Goal: Contribute content: Add original content to the website for others to see

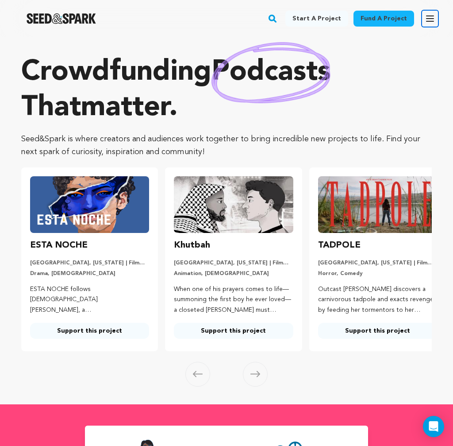
click at [412, 19] on icon "button" at bounding box center [430, 18] width 11 height 11
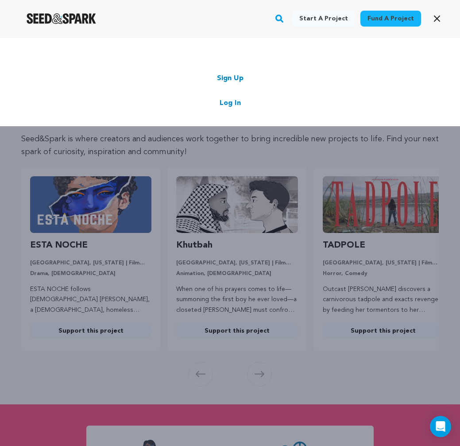
click at [229, 103] on link "Log In" at bounding box center [229, 103] width 21 height 11
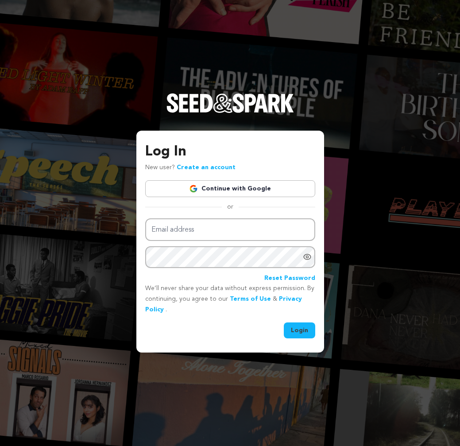
click at [231, 191] on link "Continue with Google" at bounding box center [230, 188] width 170 height 17
click at [225, 189] on link "Continue with Google" at bounding box center [230, 188] width 170 height 17
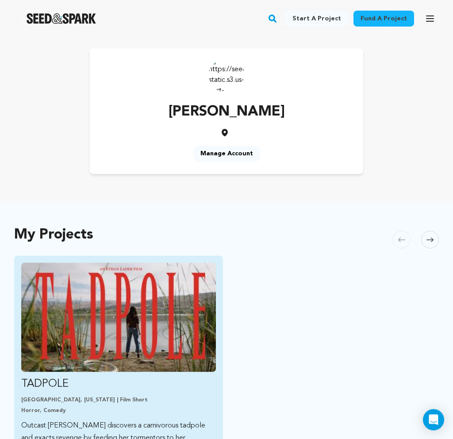
scroll to position [85, 0]
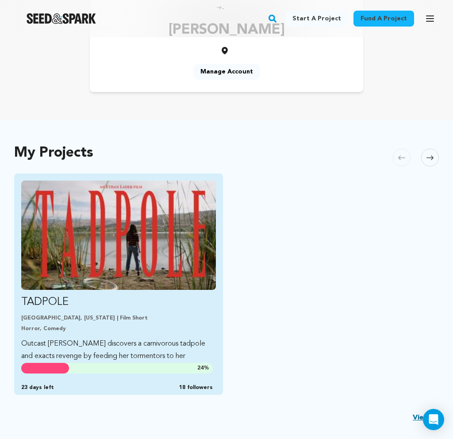
click at [135, 229] on img "Fund TADPOLE" at bounding box center [118, 235] width 195 height 109
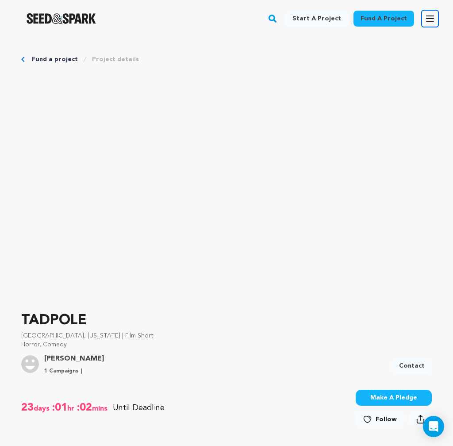
click at [429, 22] on icon "button" at bounding box center [430, 18] width 11 height 11
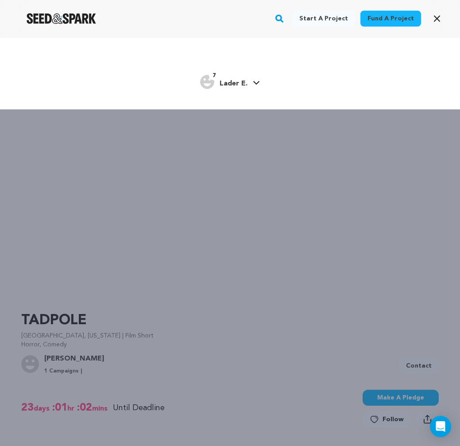
click at [245, 82] on span "Lader E." at bounding box center [233, 83] width 28 height 7
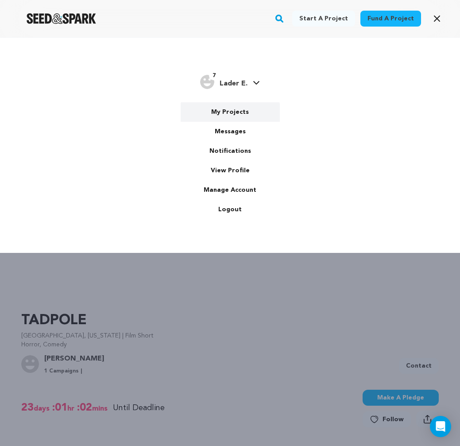
click at [235, 116] on link "My Projects" at bounding box center [230, 111] width 99 height 19
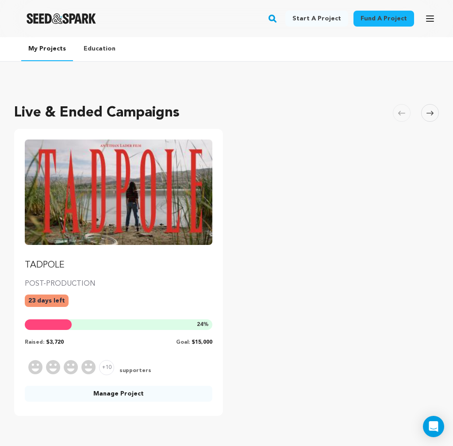
click at [73, 187] on img "Fund TADPOLE" at bounding box center [119, 191] width 188 height 105
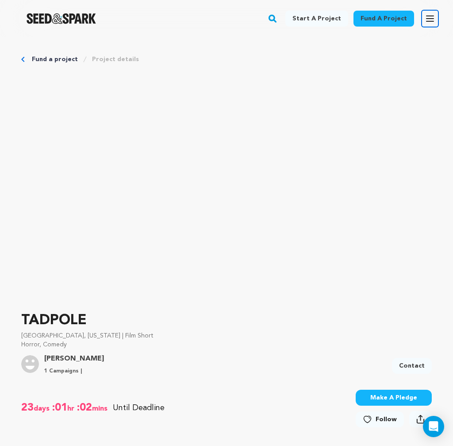
click at [438, 19] on button "Open main menu" at bounding box center [430, 19] width 18 height 18
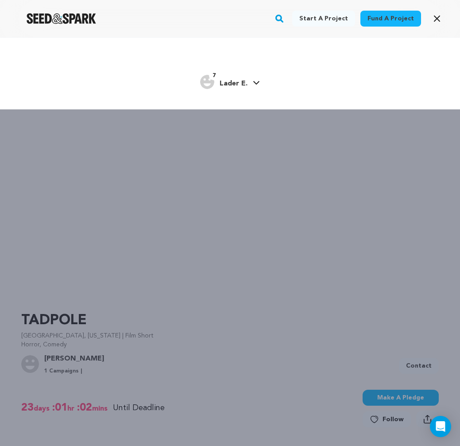
click at [231, 85] on span "Lader E." at bounding box center [233, 83] width 28 height 7
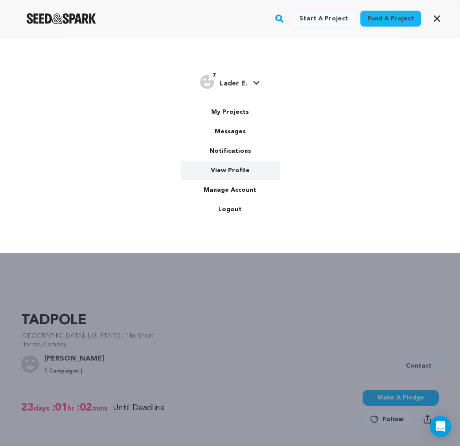
click at [229, 168] on link "View Profile" at bounding box center [230, 170] width 99 height 19
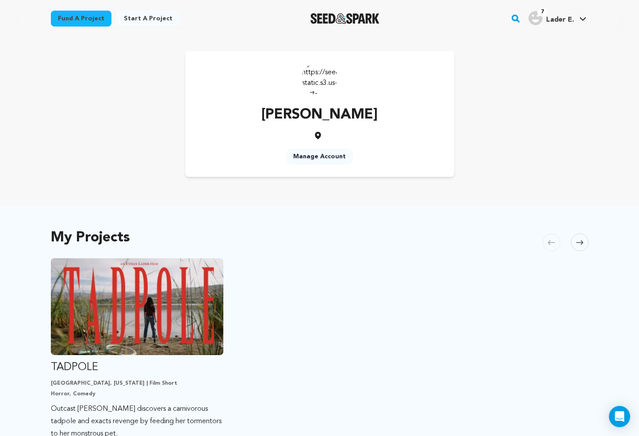
click at [321, 156] on link "Manage Account" at bounding box center [319, 157] width 67 height 16
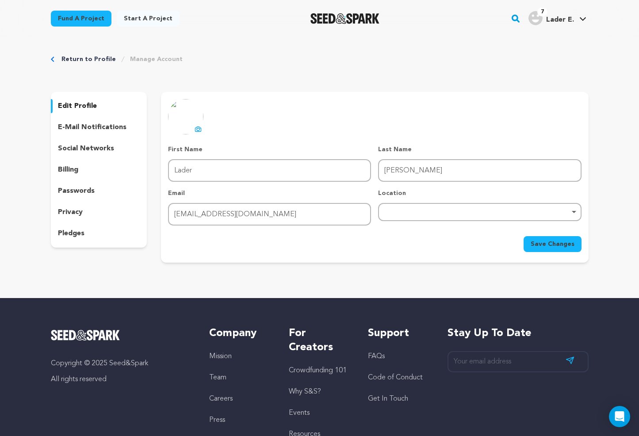
click at [77, 61] on link "Return to Profile" at bounding box center [89, 59] width 54 height 9
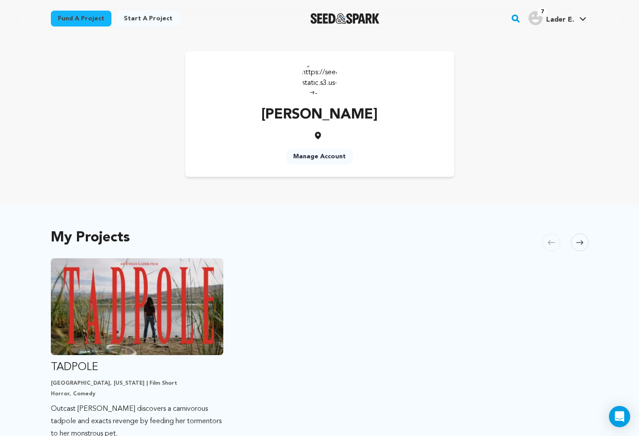
click at [302, 104] on p "[PERSON_NAME]" at bounding box center [320, 114] width 116 height 21
click at [328, 68] on img at bounding box center [319, 77] width 35 height 35
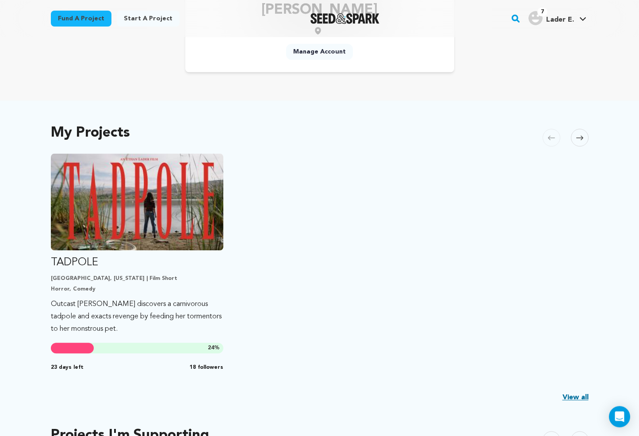
scroll to position [184, 0]
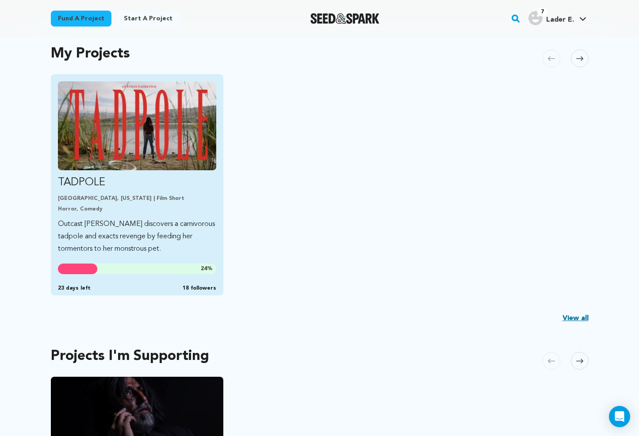
click at [134, 209] on p "Horror, Comedy" at bounding box center [137, 209] width 159 height 7
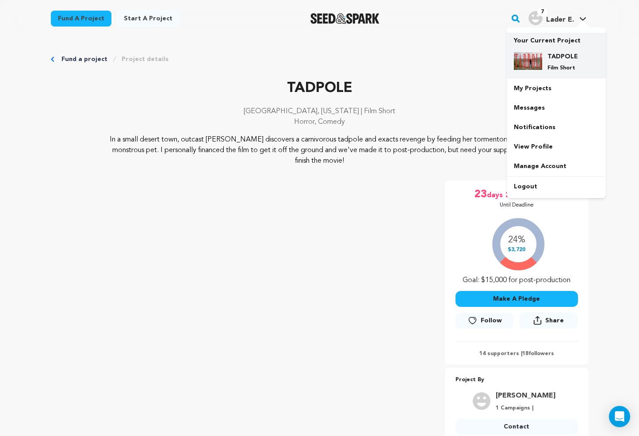
click at [550, 61] on div "TADPOLE Film Short" at bounding box center [564, 61] width 42 height 19
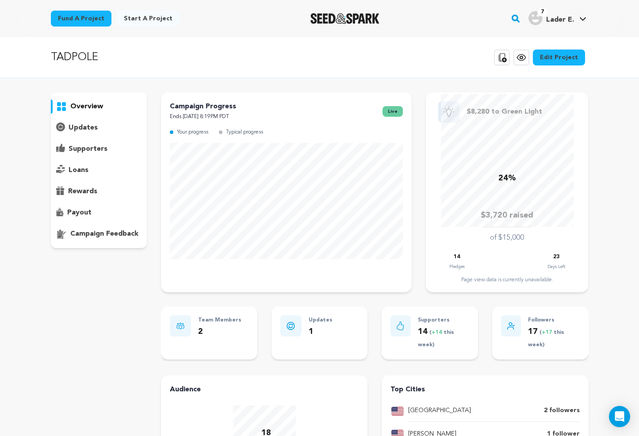
click at [554, 59] on link "Edit Project" at bounding box center [559, 58] width 52 height 16
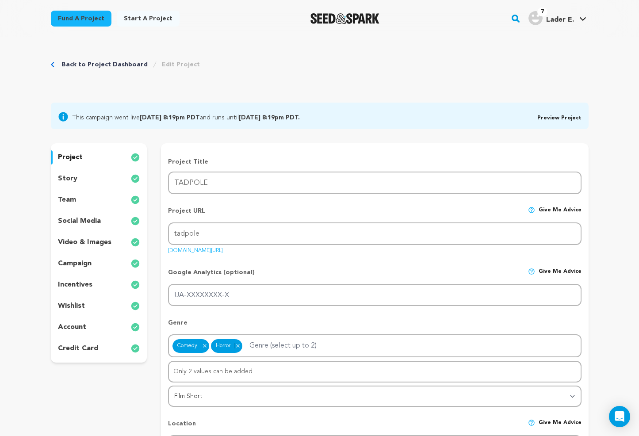
click at [79, 177] on div "story" at bounding box center [99, 179] width 96 height 14
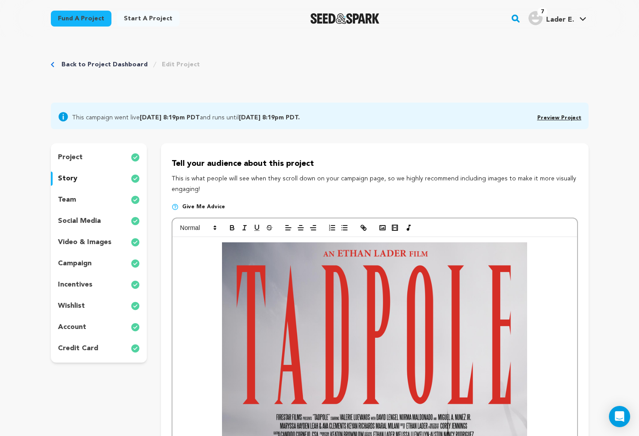
click at [217, 251] on p at bounding box center [374, 427] width 391 height 370
click at [219, 248] on p at bounding box center [374, 427] width 391 height 370
click at [543, 251] on p at bounding box center [374, 427] width 391 height 370
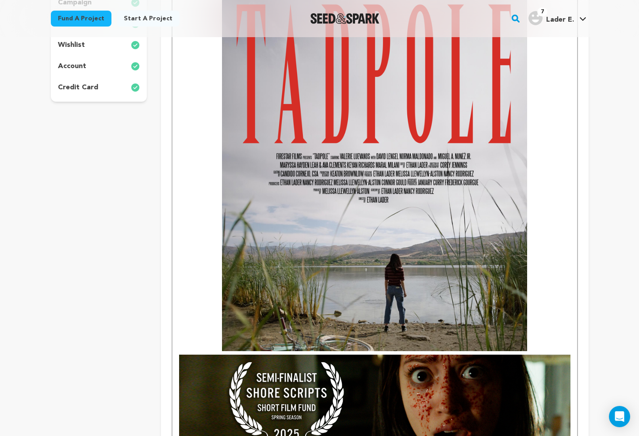
scroll to position [361, 0]
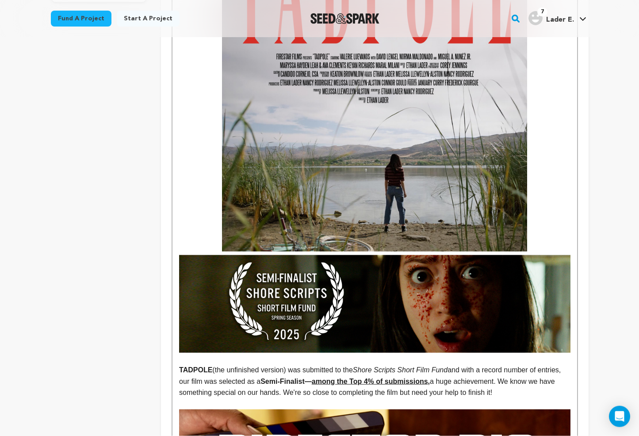
click at [535, 239] on p at bounding box center [374, 67] width 391 height 370
click at [532, 245] on p at bounding box center [374, 67] width 391 height 370
click at [528, 248] on p at bounding box center [374, 67] width 391 height 370
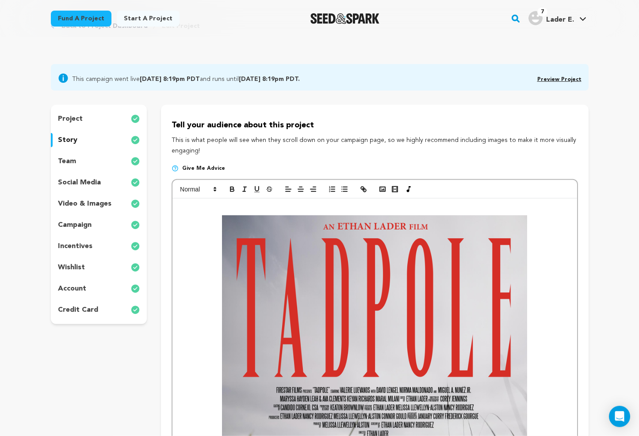
scroll to position [23, 0]
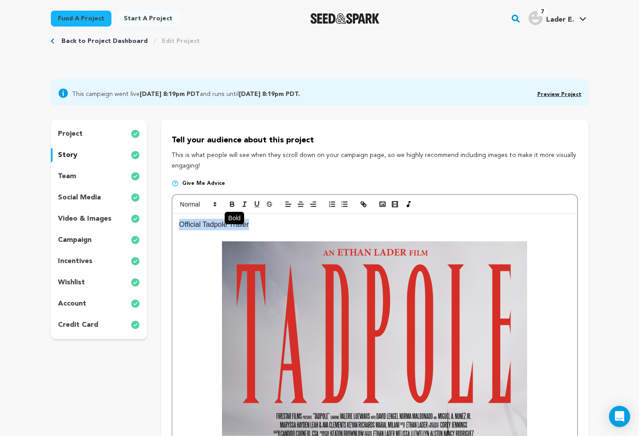
click at [231, 205] on icon "button" at bounding box center [233, 205] width 4 height 2
click at [272, 224] on p "Official Tadpole Trailer" at bounding box center [374, 225] width 391 height 12
drag, startPoint x: 262, startPoint y: 226, endPoint x: 171, endPoint y: 223, distance: 91.2
click at [208, 226] on strong "WATCH THE OFFICIAL TADPOLE TRAILER" at bounding box center [251, 225] width 144 height 8
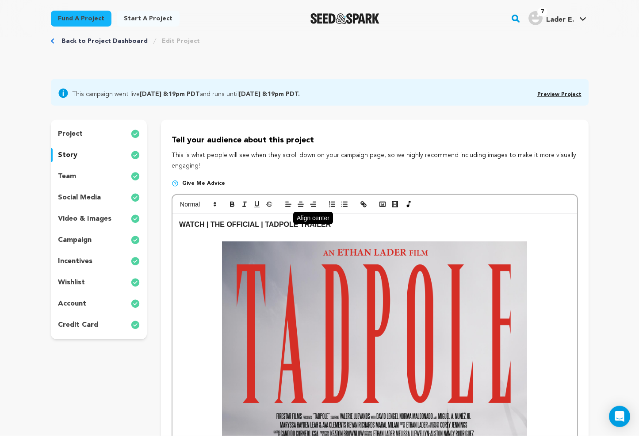
click at [299, 204] on line "button" at bounding box center [300, 204] width 5 height 0
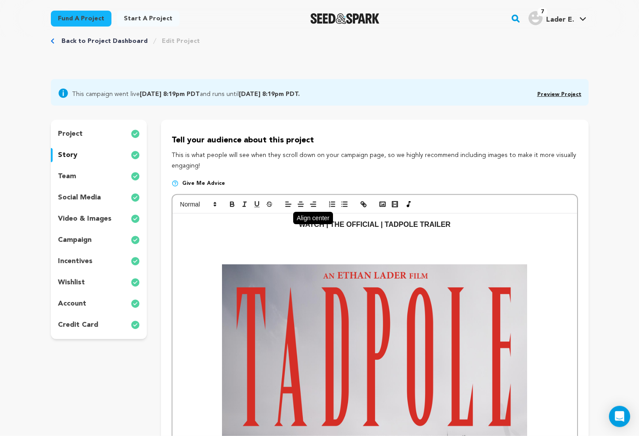
click at [299, 202] on icon "button" at bounding box center [301, 204] width 8 height 8
click at [389, 240] on p at bounding box center [374, 237] width 391 height 12
click at [384, 244] on p at bounding box center [374, 248] width 391 height 12
click at [300, 204] on icon "button" at bounding box center [301, 204] width 8 height 8
click at [397, 203] on rect "button" at bounding box center [396, 203] width 1 height 0
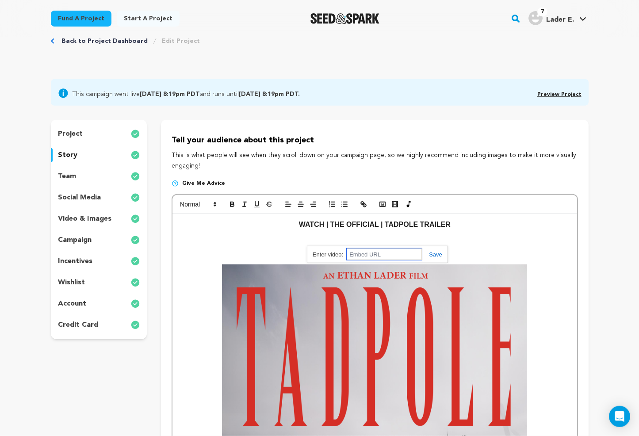
paste input "<iframe width="560" height="315" src="https://www.youtube.com/embed/pGLNvHtTfXo…"
click at [436, 255] on link at bounding box center [432, 254] width 20 height 7
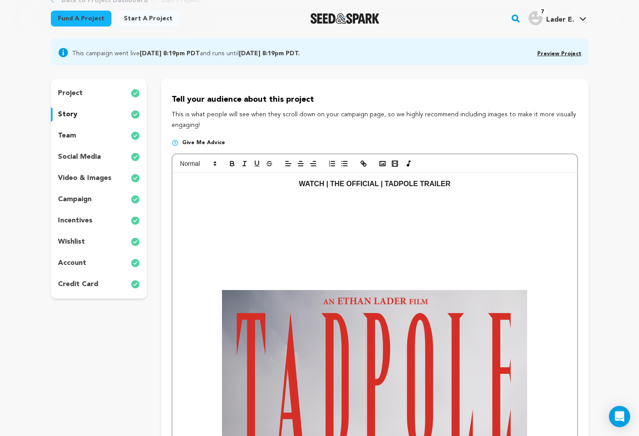
scroll to position [108, 0]
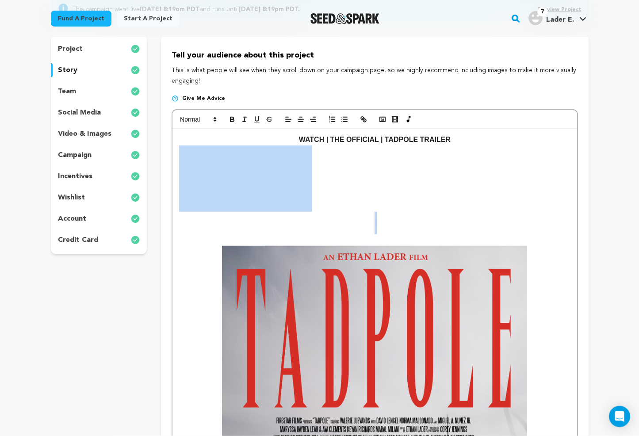
drag, startPoint x: 377, startPoint y: 229, endPoint x: 349, endPoint y: 167, distance: 68.2
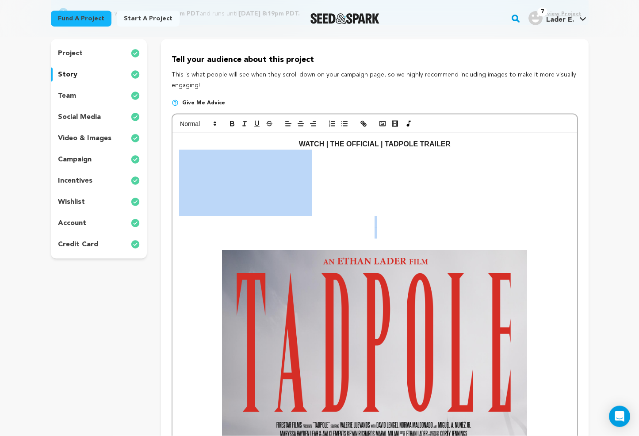
scroll to position [85, 0]
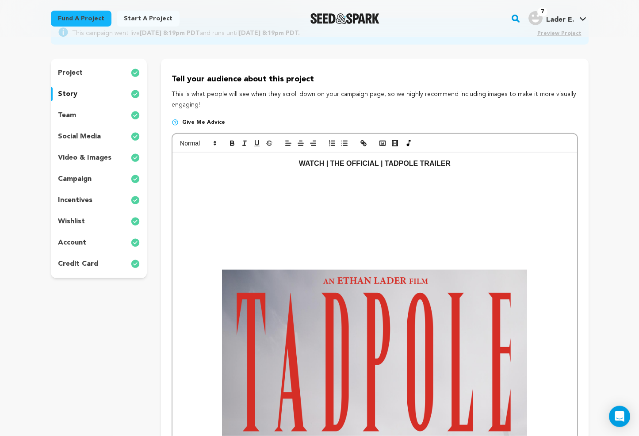
drag, startPoint x: 372, startPoint y: 235, endPoint x: 327, endPoint y: 185, distance: 66.4
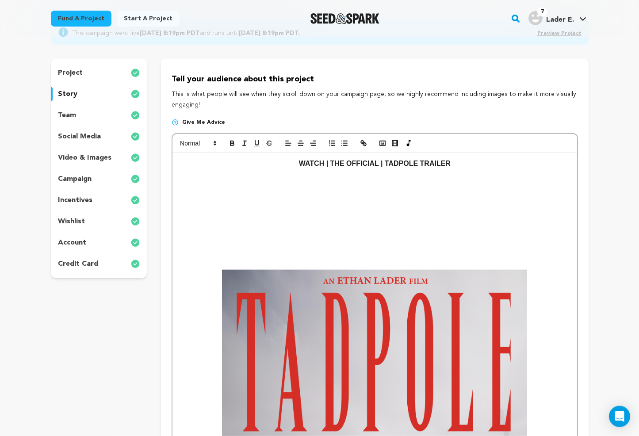
click at [468, 168] on p "WATCH | THE OFFICIAL | TADPOLE TRAILER" at bounding box center [374, 164] width 391 height 12
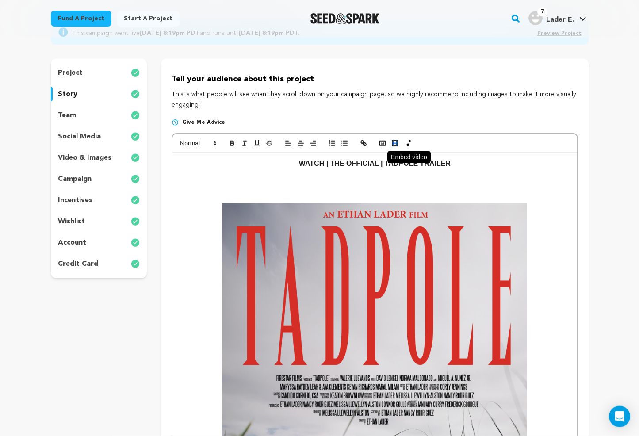
click at [393, 143] on rect "button" at bounding box center [395, 143] width 5 height 5
paste input "https://www.youtube.com/watch?v=pGLNvHtTfXo"
click at [431, 205] on link at bounding box center [430, 204] width 20 height 7
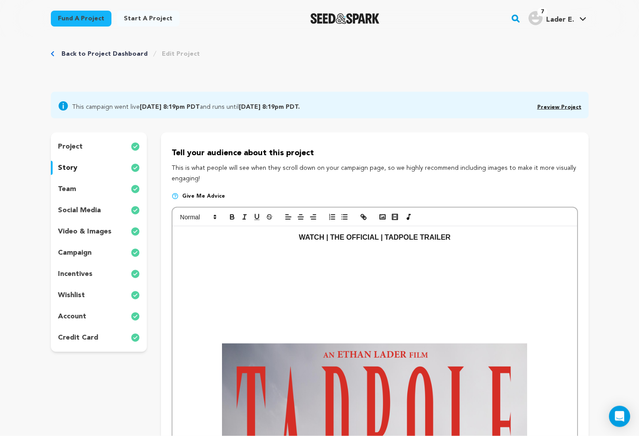
scroll to position [14, 0]
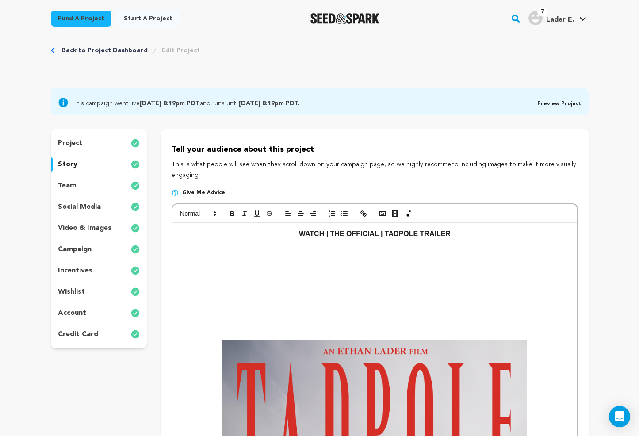
drag, startPoint x: 313, startPoint y: 319, endPoint x: 329, endPoint y: 324, distance: 16.9
click at [329, 324] on p at bounding box center [374, 323] width 391 height 12
click at [393, 214] on rect "button" at bounding box center [395, 213] width 5 height 5
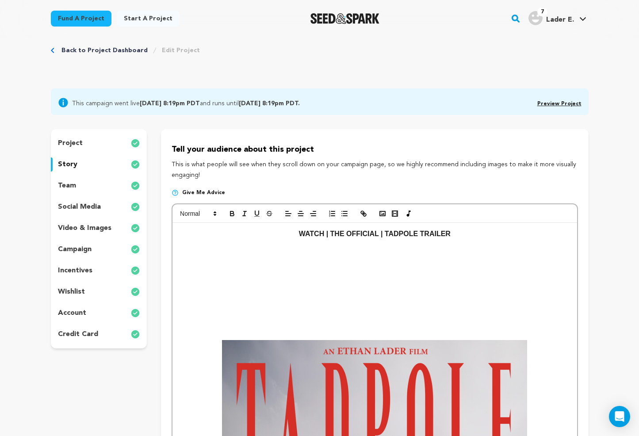
click at [204, 334] on p at bounding box center [374, 335] width 391 height 12
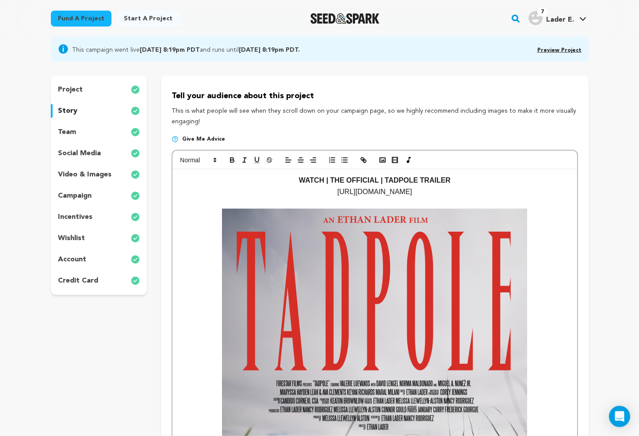
scroll to position [0, 0]
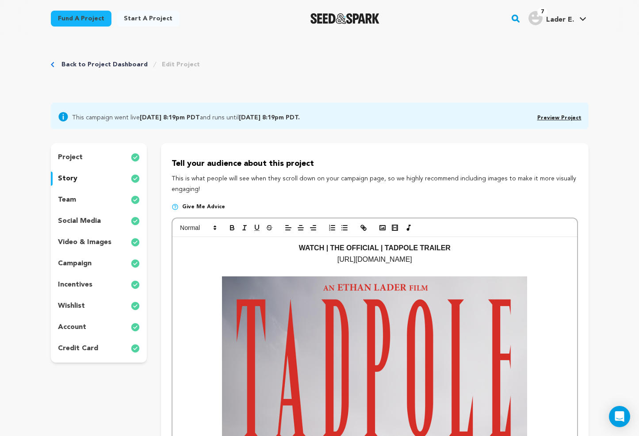
click at [288, 261] on p "https://youtu.be/pGLNvHtTfXo?si=1mgwoGWdHLfYS5ni" at bounding box center [374, 260] width 391 height 12
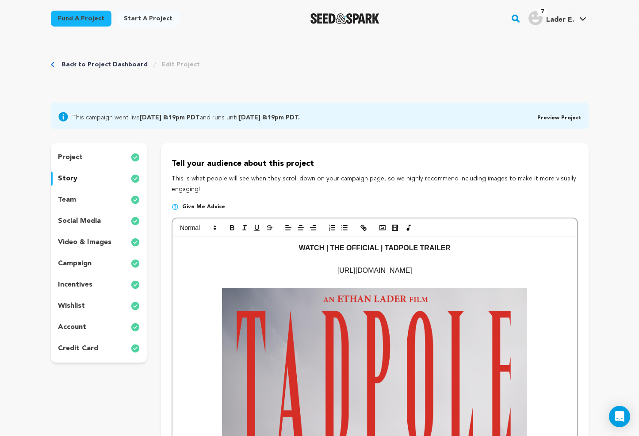
click at [476, 272] on p "https://youtu.be/pGLNvHtTfXo?si=1mgwoGWdHLfYS5ni" at bounding box center [374, 271] width 391 height 12
click at [96, 244] on p "video & images" at bounding box center [85, 242] width 54 height 11
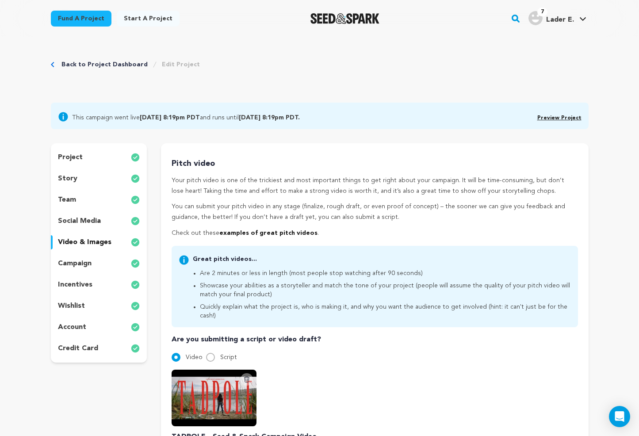
click at [72, 183] on p "story" at bounding box center [67, 178] width 19 height 11
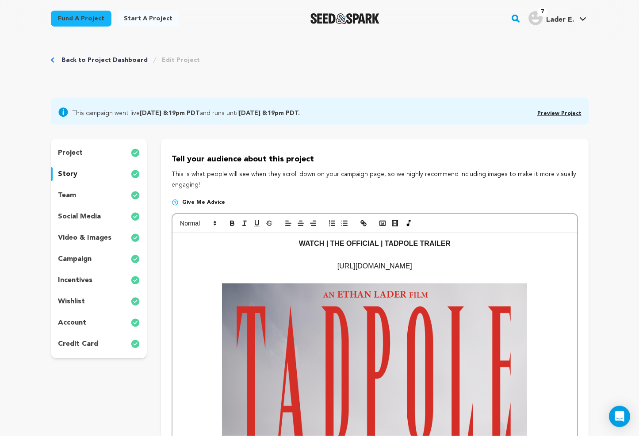
scroll to position [7, 0]
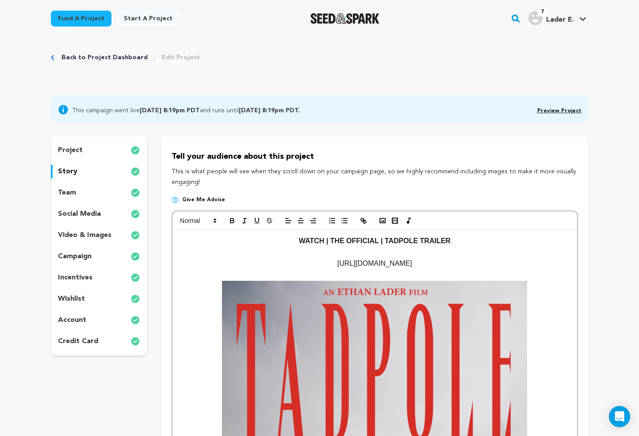
click at [472, 268] on p "https://youtu.be/pGLNvHtTfXo?si=1mgwoGWdHLfYS5ni" at bounding box center [374, 264] width 391 height 12
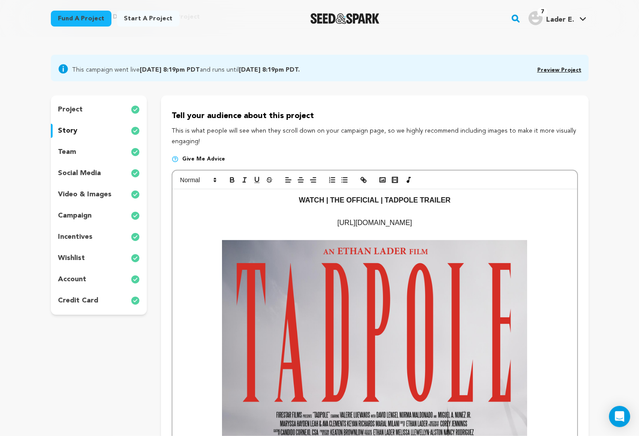
scroll to position [38, 0]
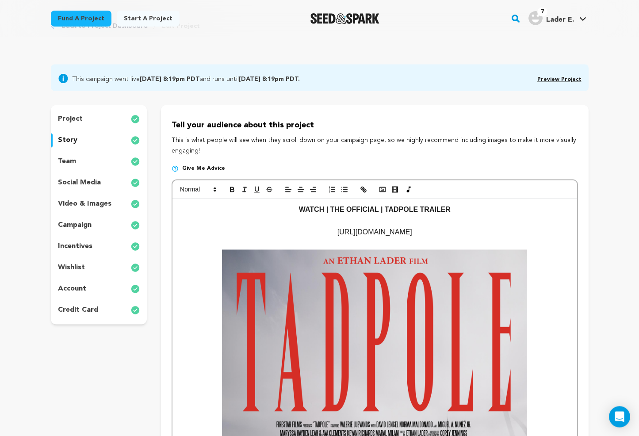
click at [396, 238] on p "https://youtu.be/pGLNvHtTfXo?si=1mgwoGWdHLfYS5ni" at bounding box center [374, 233] width 391 height 12
click at [446, 233] on p "https://youtu.be/pGLNvHtTfXo?si=1mgwoGWdHLfYS5ni" at bounding box center [374, 233] width 391 height 12
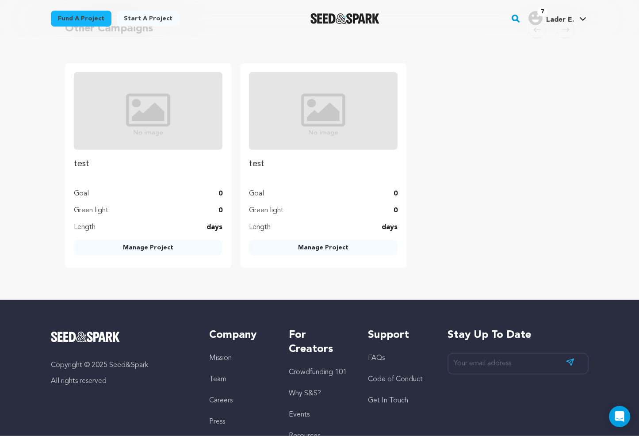
scroll to position [2490, 0]
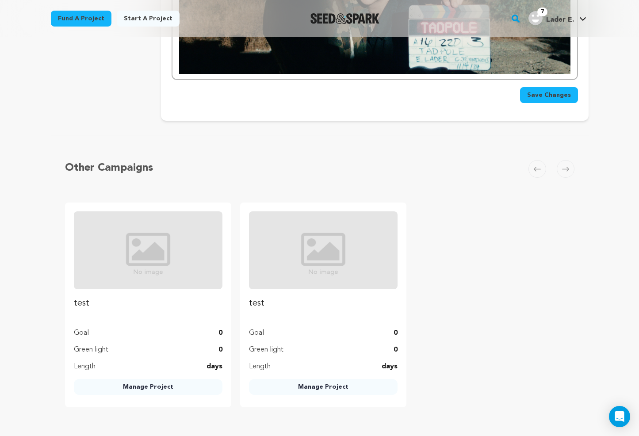
click at [547, 91] on span "Save Changes" at bounding box center [549, 95] width 44 height 9
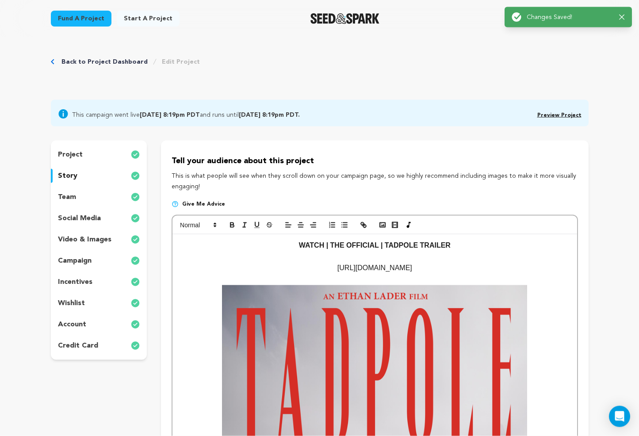
scroll to position [0, 0]
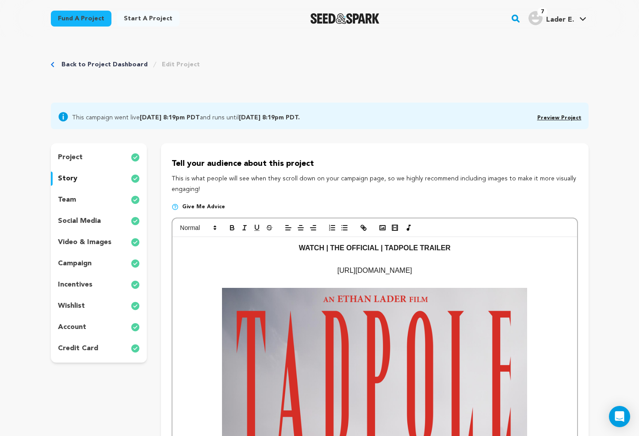
click at [454, 267] on p "https://youtu.be/pGLNvHtTfXo?si=1mgwoGWdHLfYS5ni" at bounding box center [374, 271] width 391 height 12
drag, startPoint x: 470, startPoint y: 270, endPoint x: 285, endPoint y: 273, distance: 185.4
click at [285, 273] on p "https://youtu.be/pGLNvHtTfXo?si=1mgwoGWdHLfYS5ni" at bounding box center [374, 271] width 391 height 12
click at [396, 226] on rect "button" at bounding box center [395, 227] width 5 height 5
paste input "https://youtu.be/pGLNvHtTfXo?si=1mgwoGWdHLfYS5ni"
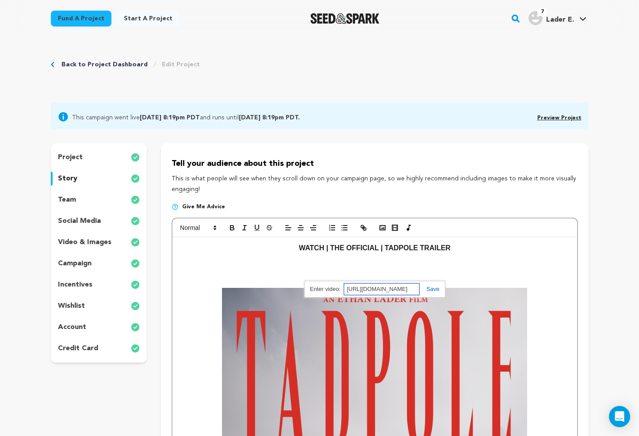
scroll to position [0, 74]
click at [431, 287] on div "https://youtu.be/pGLNvHtTfXo?si=1mgwoGWdHLfYS5ni" at bounding box center [374, 289] width 141 height 17
click at [430, 289] on link at bounding box center [430, 289] width 20 height 7
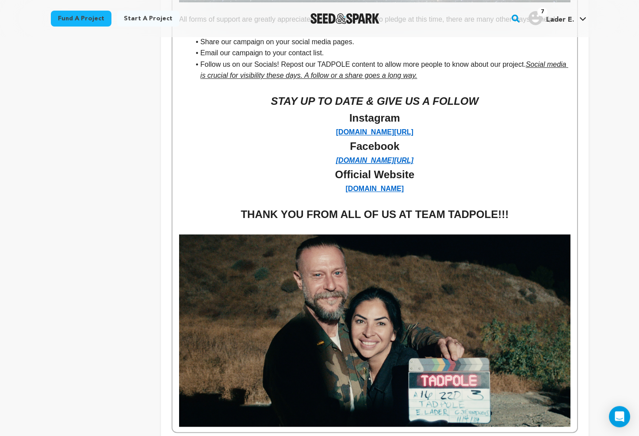
scroll to position [2308, 0]
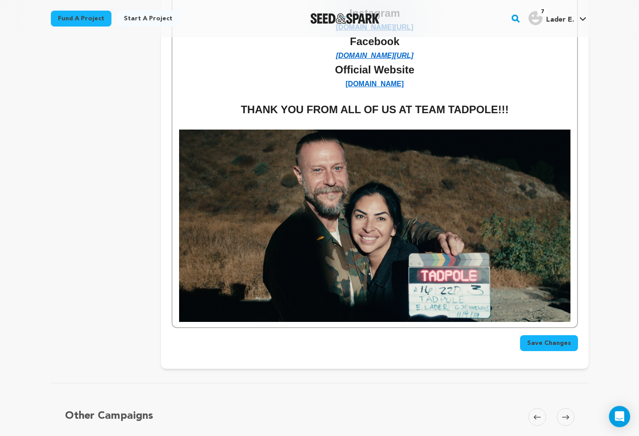
click at [537, 339] on span "Save Changes" at bounding box center [549, 343] width 44 height 9
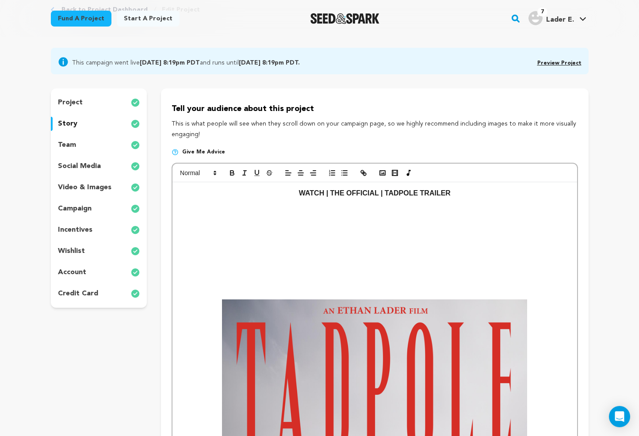
scroll to position [0, 0]
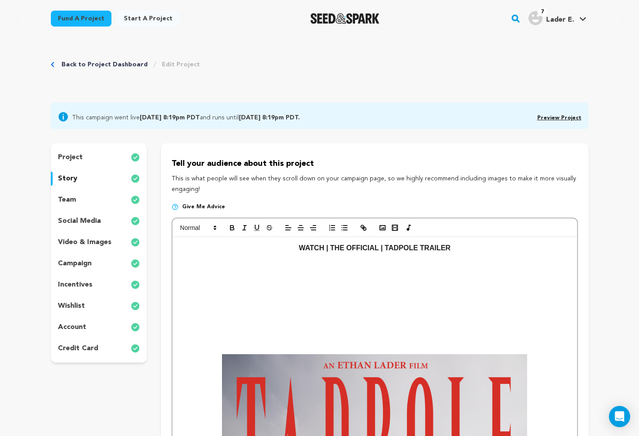
click at [199, 348] on p at bounding box center [374, 349] width 391 height 12
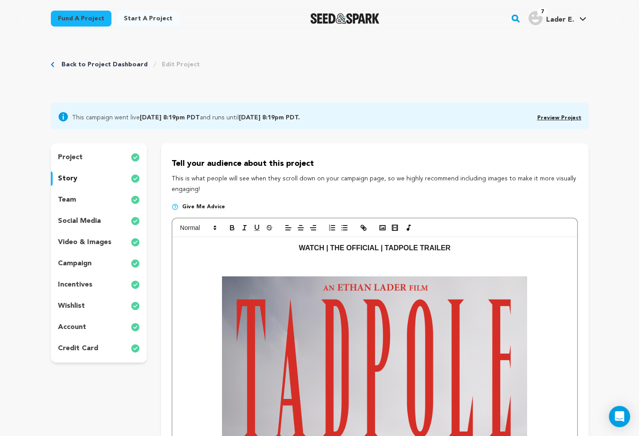
click at [72, 242] on p "video & images" at bounding box center [85, 242] width 54 height 11
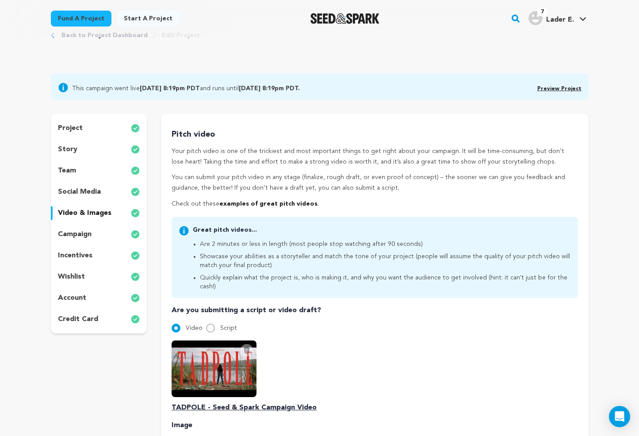
scroll to position [28, 0]
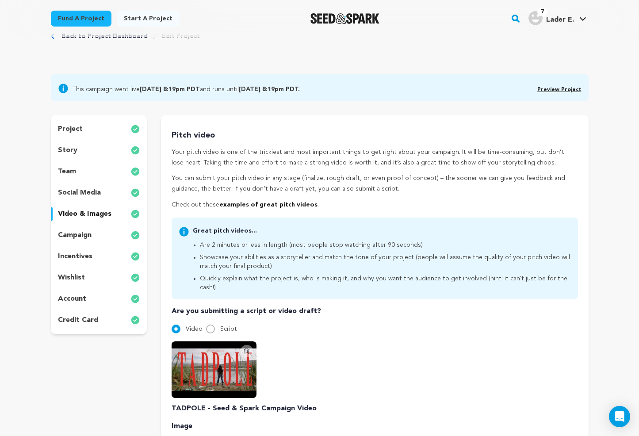
click at [72, 151] on p "story" at bounding box center [67, 150] width 19 height 11
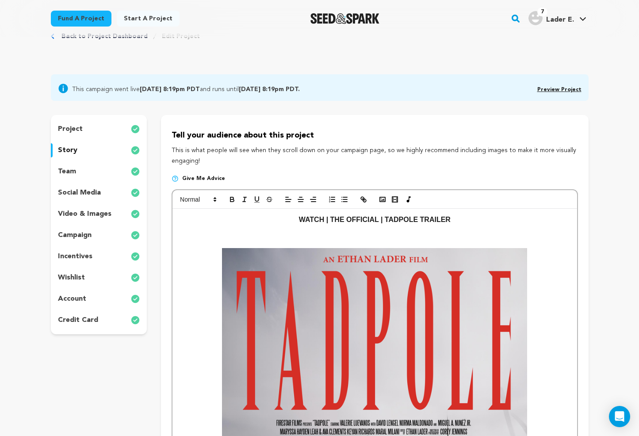
click at [399, 235] on p at bounding box center [374, 232] width 391 height 12
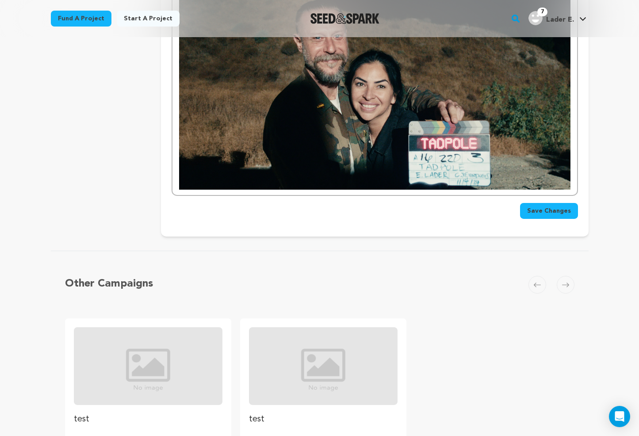
scroll to position [2394, 0]
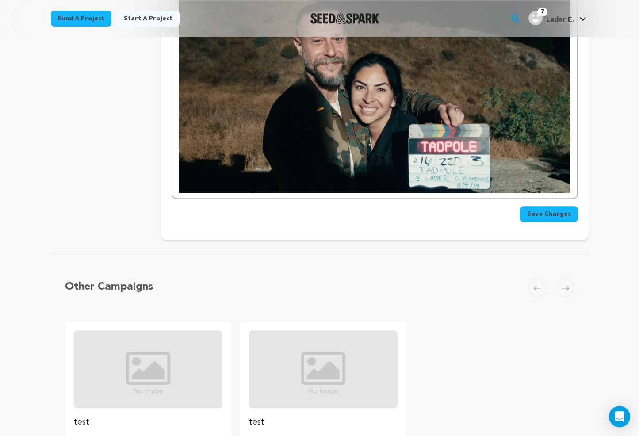
click at [568, 210] on span "Save Changes" at bounding box center [549, 214] width 44 height 9
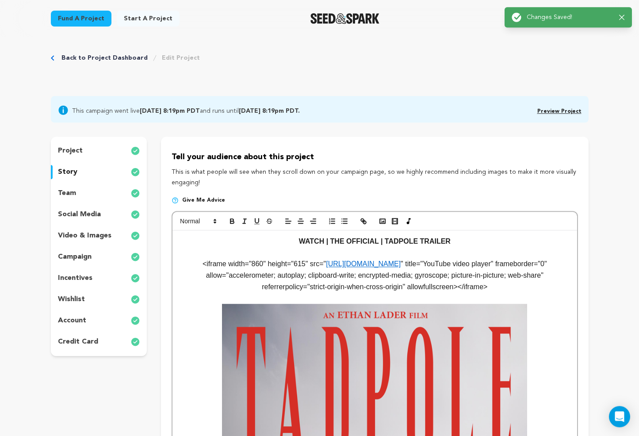
scroll to position [4, 0]
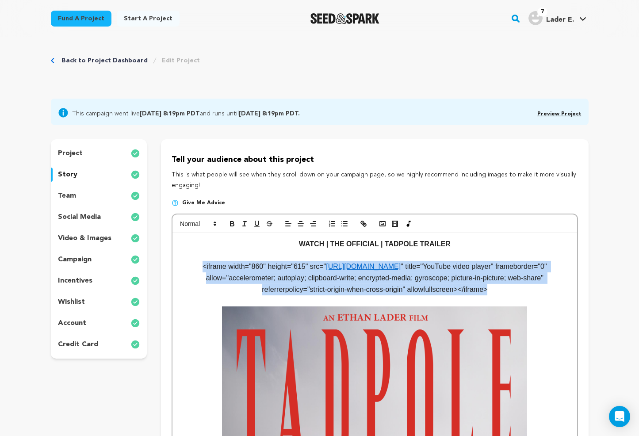
drag, startPoint x: 564, startPoint y: 289, endPoint x: 193, endPoint y: 270, distance: 371.8
click at [193, 270] on p "<iframe width="860" height="615" src=" https://www.youtube.com/embed/pGLNvHtTfX…" at bounding box center [374, 278] width 391 height 34
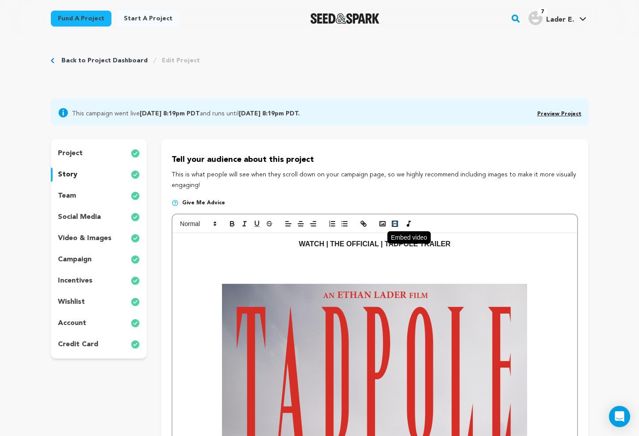
click at [397, 223] on icon "button" at bounding box center [395, 224] width 8 height 8
paste input "<iframe width="860" height="615" src="https://www.youtube.com/embed/pGLNvHtTfXo…"
click at [434, 286] on link at bounding box center [430, 285] width 20 height 7
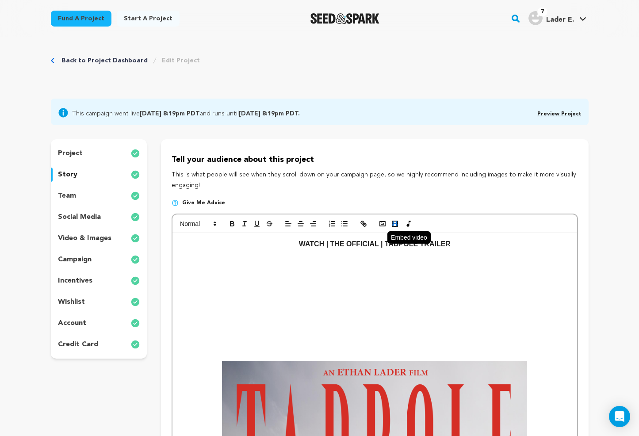
click at [392, 222] on icon "button" at bounding box center [395, 224] width 8 height 8
paste input "https://www.youtube.com/watch?v=pGLNvHtTfXo"
click at [434, 284] on link at bounding box center [430, 284] width 20 height 7
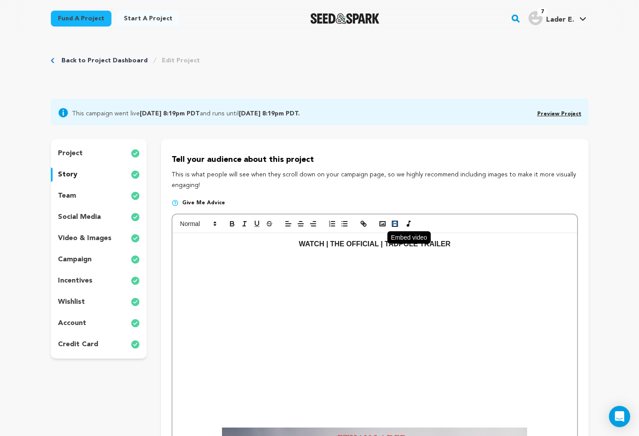
click at [394, 227] on rect "button" at bounding box center [395, 223] width 5 height 5
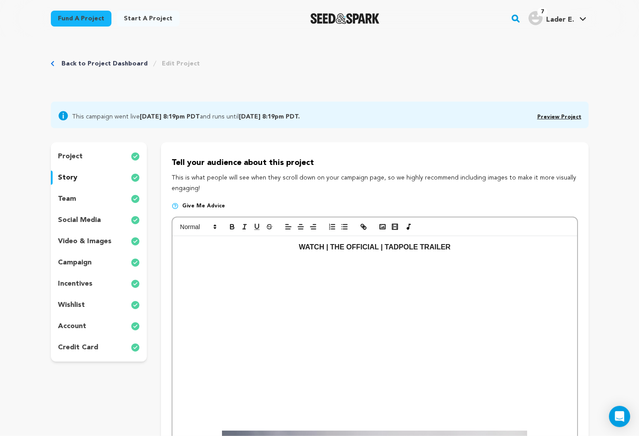
scroll to position [0, 0]
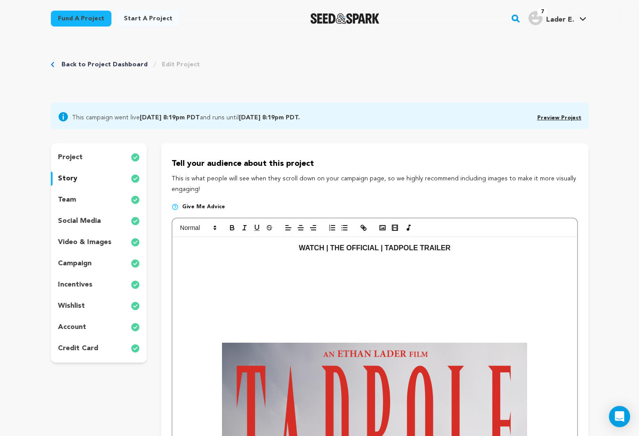
click at [326, 250] on strong "WATCH | THE OFFICIAL | TADPOLE TRAILER" at bounding box center [375, 248] width 152 height 8
drag, startPoint x: 292, startPoint y: 249, endPoint x: 340, endPoint y: 253, distance: 48.4
click at [340, 252] on strong "WATCH NOW | THE OFFICIAL | TADPOLE TRAILER" at bounding box center [374, 248] width 171 height 8
click at [445, 250] on p "THE OFFICIAL | TADPOLE TRAILER" at bounding box center [374, 248] width 391 height 12
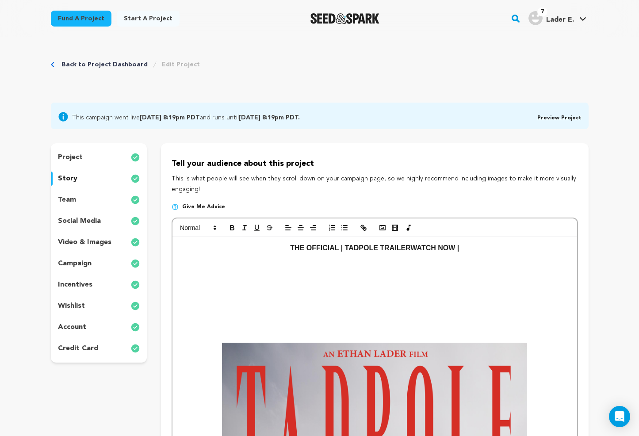
drag, startPoint x: 462, startPoint y: 251, endPoint x: 457, endPoint y: 252, distance: 5.4
click at [457, 252] on p "THE OFFICIAL | TADPOLE TRAILERWATCH NOW |" at bounding box center [374, 248] width 391 height 12
click at [411, 250] on strong "THE OFFICIAL | TADPOLE TRAILERWATCH NOW" at bounding box center [375, 248] width 165 height 8
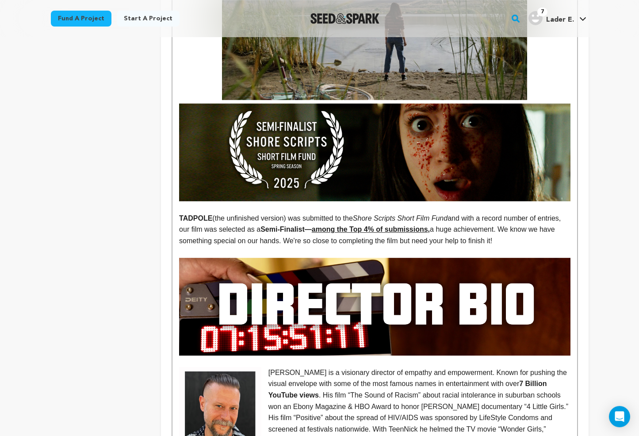
scroll to position [11, 0]
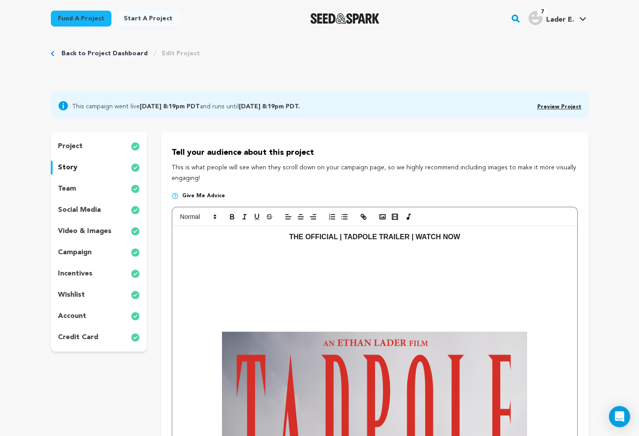
click at [395, 219] on icon "button" at bounding box center [395, 217] width 8 height 8
paste input "<iframe width="560" height="315" src="https://www.youtube.com/embed/pGLNvHtTfXo…"
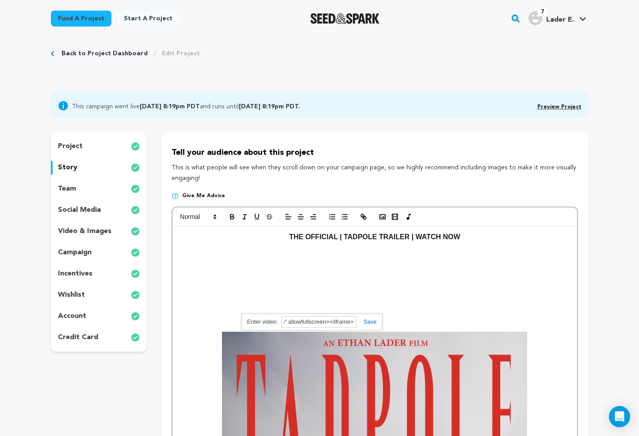
click at [372, 322] on link at bounding box center [367, 322] width 20 height 7
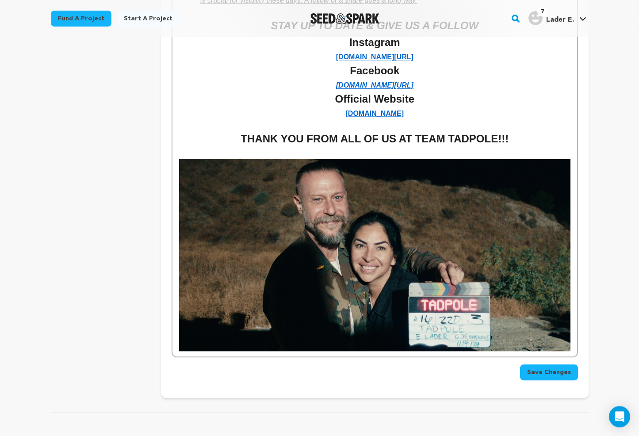
scroll to position [2517, 0]
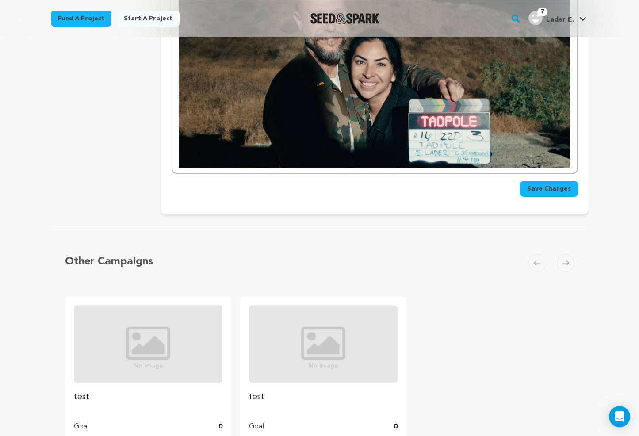
click at [556, 185] on span "Save Changes" at bounding box center [549, 189] width 44 height 9
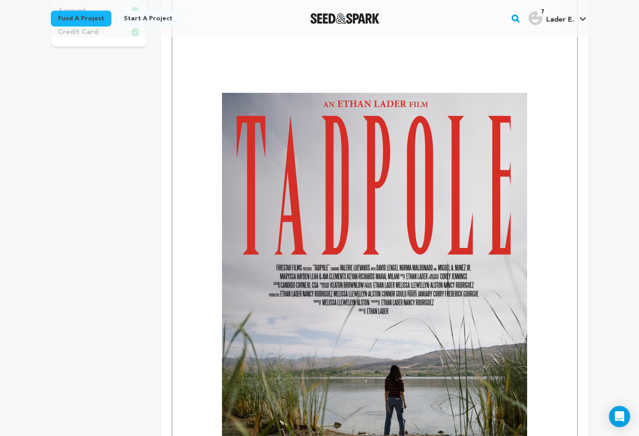
scroll to position [74, 0]
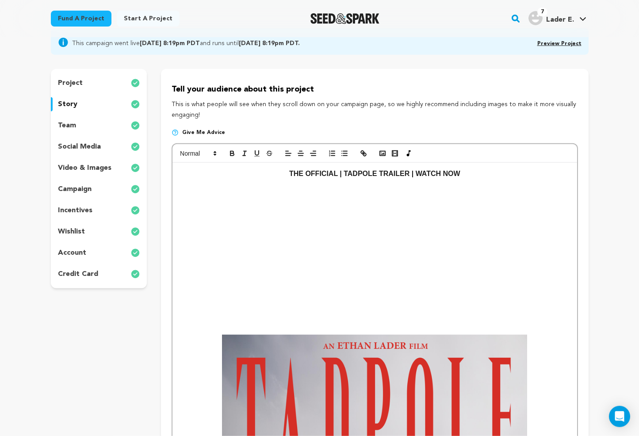
click at [379, 317] on p at bounding box center [374, 318] width 391 height 12
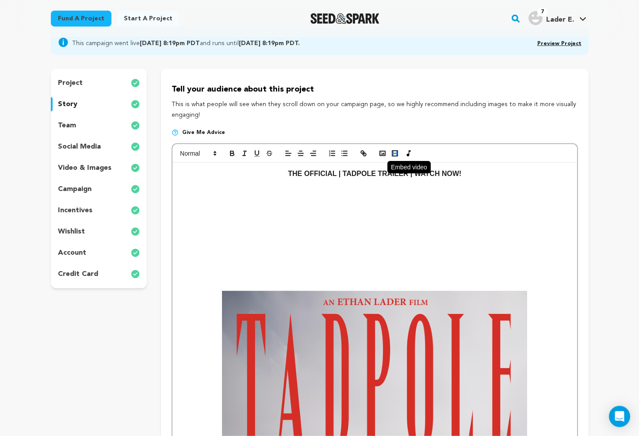
click at [392, 154] on icon "button" at bounding box center [395, 154] width 8 height 8
paste input "https://youtu.be/pGLNvHtTfXo?si=V-XJZlxZZ0PeudHb"
click at [431, 211] on link at bounding box center [430, 214] width 20 height 7
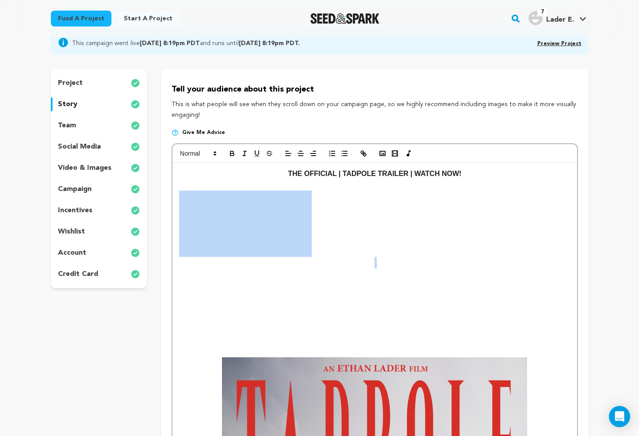
drag, startPoint x: 313, startPoint y: 255, endPoint x: 315, endPoint y: 261, distance: 5.9
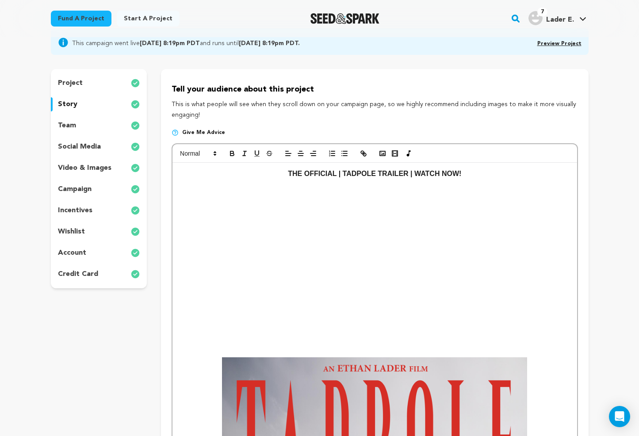
click at [312, 255] on iframe at bounding box center [245, 224] width 133 height 66
click at [302, 153] on icon "button" at bounding box center [301, 154] width 8 height 8
drag, startPoint x: 476, startPoint y: 239, endPoint x: 470, endPoint y: 239, distance: 5.8
click at [211, 154] on span at bounding box center [197, 153] width 43 height 11
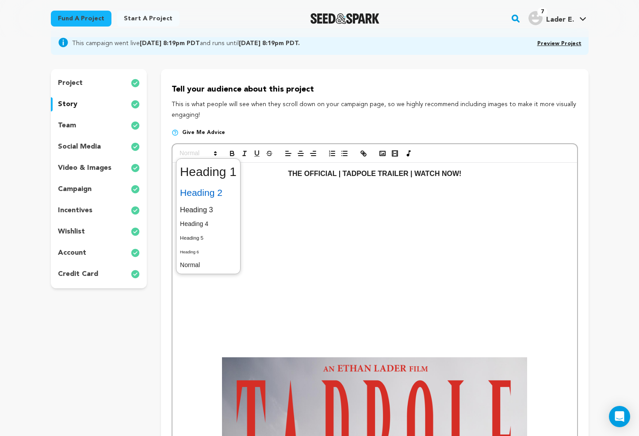
click at [206, 192] on span at bounding box center [208, 193] width 57 height 19
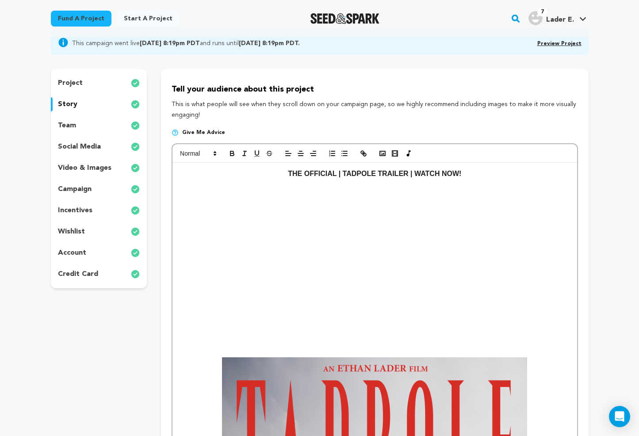
click at [307, 258] on p at bounding box center [374, 263] width 391 height 12
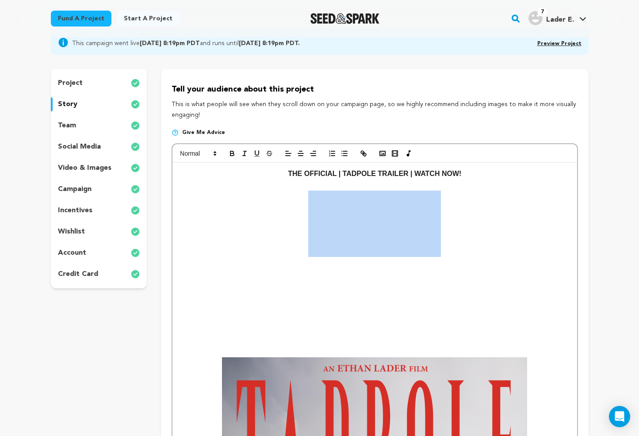
click at [307, 258] on p at bounding box center [374, 263] width 391 height 12
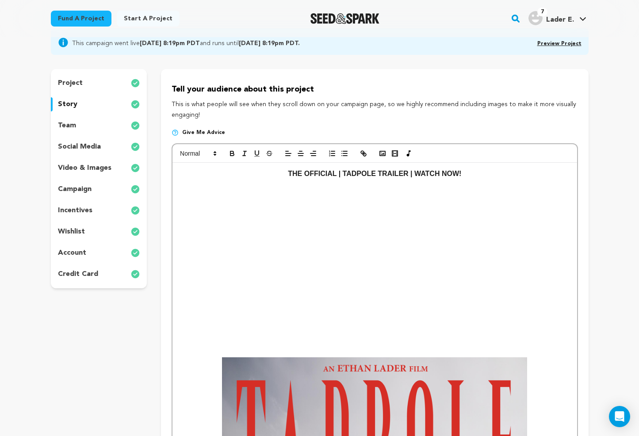
click at [309, 190] on p at bounding box center [374, 186] width 391 height 12
drag, startPoint x: 307, startPoint y: 193, endPoint x: 316, endPoint y: 196, distance: 9.7
click at [368, 184] on p at bounding box center [374, 186] width 391 height 12
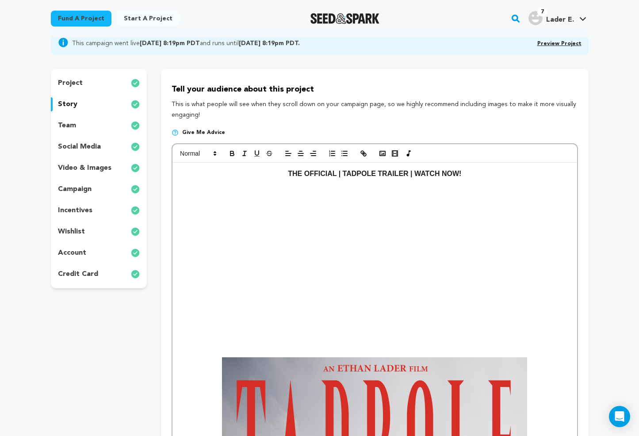
click at [441, 258] on p at bounding box center [374, 263] width 391 height 12
click at [384, 155] on polyline "button" at bounding box center [383, 154] width 4 height 2
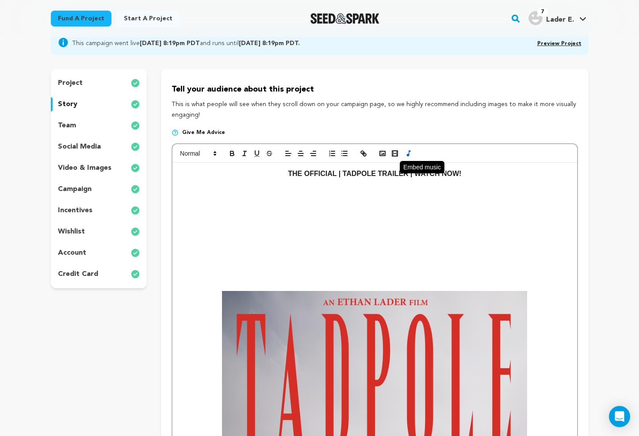
click at [407, 156] on icon "button" at bounding box center [409, 153] width 4 height 6
click at [396, 155] on icon "button" at bounding box center [395, 154] width 8 height 8
paste input "<iframe width="560" height="315" src="https://www.youtube.com/embed/pGLNvHtTfXo…"
drag, startPoint x: 361, startPoint y: 212, endPoint x: 309, endPoint y: 211, distance: 51.8
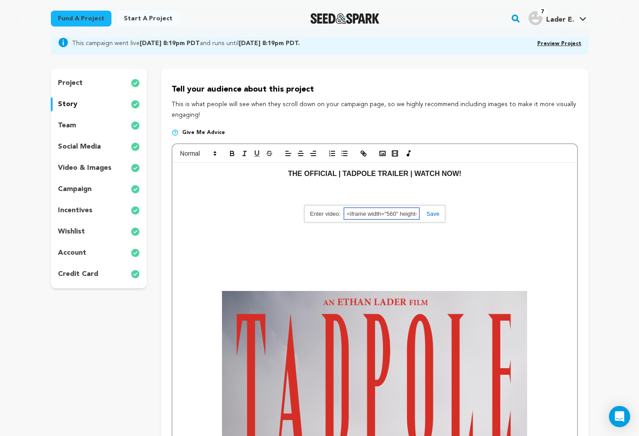
click at [344, 211] on input "<iframe width="560" height="315" src="https://www.youtube.com/embed/pGLNvHtTfXo…" at bounding box center [381, 214] width 75 height 12
click at [389, 216] on input "<iframe width="560" height="315" src="https://www.youtube.com/embed/pGLNvHtTfXo…" at bounding box center [381, 214] width 75 height 12
click at [434, 212] on link at bounding box center [430, 214] width 20 height 7
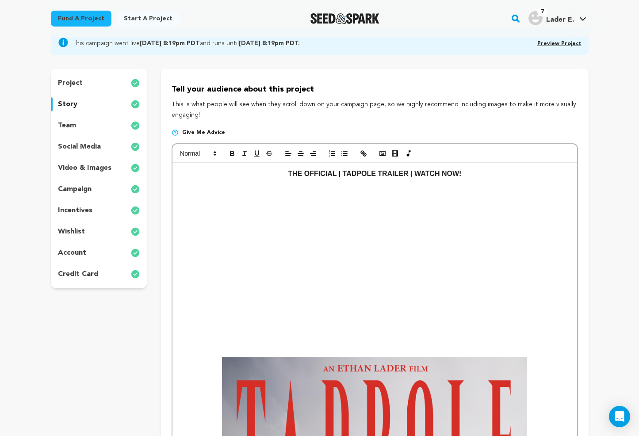
click at [325, 266] on p at bounding box center [374, 263] width 391 height 12
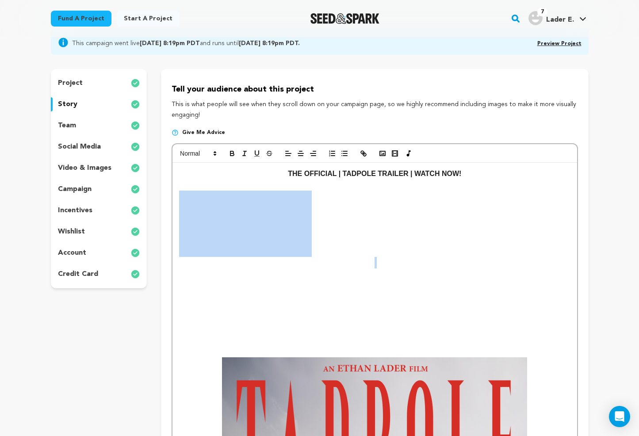
drag, startPoint x: 373, startPoint y: 265, endPoint x: 368, endPoint y: 234, distance: 31.4
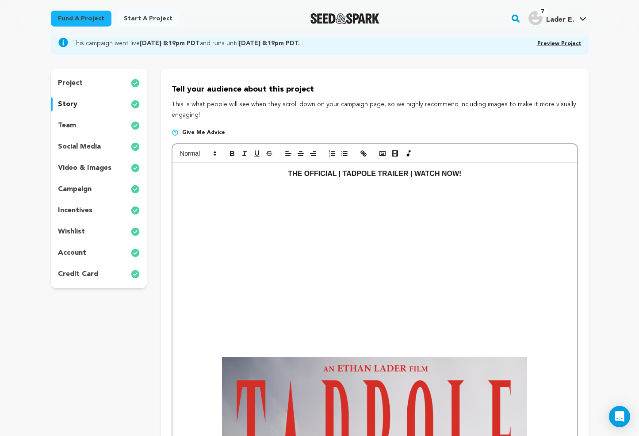
click at [374, 267] on p at bounding box center [374, 263] width 391 height 12
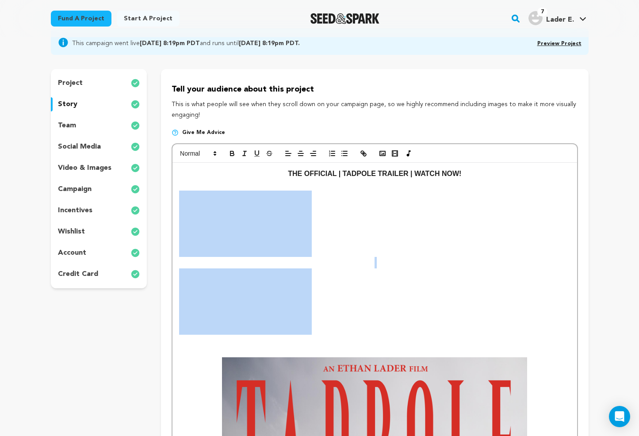
drag, startPoint x: 377, startPoint y: 226, endPoint x: 377, endPoint y: 292, distance: 65.5
click at [409, 151] on icon "button" at bounding box center [409, 153] width 4 height 6
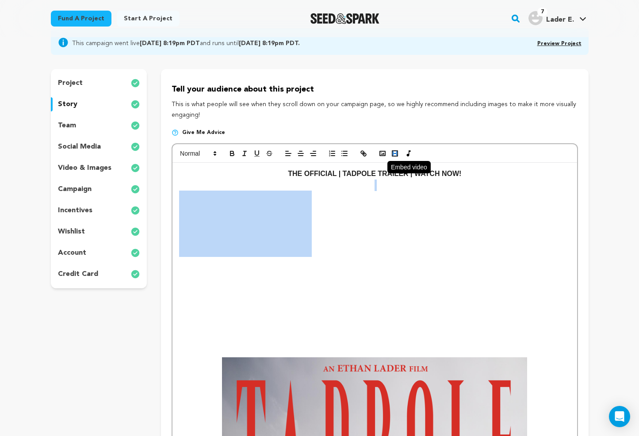
click at [392, 153] on icon "button" at bounding box center [395, 154] width 8 height 8
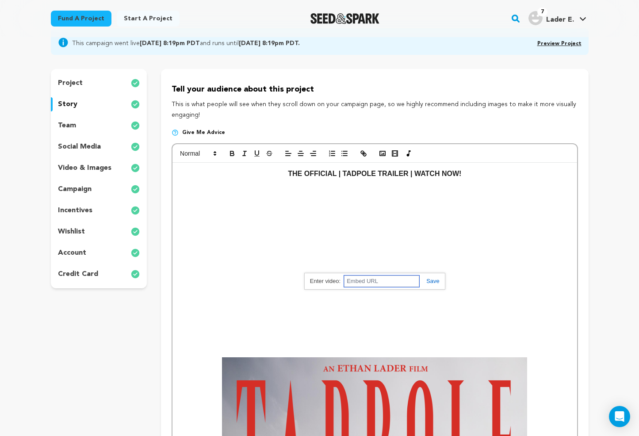
paste input "<iframe width="1060" height="640" src="https://www.youtube.com/embed/pGLNvHtTfX…"
click at [431, 281] on link at bounding box center [430, 281] width 20 height 7
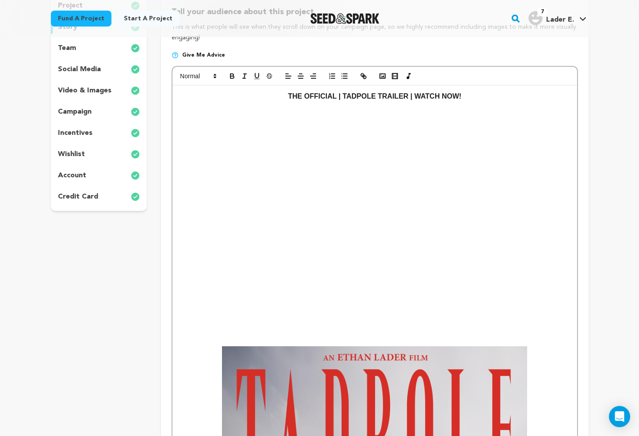
scroll to position [145, 0]
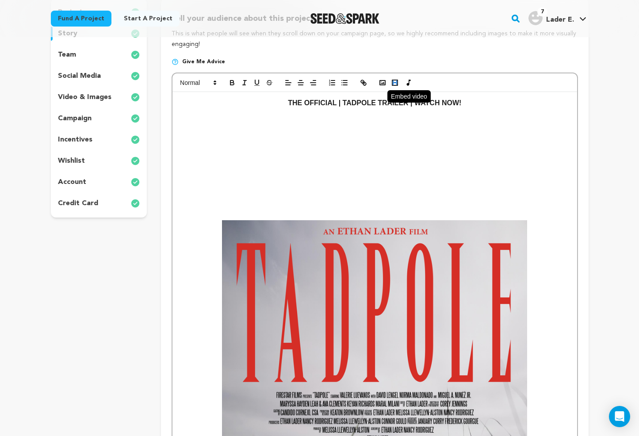
click at [394, 85] on rect "button" at bounding box center [395, 82] width 5 height 5
paste input "<iframe width="1060" height="640" src="https://www.youtube.com/embed/pGLNvHtTfX…"
click at [430, 143] on link at bounding box center [430, 144] width 20 height 7
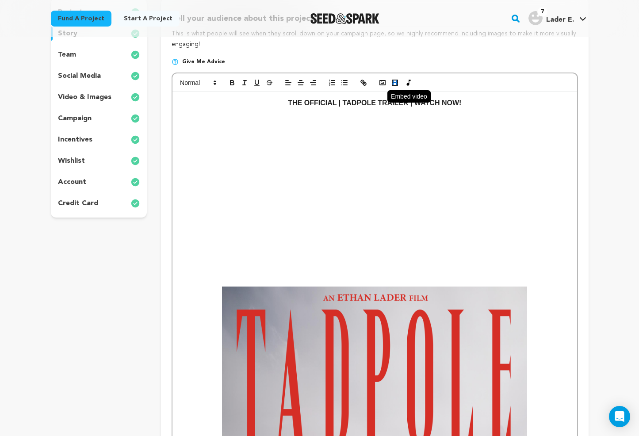
click at [395, 85] on icon "button" at bounding box center [395, 83] width 8 height 8
paste input "<iframe width="1280" height="720" src="https://www.youtube.com/embed/pGLNvHtTfX…"
click at [372, 278] on link at bounding box center [367, 276] width 20 height 7
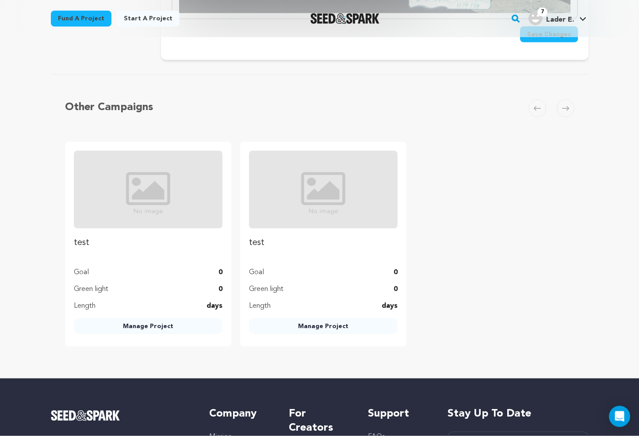
scroll to position [2387, 0]
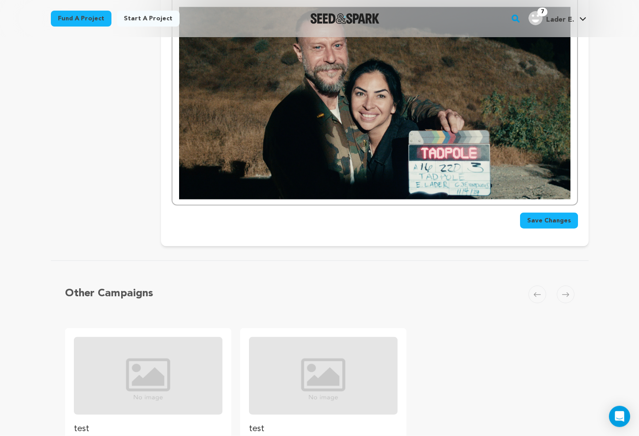
click at [540, 216] on span "Save Changes" at bounding box center [549, 220] width 44 height 9
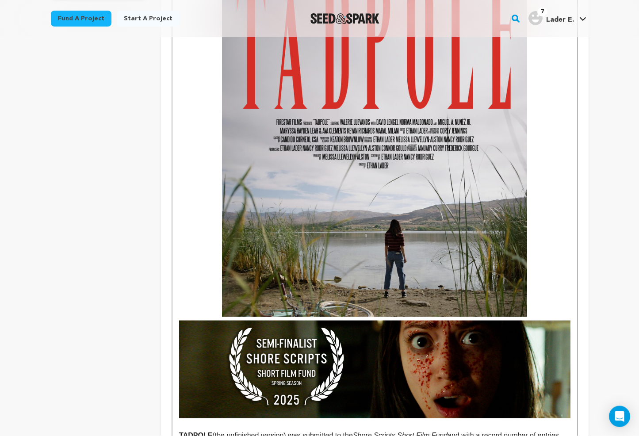
scroll to position [118, 0]
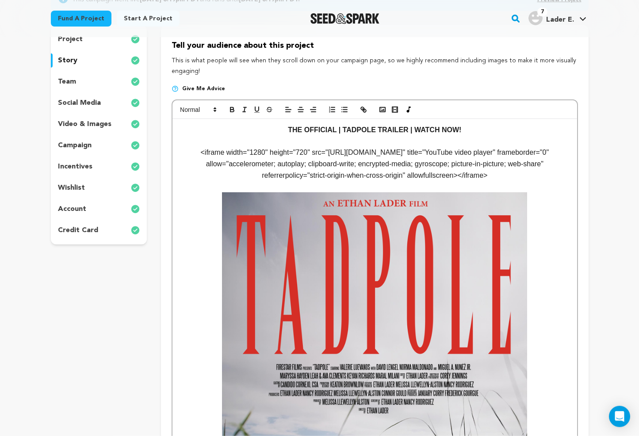
click at [229, 160] on p "<iframe width="1280" height="720" src="https://www.youtube.com/embed/pGLNvHtTfX…" at bounding box center [374, 164] width 391 height 34
drag, startPoint x: 547, startPoint y: 177, endPoint x: 178, endPoint y: 153, distance: 369.4
copy p "<iframe width="1280" height="720" src="https://www.youtube.com/embed/pGLNvHtTfX…"
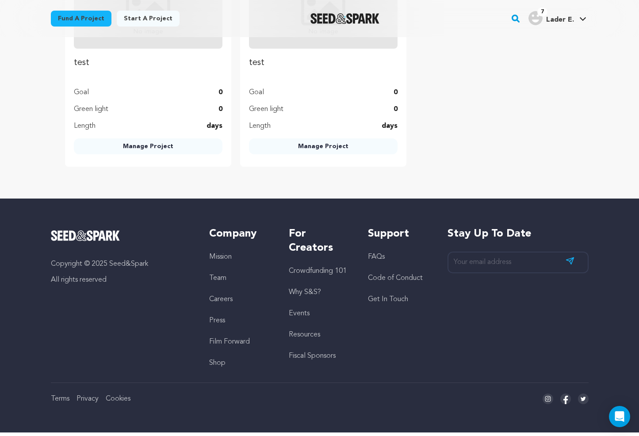
scroll to position [2464, 0]
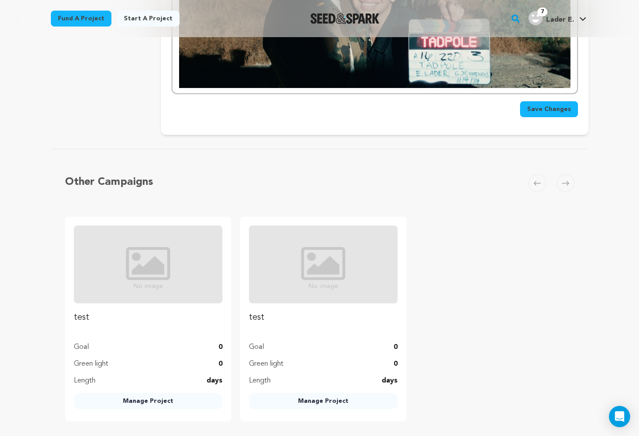
click at [538, 101] on button "Save Changes" at bounding box center [549, 109] width 58 height 16
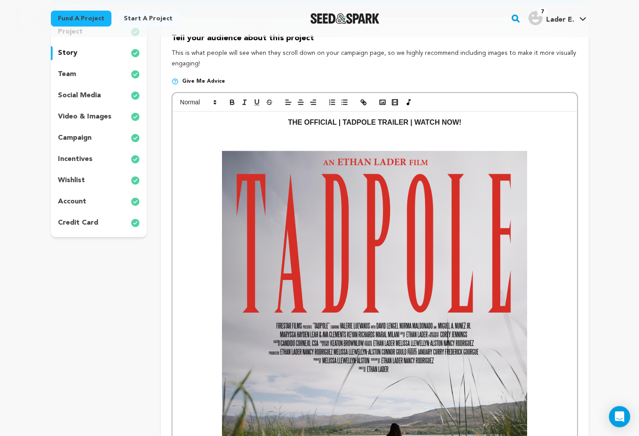
scroll to position [21, 0]
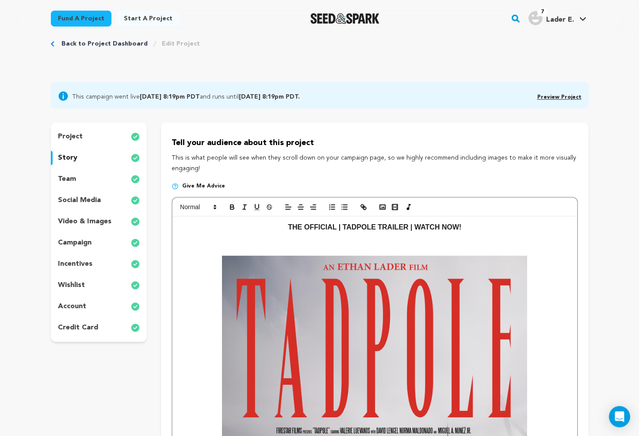
click at [355, 243] on p at bounding box center [374, 239] width 391 height 12
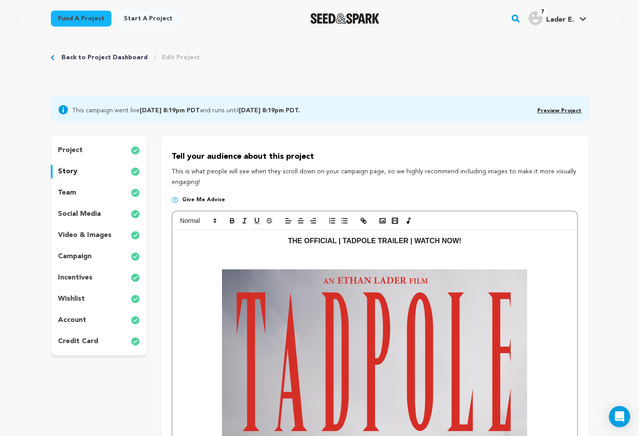
scroll to position [7, 0]
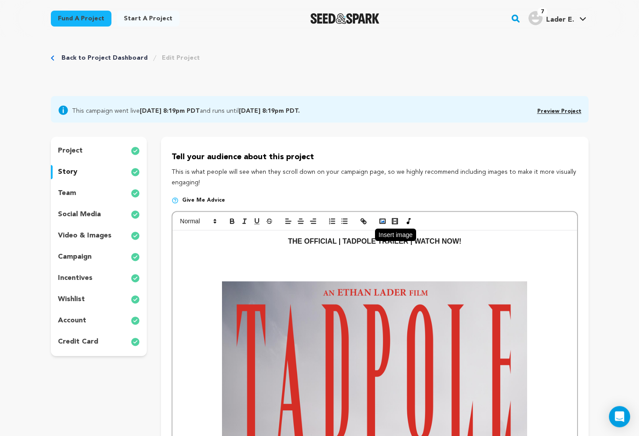
click at [382, 222] on icon "button" at bounding box center [383, 221] width 8 height 8
click at [76, 213] on p "social media" at bounding box center [79, 214] width 43 height 11
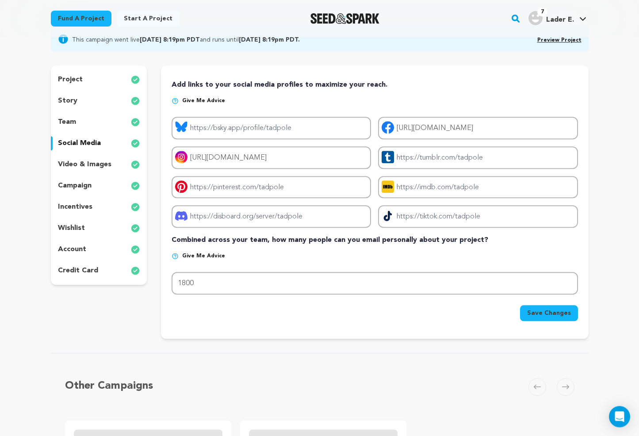
scroll to position [77, 0]
click at [95, 187] on div "campaign" at bounding box center [99, 186] width 96 height 14
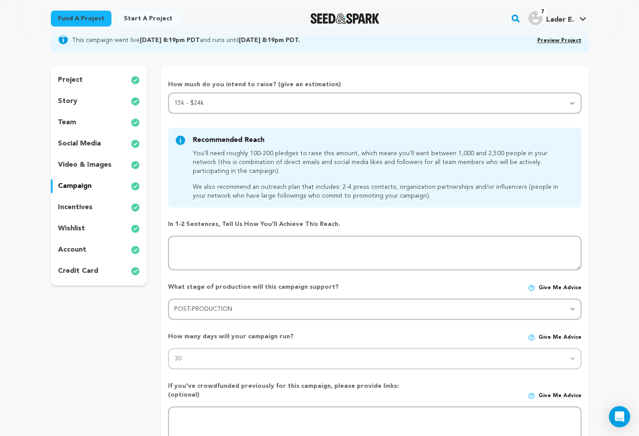
click at [68, 142] on p "social media" at bounding box center [79, 144] width 43 height 11
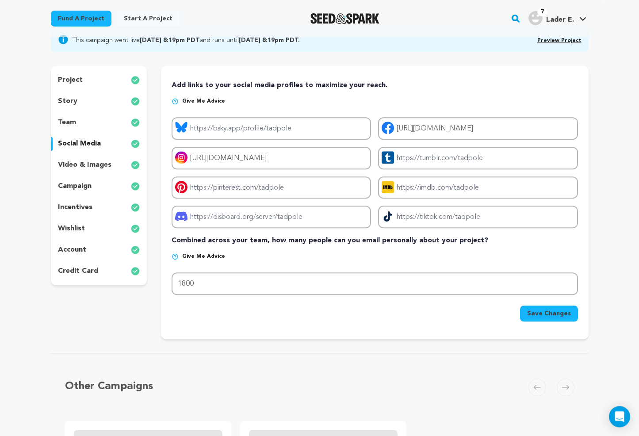
click at [85, 103] on div "story" at bounding box center [99, 101] width 96 height 14
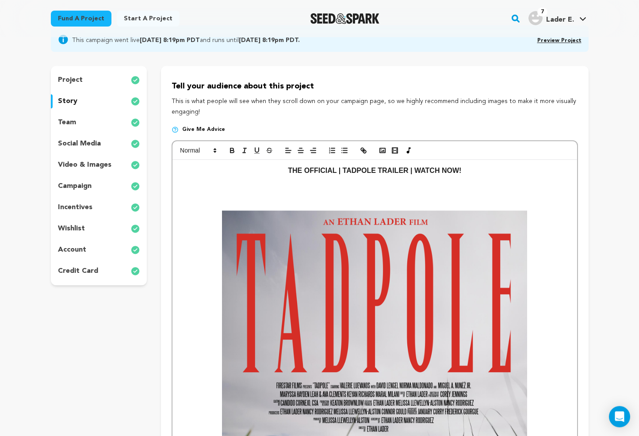
click at [91, 120] on div "team" at bounding box center [99, 122] width 96 height 14
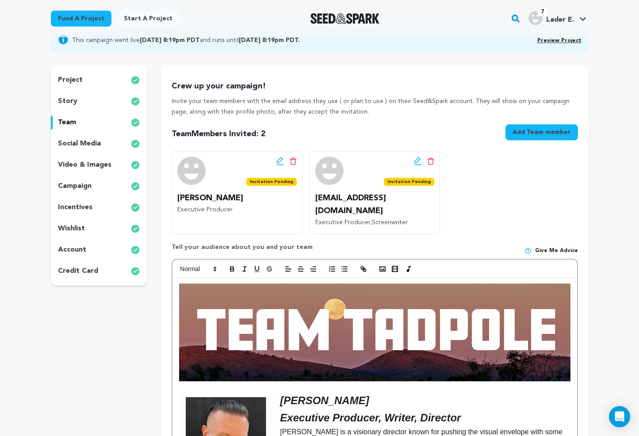
click at [91, 99] on div "story" at bounding box center [99, 101] width 96 height 14
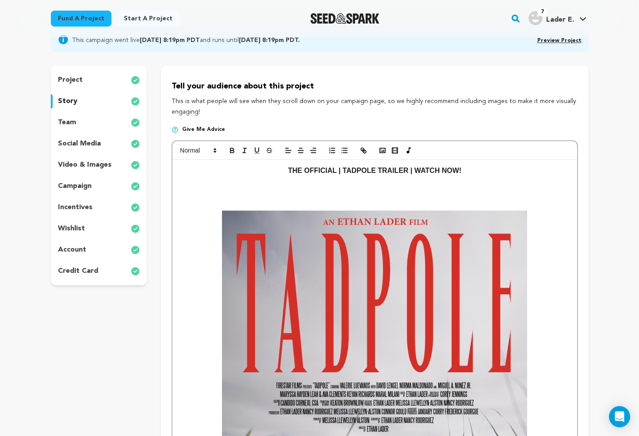
click at [375, 189] on p at bounding box center [374, 194] width 391 height 12
click at [215, 152] on polygon at bounding box center [215, 151] width 2 height 1
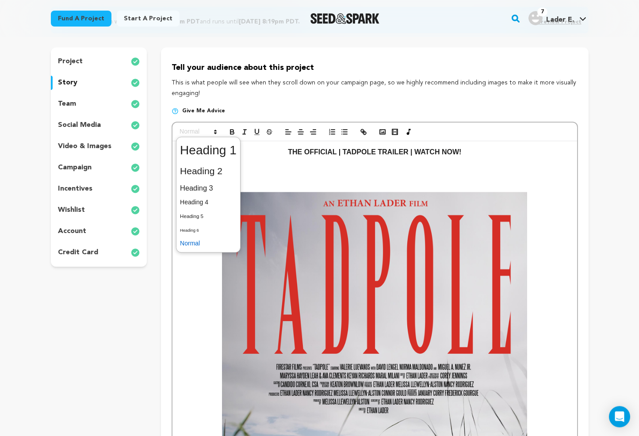
scroll to position [70, 0]
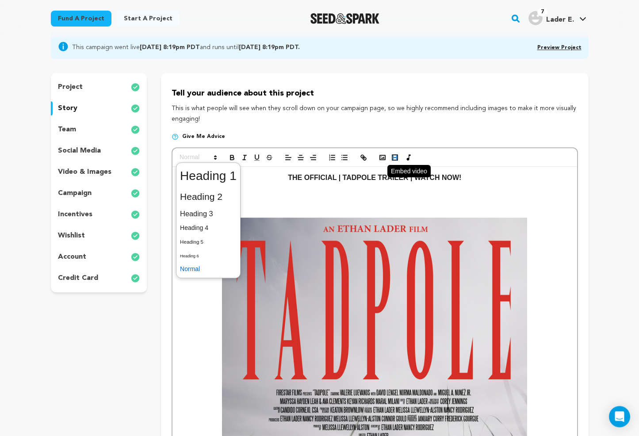
click at [393, 160] on icon "button" at bounding box center [395, 158] width 8 height 8
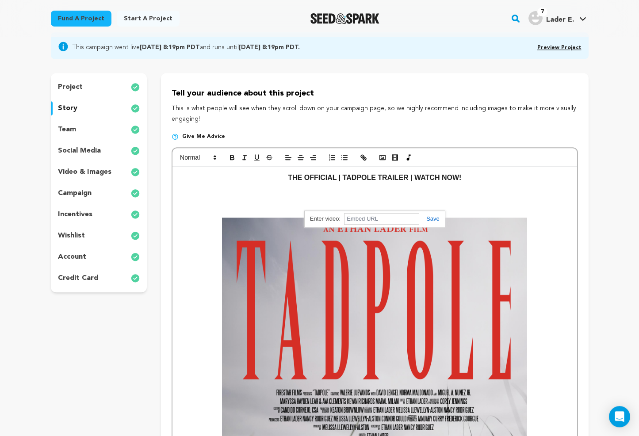
click at [390, 191] on p at bounding box center [374, 190] width 391 height 12
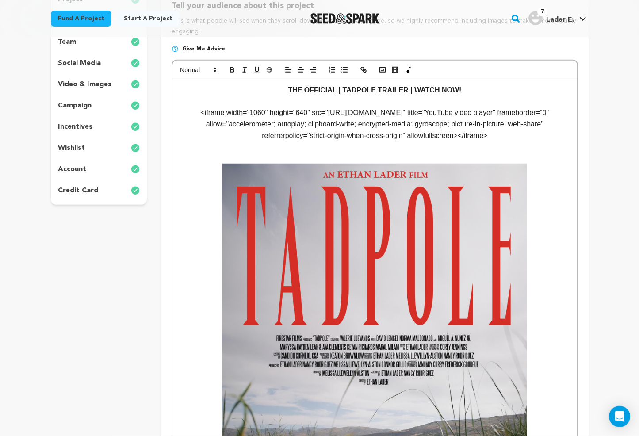
scroll to position [132, 0]
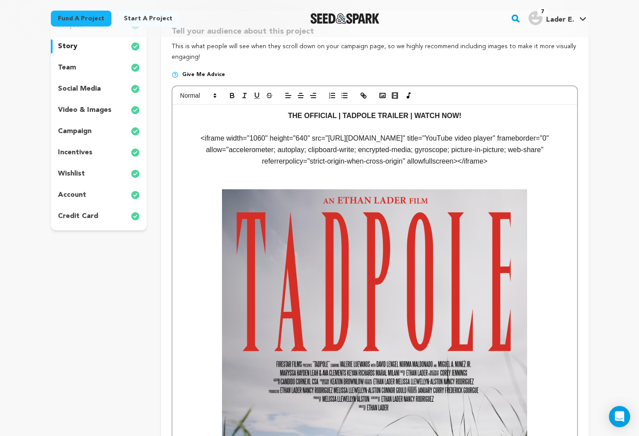
click at [475, 139] on p "<iframe width="1060" height="640" src="https://www.youtube.com/embed/pGLNvHtTfX…" at bounding box center [374, 150] width 391 height 34
drag, startPoint x: 566, startPoint y: 163, endPoint x: 191, endPoint y: 133, distance: 376.5
click at [189, 134] on p "<iframe width="1060" height="640" src="https://www.youtube.com/embed/pGLNvHtTfX…" at bounding box center [374, 150] width 391 height 34
click at [393, 93] on rect "button" at bounding box center [395, 95] width 5 height 5
paste input "<iframe width="1060" height="640" src="https://www.youtube.com/embed/pGLNvHtTfX…"
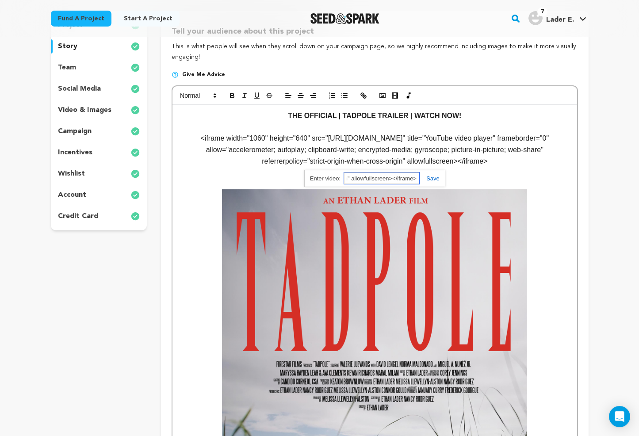
scroll to position [0, 793]
click at [430, 182] on link at bounding box center [430, 178] width 20 height 7
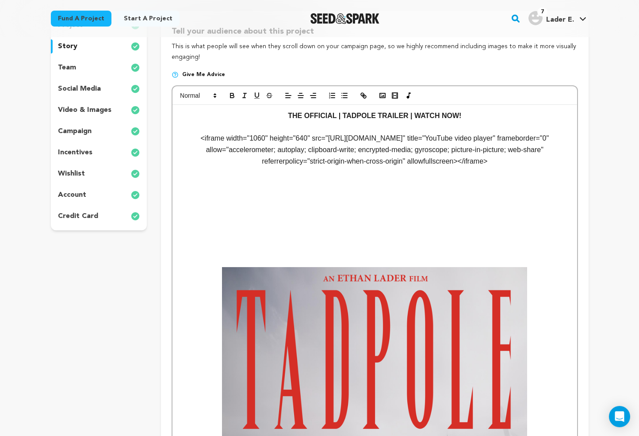
scroll to position [0, 0]
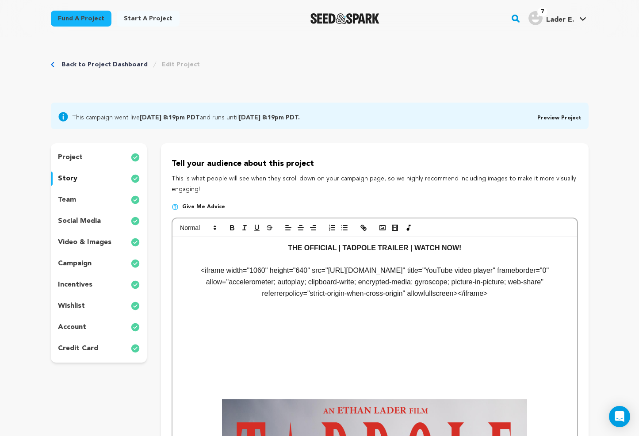
click at [397, 229] on rect "button" at bounding box center [395, 227] width 5 height 5
paste input "https://www.youtube.com/watch?v=pGLNvHtTfXo"
click at [370, 378] on link at bounding box center [367, 378] width 20 height 7
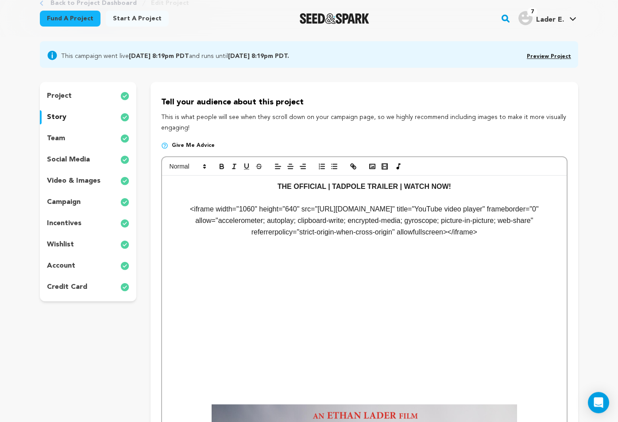
scroll to position [42, 0]
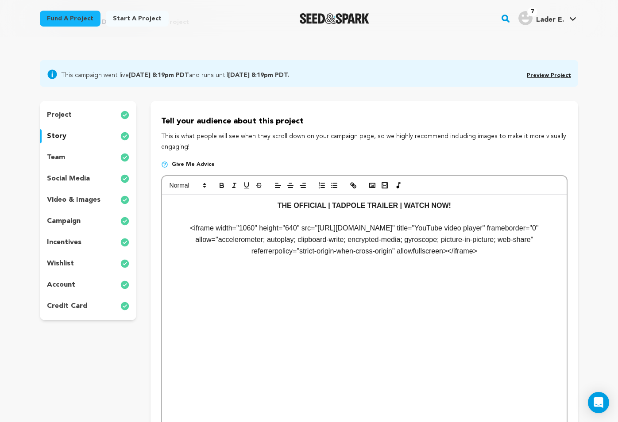
drag, startPoint x: 546, startPoint y: 253, endPoint x: 182, endPoint y: 227, distance: 364.7
click at [182, 227] on p "<iframe width="1060" height="640" src="https://www.youtube.com/embed/pGLNvHtTfX…" at bounding box center [364, 240] width 391 height 34
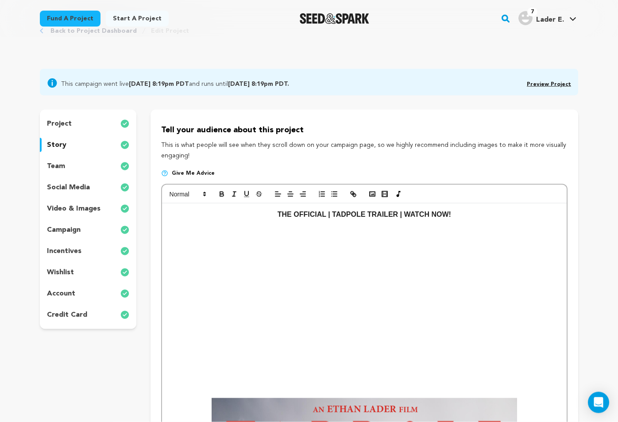
scroll to position [0, 0]
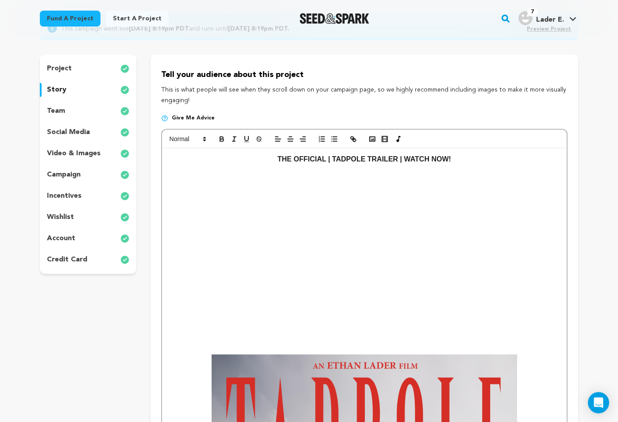
scroll to position [135, 0]
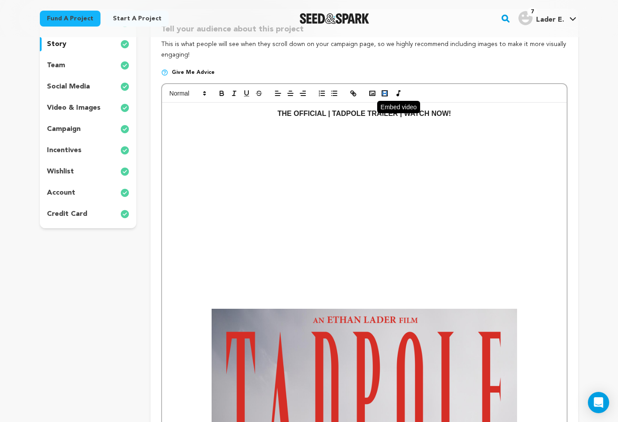
click at [385, 95] on icon "button" at bounding box center [385, 93] width 8 height 8
paste input "https://www.youtube.com/watch?v=mNqEJgRECjw"
click at [355, 288] on link at bounding box center [356, 287] width 20 height 7
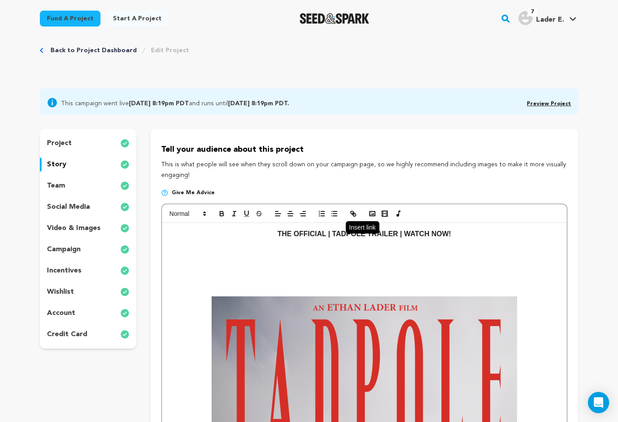
scroll to position [0, 0]
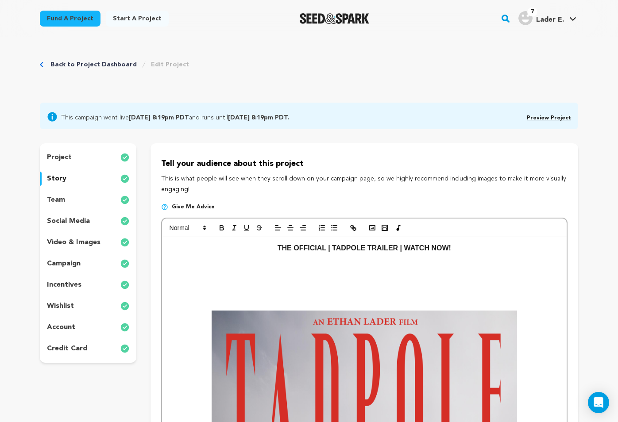
click at [369, 273] on p at bounding box center [364, 271] width 391 height 12
click at [367, 277] on p at bounding box center [364, 271] width 391 height 12
click at [362, 289] on p at bounding box center [364, 294] width 391 height 12
click at [358, 270] on p at bounding box center [364, 271] width 391 height 12
click at [382, 229] on rect "button" at bounding box center [384, 227] width 5 height 5
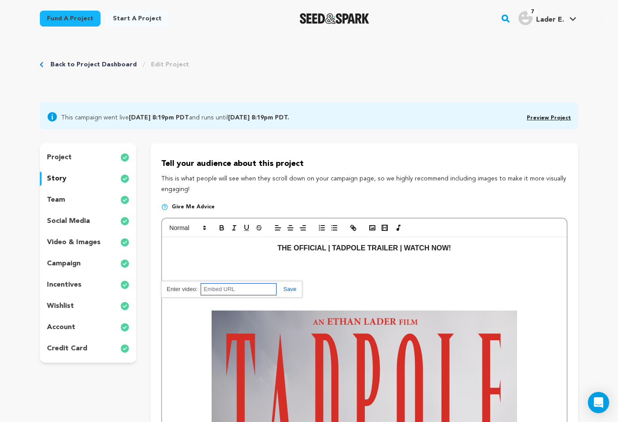
paste input "https://youtu.be/pGLNvHtTfXo?si=xhyzfgijwSG6Fjj7"
click at [293, 290] on link at bounding box center [286, 289] width 20 height 7
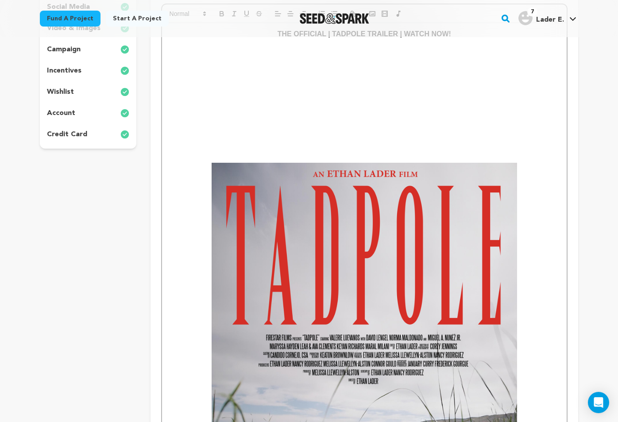
scroll to position [106, 0]
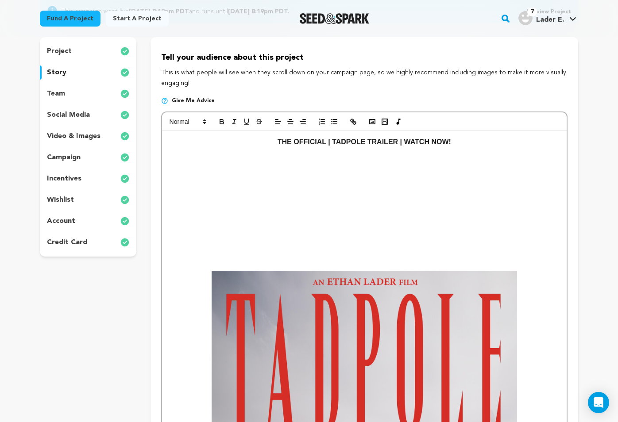
click at [299, 249] on p at bounding box center [364, 254] width 391 height 12
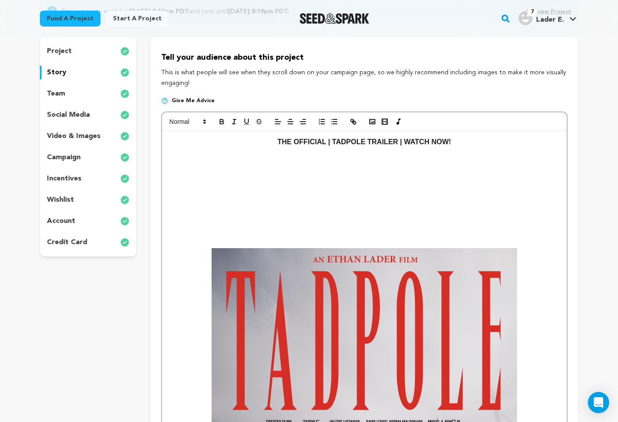
click at [293, 123] on icon "button" at bounding box center [290, 122] width 8 height 8
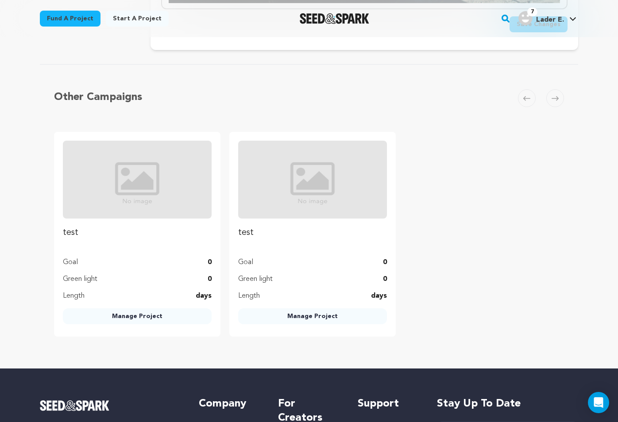
scroll to position [2443, 0]
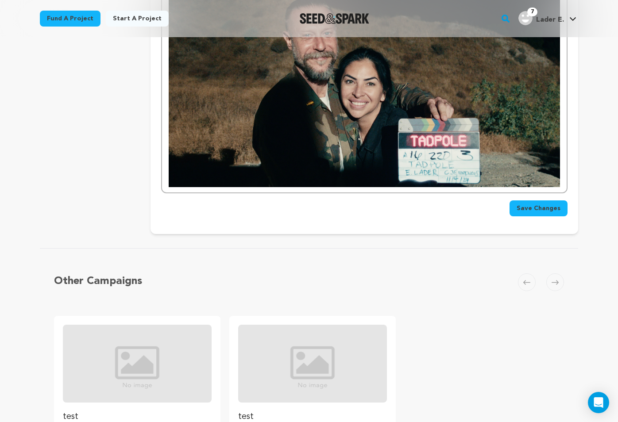
click at [532, 204] on span "Save Changes" at bounding box center [538, 208] width 44 height 9
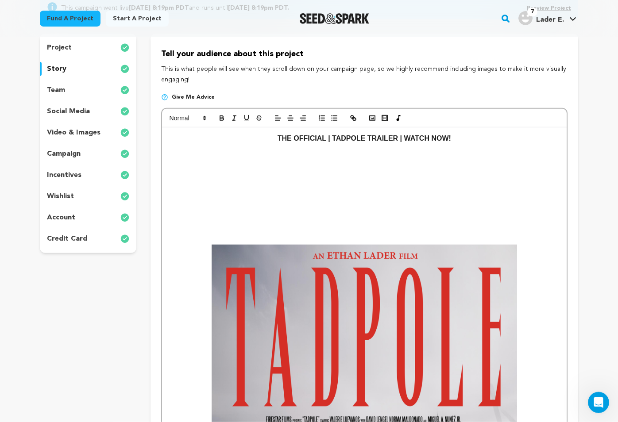
scroll to position [107, 0]
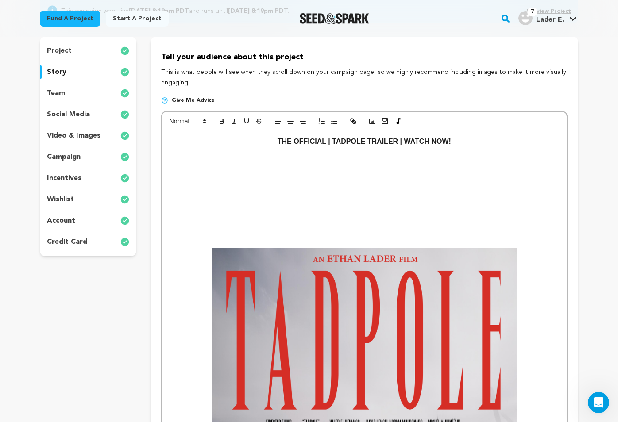
click at [295, 226] on p at bounding box center [364, 231] width 391 height 12
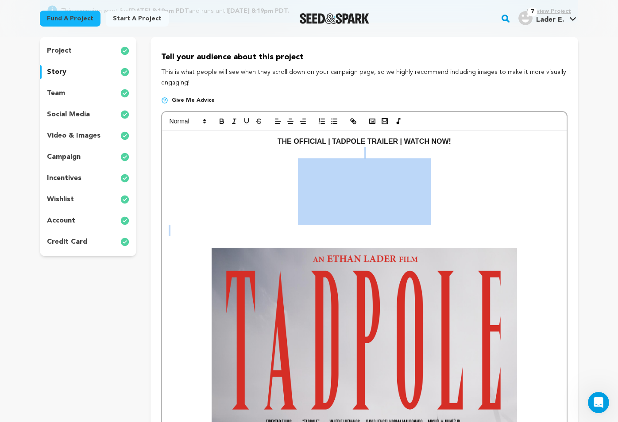
drag, startPoint x: 446, startPoint y: 216, endPoint x: 398, endPoint y: 208, distance: 48.5
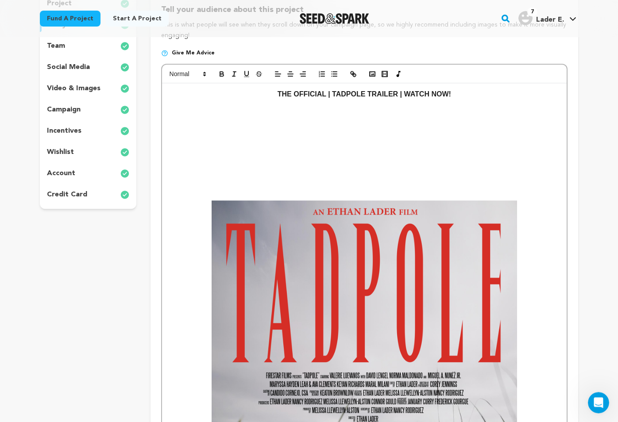
scroll to position [92, 0]
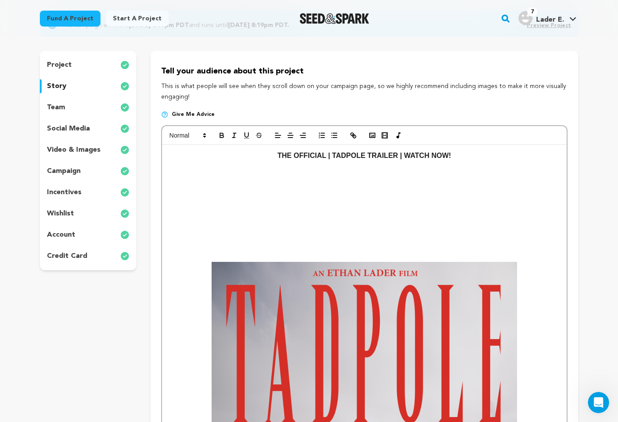
click at [446, 250] on p at bounding box center [364, 245] width 391 height 12
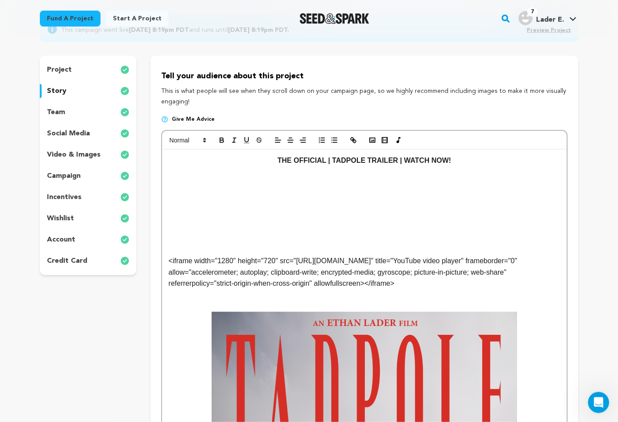
scroll to position [92, 0]
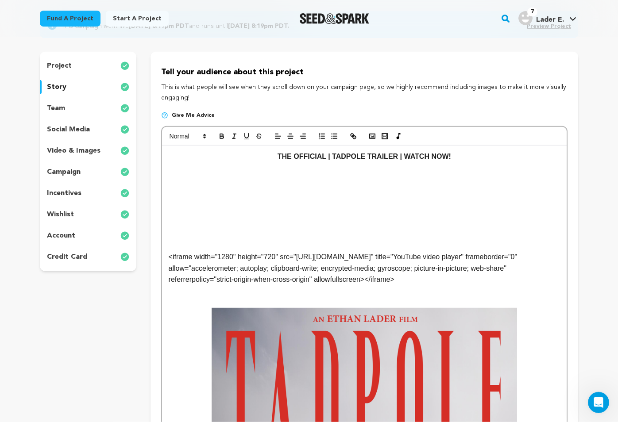
click at [386, 298] on p at bounding box center [364, 302] width 391 height 12
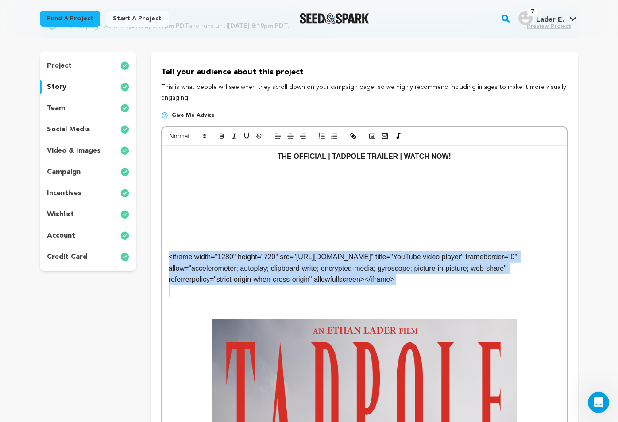
copy p "<iframe width="1280" height="720" src="https://www.youtube.com/embed/pGLNvHtTfX…"
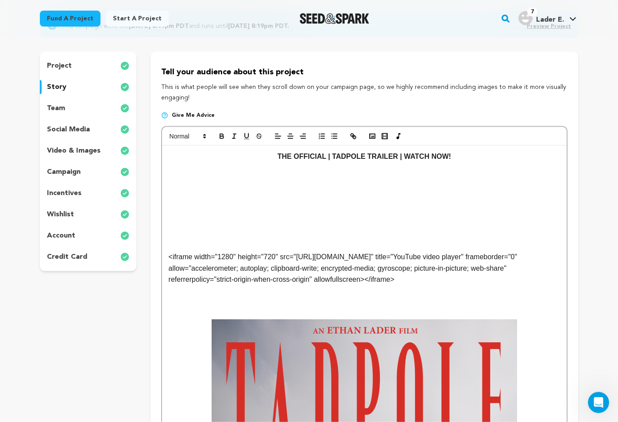
click at [392, 299] on p at bounding box center [364, 302] width 391 height 12
click at [385, 139] on icon "button" at bounding box center [385, 136] width 8 height 8
paste input "<iframe width="1280" height="720" src="https://www.youtube.com/embed/pGLNvHtTfX…"
click at [288, 321] on link at bounding box center [286, 320] width 20 height 7
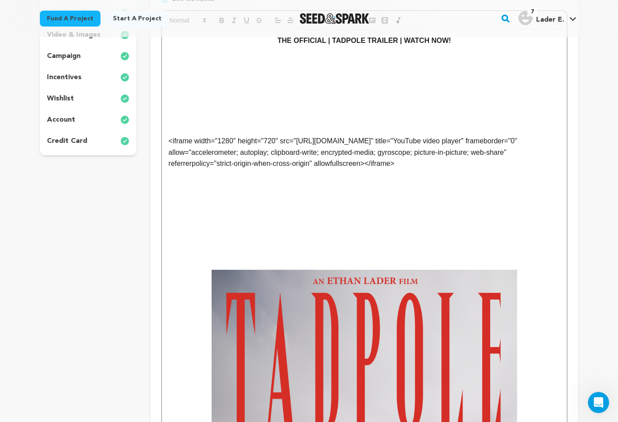
scroll to position [276, 0]
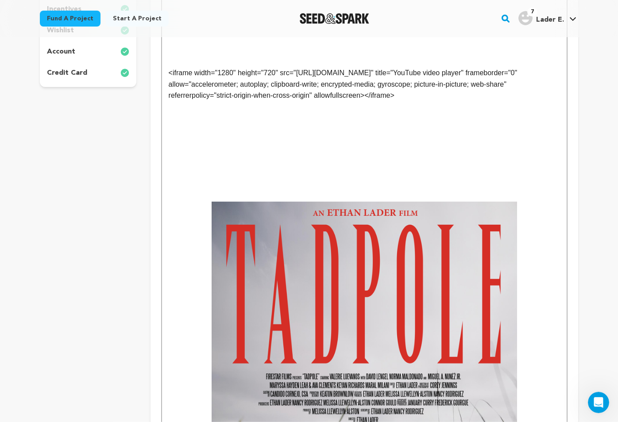
click at [369, 185] on p at bounding box center [364, 185] width 391 height 12
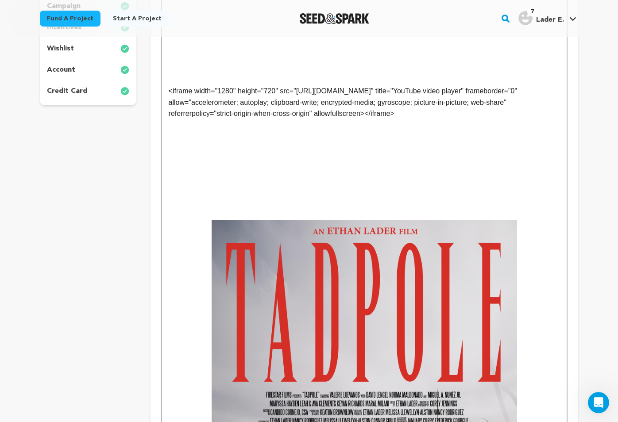
scroll to position [212, 0]
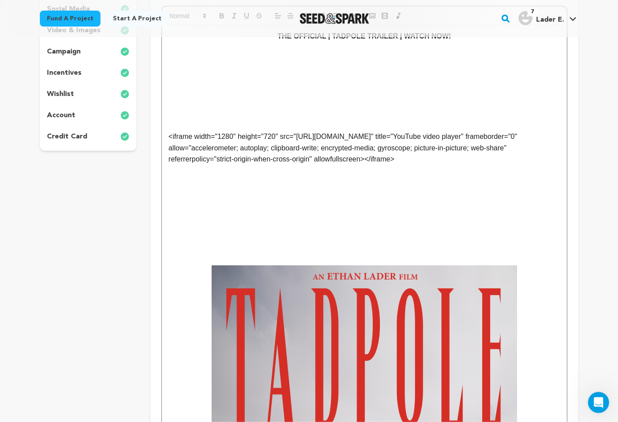
click at [357, 139] on p "<iframe width="1280" height="720" src="https://www.youtube.com/embed/pGLNvHtTfX…" at bounding box center [364, 148] width 391 height 34
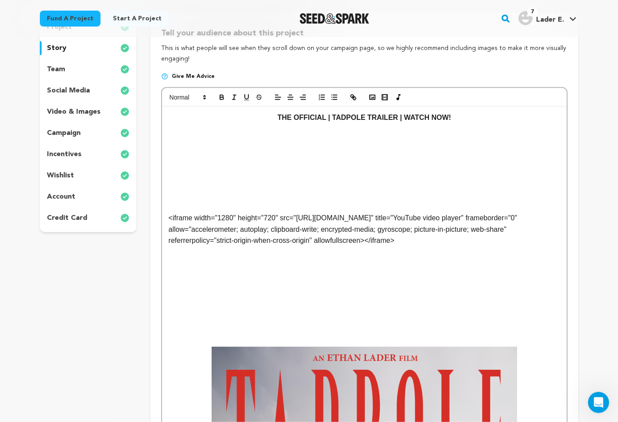
scroll to position [85, 0]
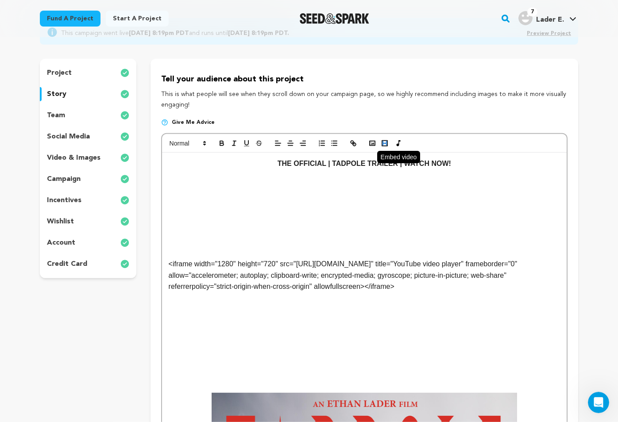
click at [385, 146] on icon "button" at bounding box center [385, 143] width 8 height 8
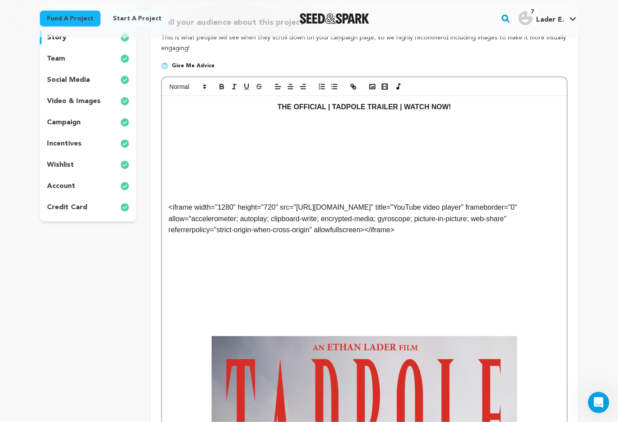
scroll to position [148, 0]
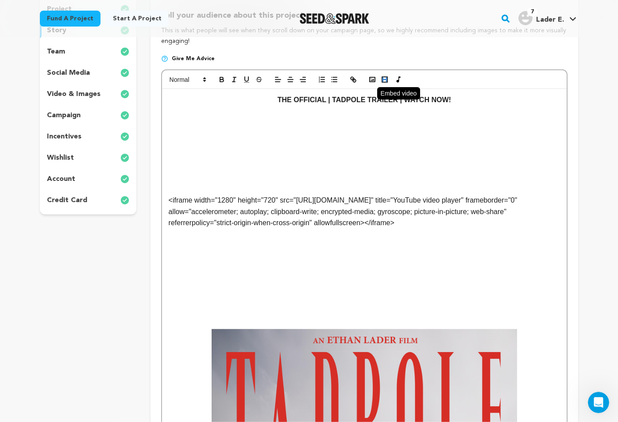
click at [386, 81] on icon "button" at bounding box center [385, 80] width 8 height 8
paste input "https://youtu.be/pGLNvHtTfXo?t=7"
click at [354, 321] on link at bounding box center [356, 319] width 20 height 7
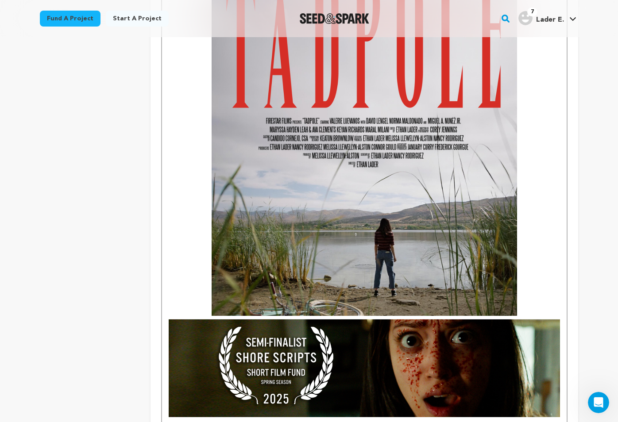
scroll to position [608, 0]
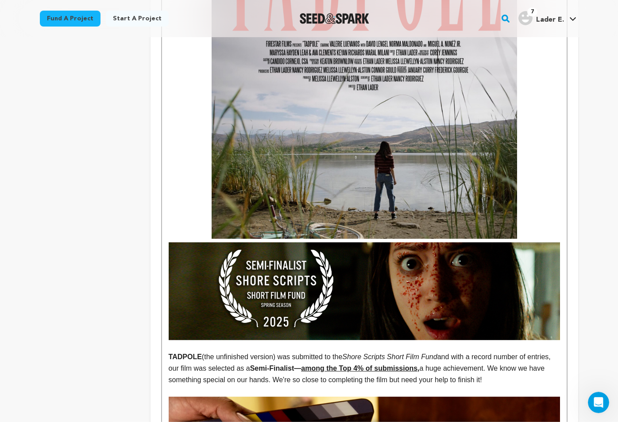
click at [543, 235] on p at bounding box center [364, 54] width 391 height 370
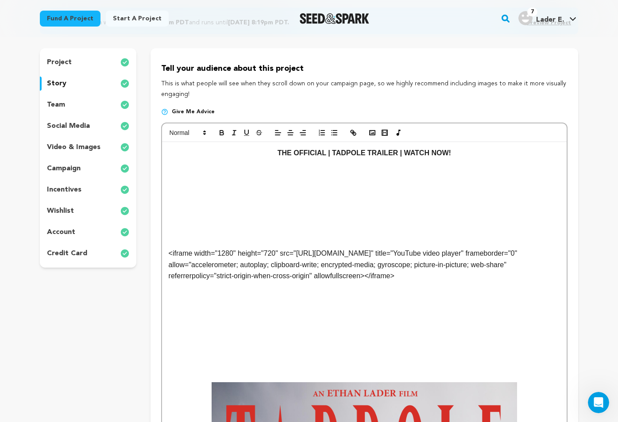
scroll to position [0, 0]
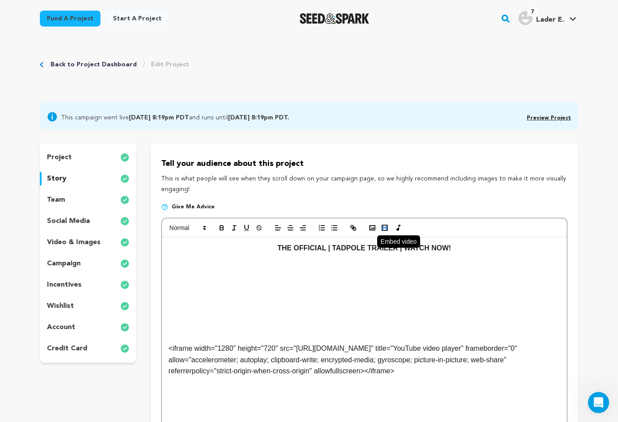
click at [387, 228] on rect "button" at bounding box center [384, 227] width 5 height 5
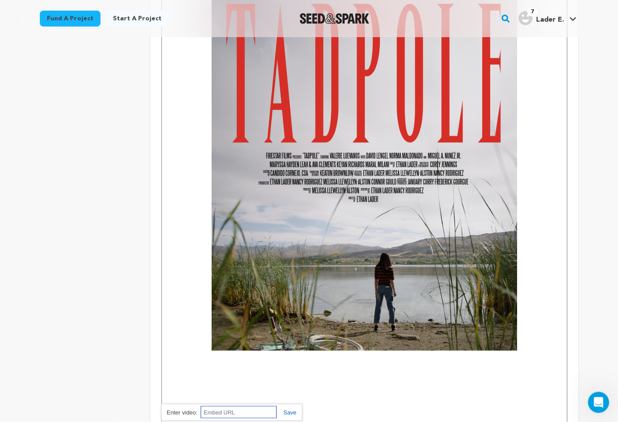
scroll to position [687, 0]
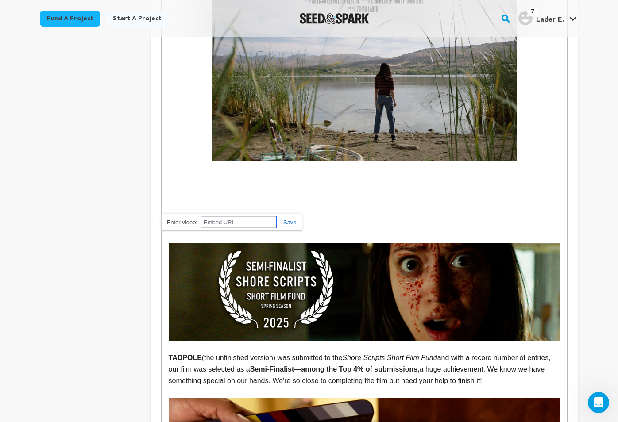
paste input "https://www.youtube.com/watch?v=pGLNvHtTfXo"
click at [289, 224] on link at bounding box center [286, 222] width 20 height 7
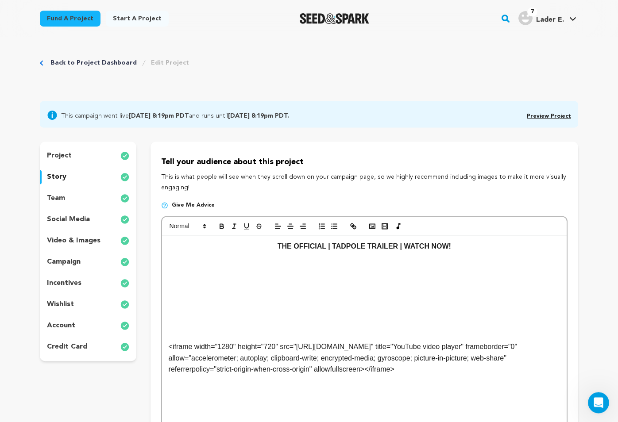
scroll to position [0, 0]
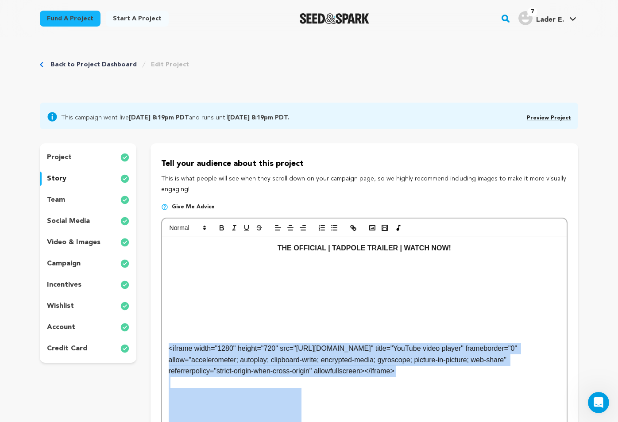
drag, startPoint x: 487, startPoint y: 399, endPoint x: 157, endPoint y: 352, distance: 333.4
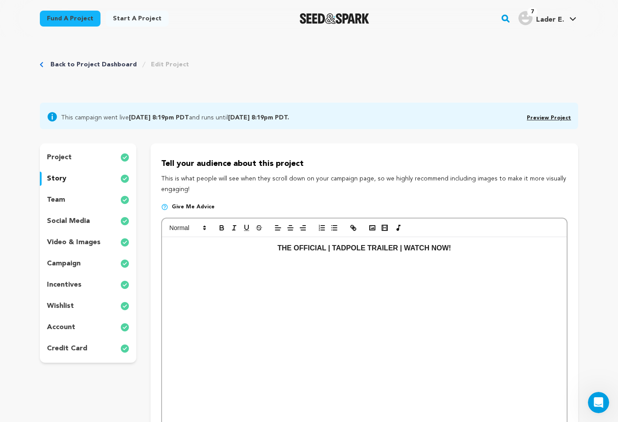
click at [289, 222] on div at bounding box center [364, 228] width 404 height 19
click at [289, 227] on icon "button" at bounding box center [290, 228] width 8 height 8
click at [389, 227] on button "button" at bounding box center [384, 228] width 12 height 11
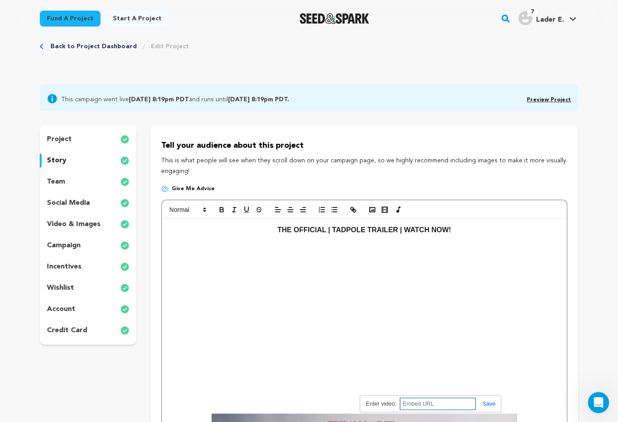
scroll to position [35, 0]
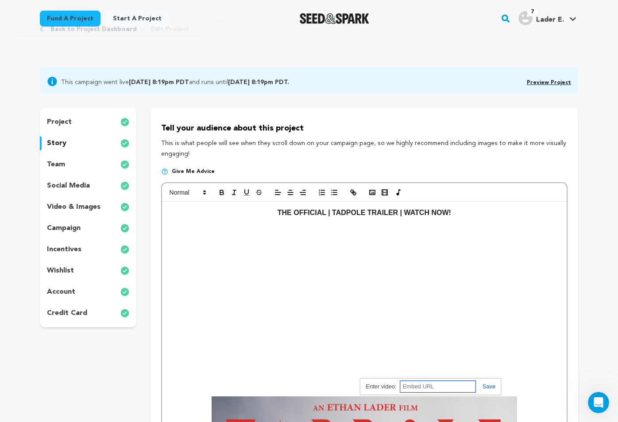
paste input "https://www.youtube.com/watch?v=lNszymVtzf0"
click at [488, 392] on div "https://www.youtube.com/watch?v=lNszymVtzf0" at bounding box center [430, 386] width 141 height 17
click at [489, 387] on link at bounding box center [485, 386] width 20 height 7
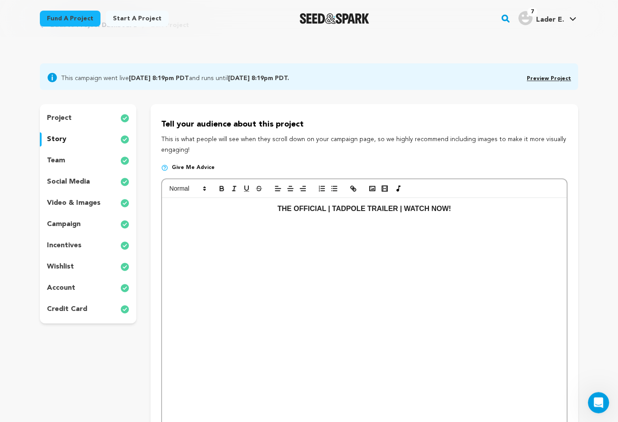
scroll to position [42, 0]
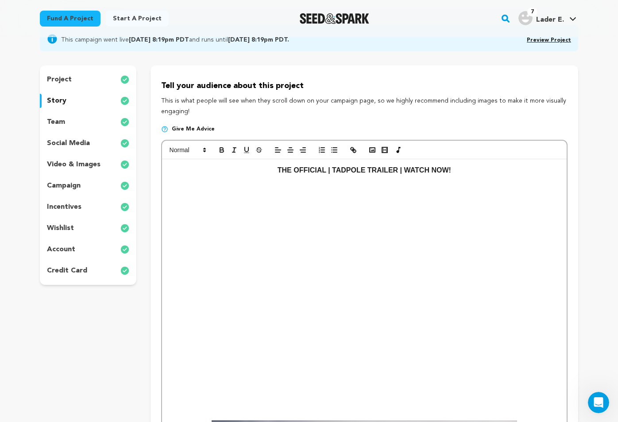
scroll to position [120, 0]
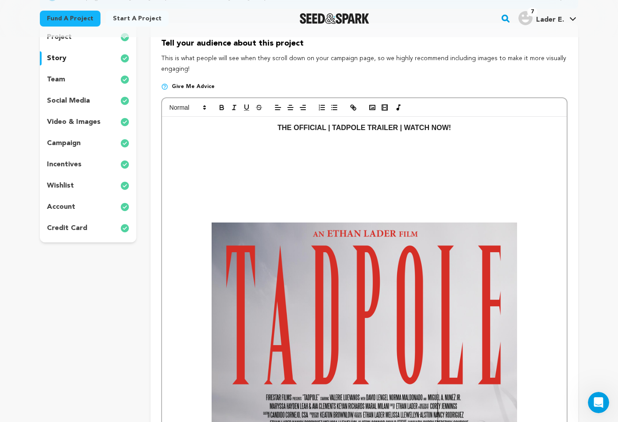
click at [291, 108] on line "button" at bounding box center [290, 108] width 5 height 0
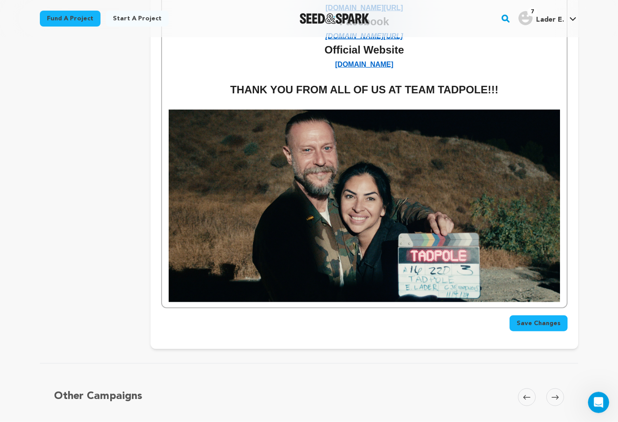
scroll to position [2363, 0]
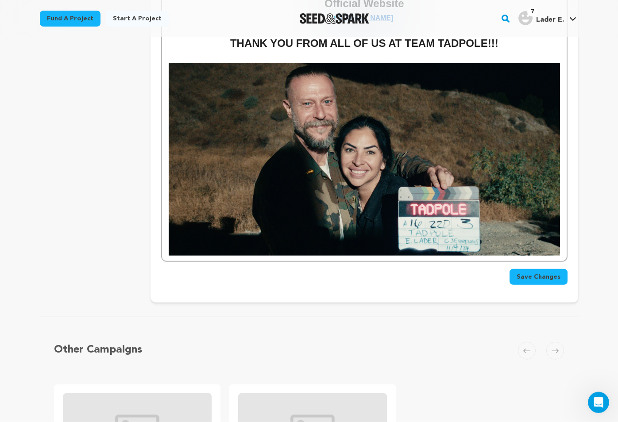
click at [542, 273] on span "Save Changes" at bounding box center [538, 277] width 44 height 9
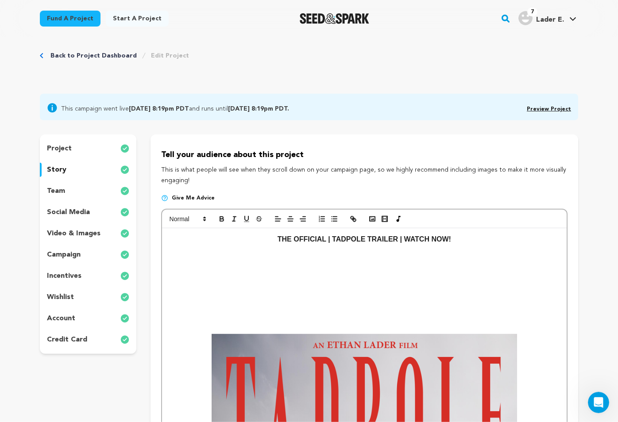
scroll to position [5, 0]
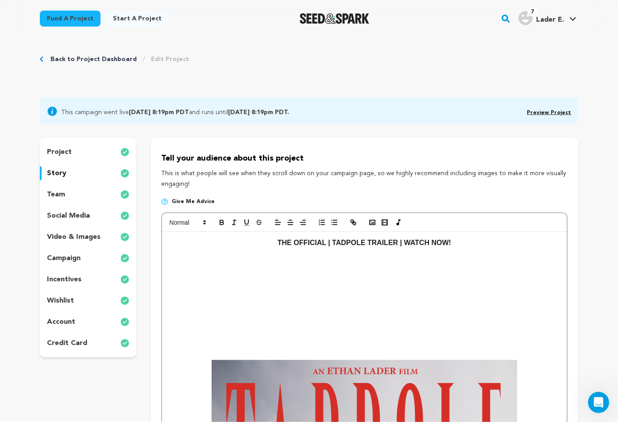
click at [308, 267] on p at bounding box center [364, 266] width 391 height 12
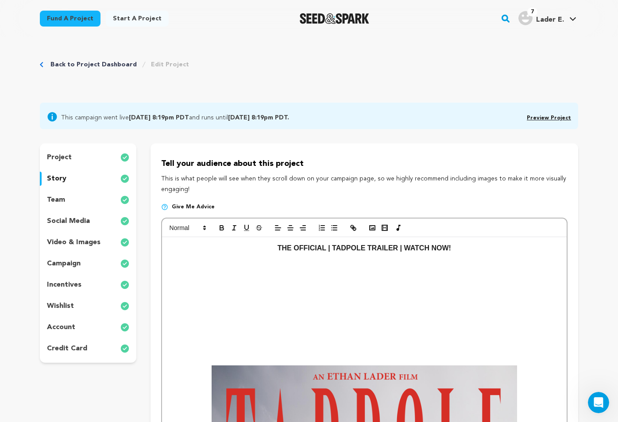
click at [388, 271] on p at bounding box center [364, 271] width 391 height 12
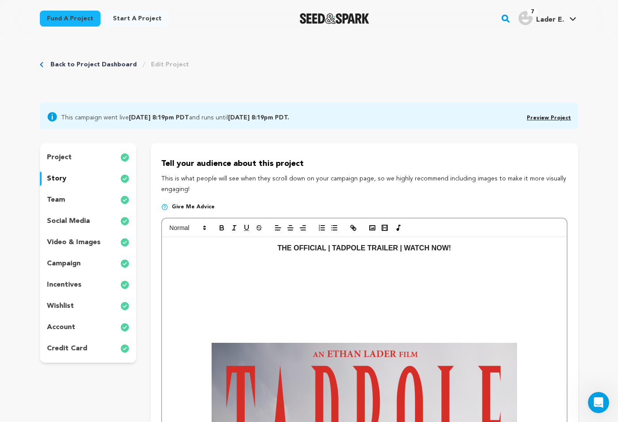
click at [459, 249] on p "THE OFFICIAL | TADPOLE TRAILER | WATCH NOW!" at bounding box center [364, 248] width 391 height 12
drag, startPoint x: 459, startPoint y: 249, endPoint x: 277, endPoint y: 249, distance: 181.9
click at [277, 249] on p "THE OFFICIAL | TADPOLE TRAILER | WATCH NOW!" at bounding box center [364, 248] width 391 height 12
click at [202, 229] on icon at bounding box center [204, 228] width 8 height 8
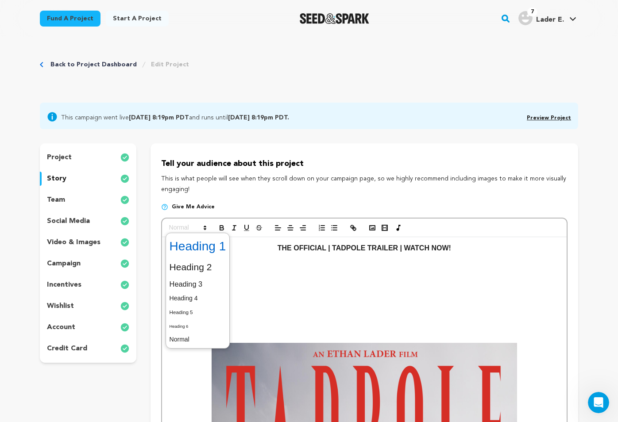
click at [202, 247] on span at bounding box center [197, 246] width 57 height 23
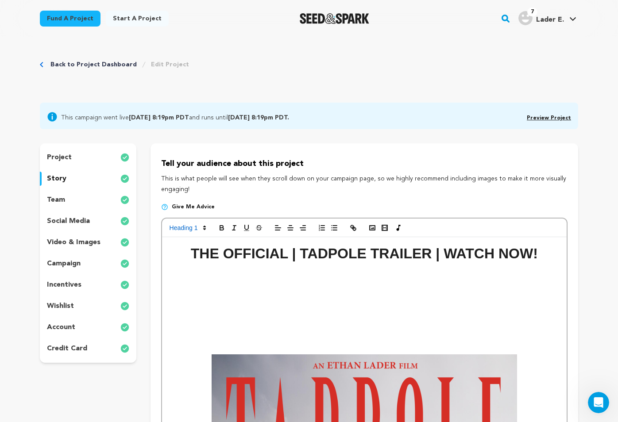
click at [535, 258] on h1 "THE OFFICIAL | TADPOLE TRAILER | WATCH NOW!" at bounding box center [364, 253] width 391 height 23
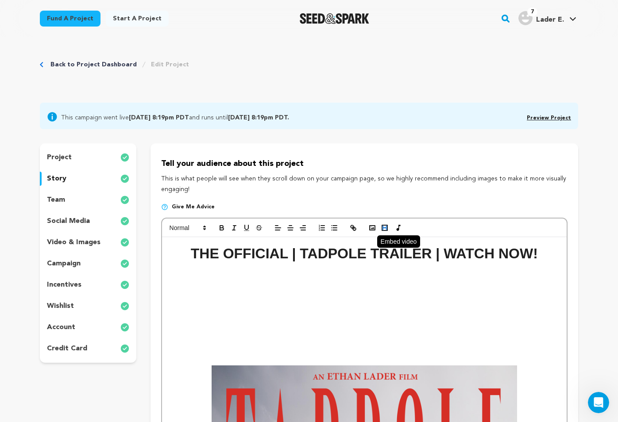
click at [384, 231] on rect "button" at bounding box center [384, 227] width 5 height 5
paste input "https://www.youtube.com/watch?v=lNszymVtzf0"
click at [423, 290] on link at bounding box center [419, 289] width 20 height 7
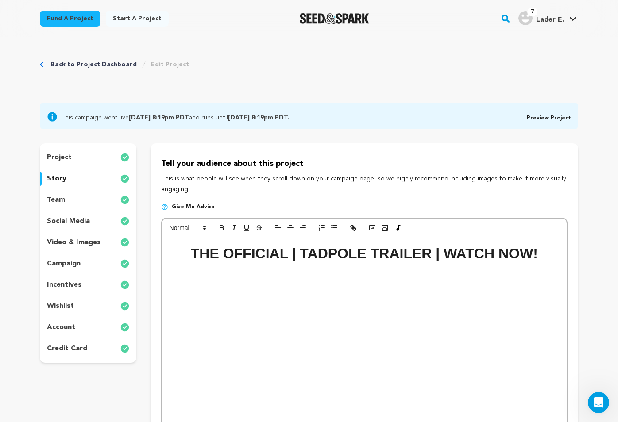
click at [284, 344] on p at bounding box center [364, 349] width 391 height 12
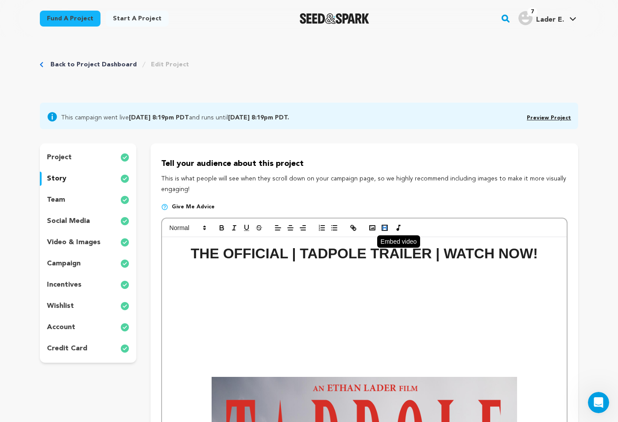
click at [385, 226] on rect "button" at bounding box center [384, 227] width 5 height 5
paste input "https://youtu.be/7iFwrkuNrI8?si=i5lhoT3KKupFl4po"
click at [289, 302] on link at bounding box center [286, 300] width 20 height 7
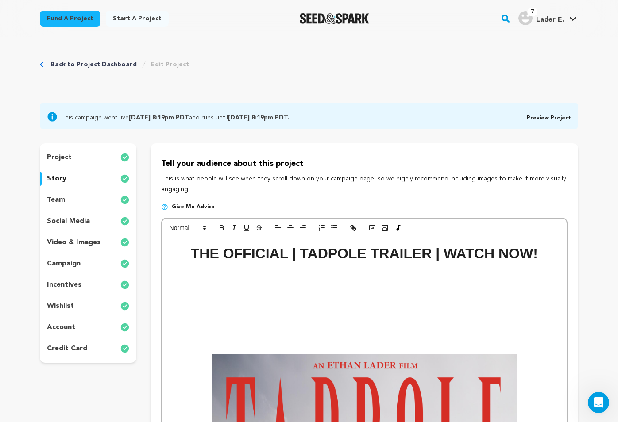
click at [76, 222] on p "social media" at bounding box center [68, 221] width 43 height 11
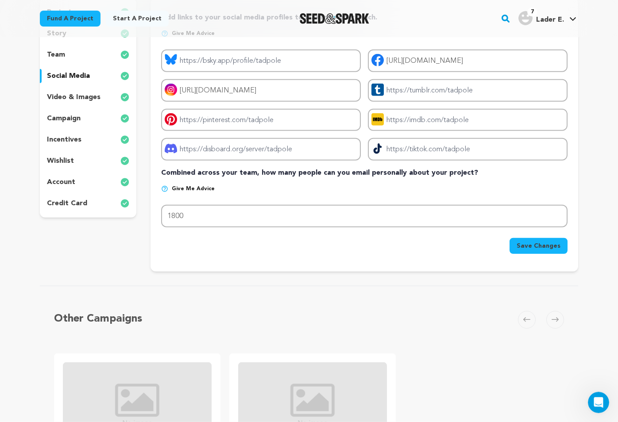
scroll to position [28, 0]
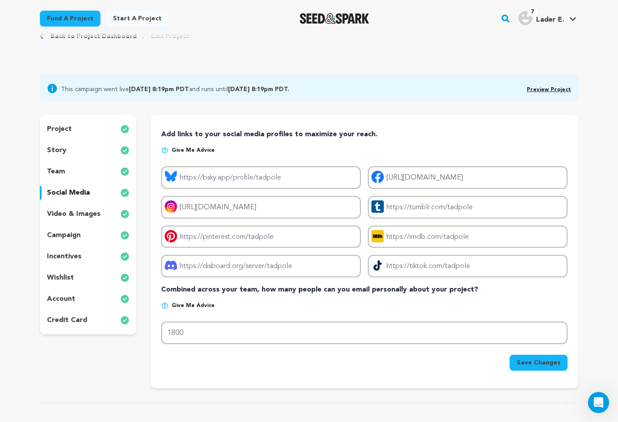
click at [58, 150] on p "story" at bounding box center [56, 150] width 19 height 11
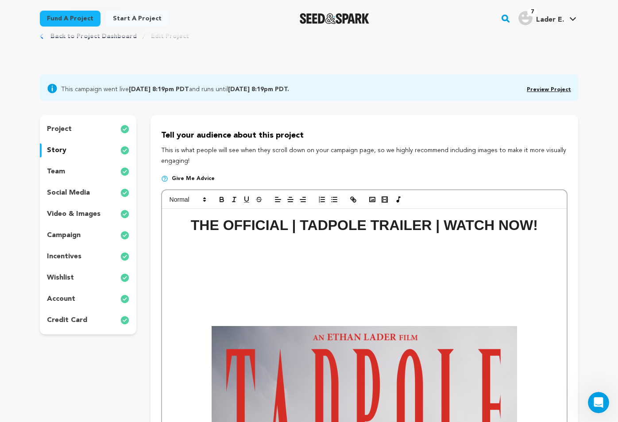
click at [199, 231] on strong "THE OFFICIAL | TADPOLE TRAILER | WATCH NOW!" at bounding box center [364, 225] width 347 height 16
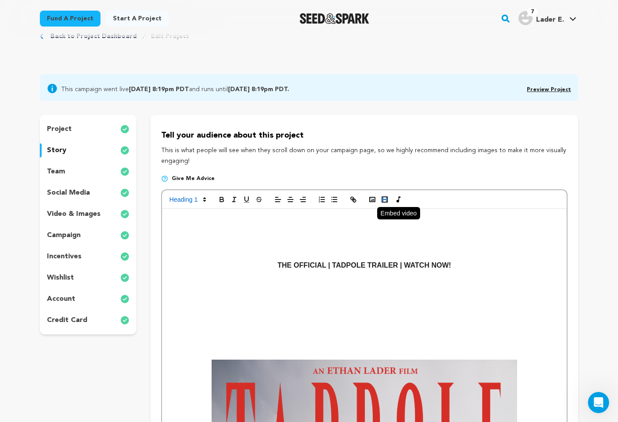
click at [382, 200] on rect "button" at bounding box center [384, 199] width 5 height 5
paste input "https://youtu.be/7iFwrkuNrI8?si=i5lhoT3KKupFl4po"
click at [420, 247] on link at bounding box center [418, 246] width 20 height 7
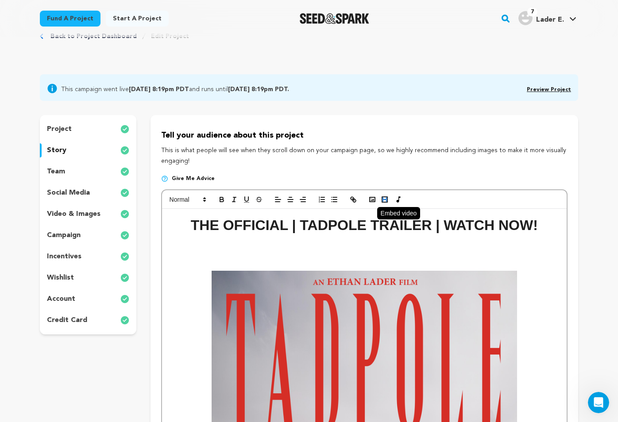
click at [381, 201] on icon "button" at bounding box center [385, 200] width 8 height 8
paste input "https://youtu.be/pGLNvHtTfXo?si=uzr-z_HySxFMOEFd"
type input "https://youtu.be/pGLNvHtTfXo?si=uzr-z_HySxFMOEFd"
click at [418, 262] on link at bounding box center [419, 261] width 20 height 7
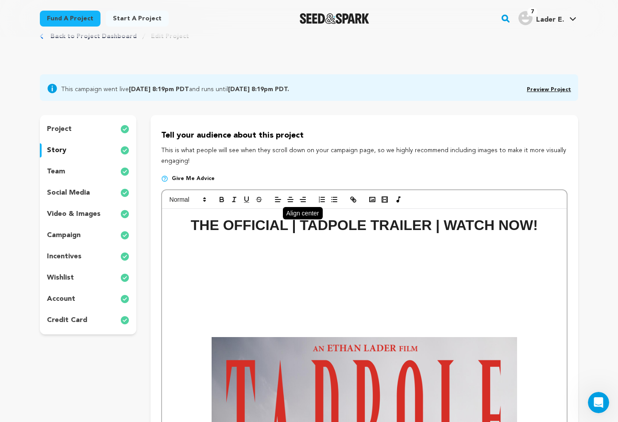
click at [289, 201] on icon "button" at bounding box center [290, 200] width 8 height 8
click at [473, 308] on p at bounding box center [364, 309] width 391 height 12
drag, startPoint x: 443, startPoint y: 298, endPoint x: 416, endPoint y: 306, distance: 28.6
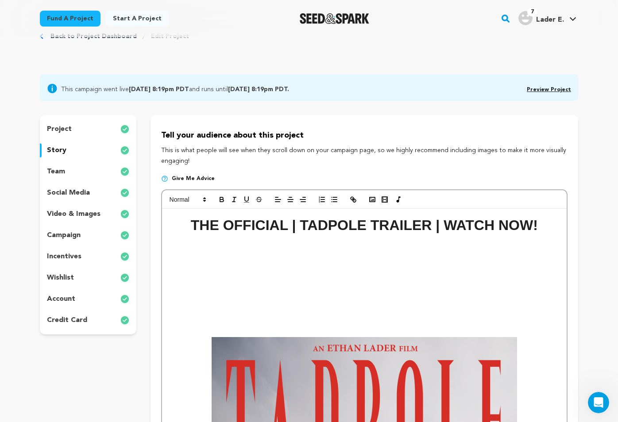
click at [412, 308] on p at bounding box center [364, 309] width 391 height 12
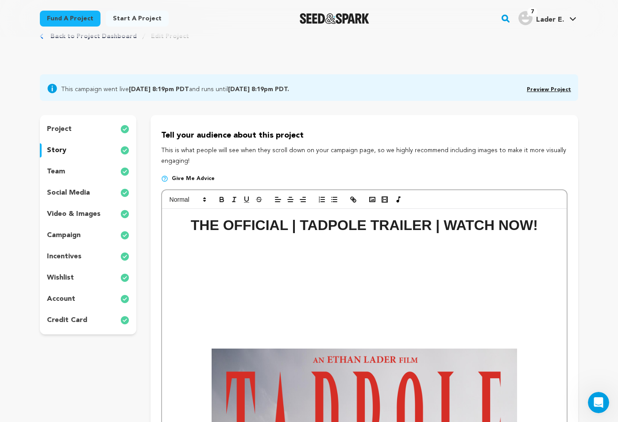
click at [328, 326] on p at bounding box center [364, 321] width 391 height 12
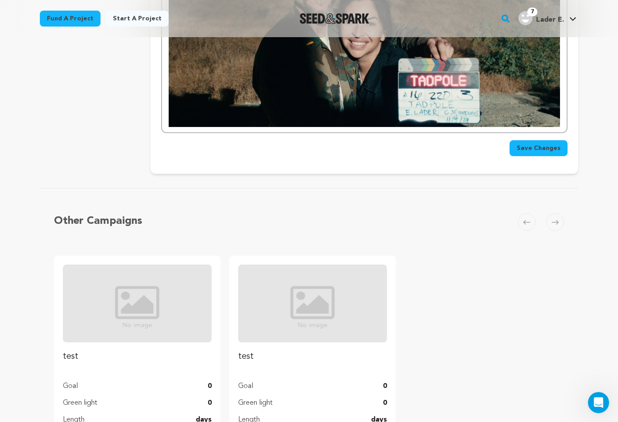
scroll to position [2471, 0]
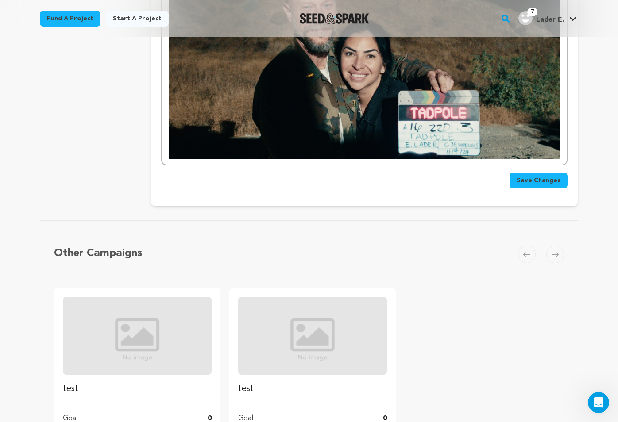
click at [536, 174] on button "Save Changes" at bounding box center [538, 181] width 58 height 16
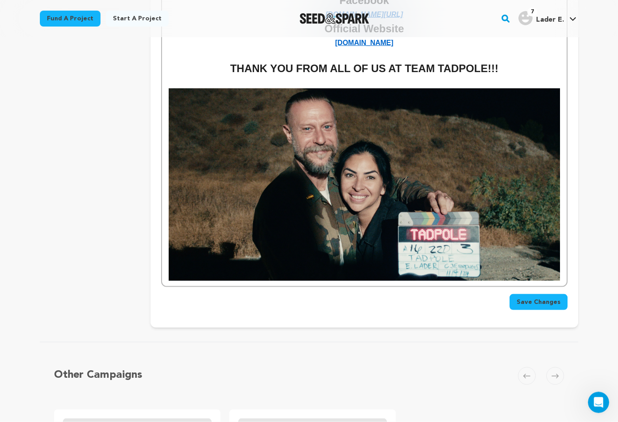
scroll to position [2570, 0]
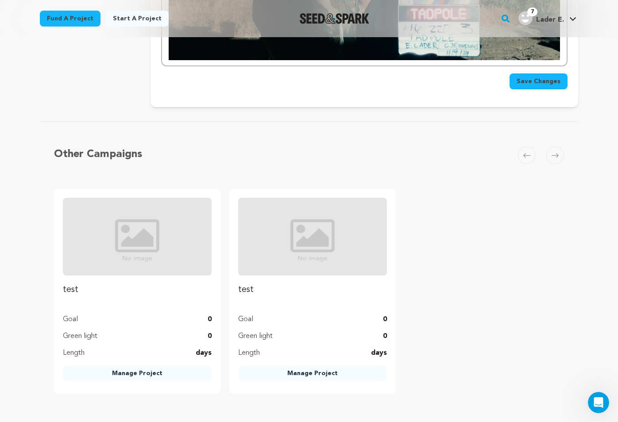
click at [535, 77] on span "Save Changes" at bounding box center [538, 81] width 44 height 9
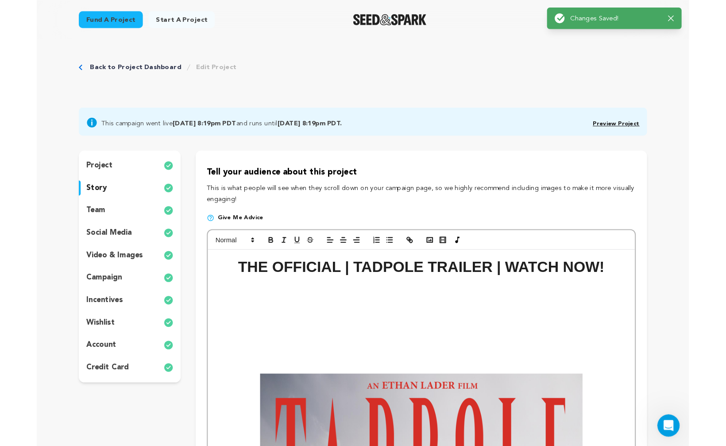
scroll to position [0, 0]
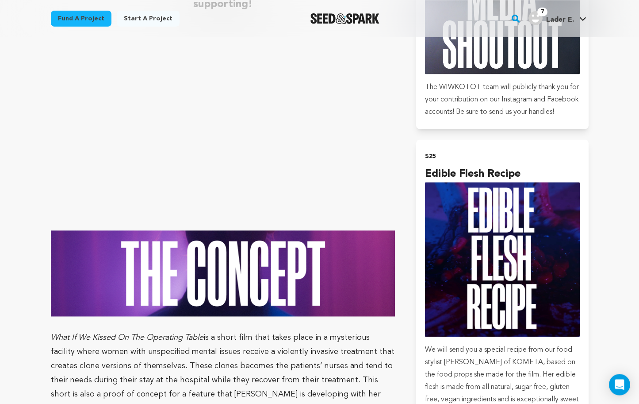
scroll to position [651, 0]
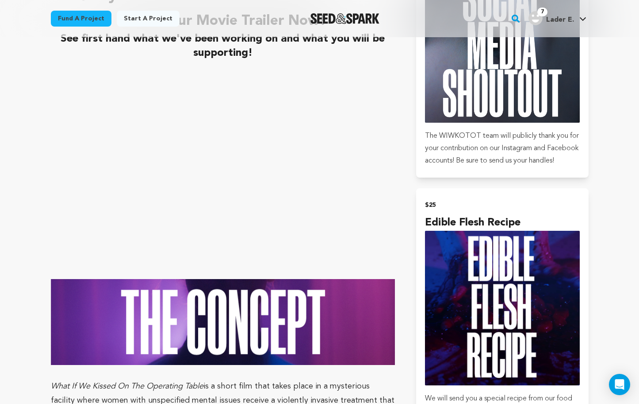
click at [329, 250] on p at bounding box center [223, 257] width 345 height 14
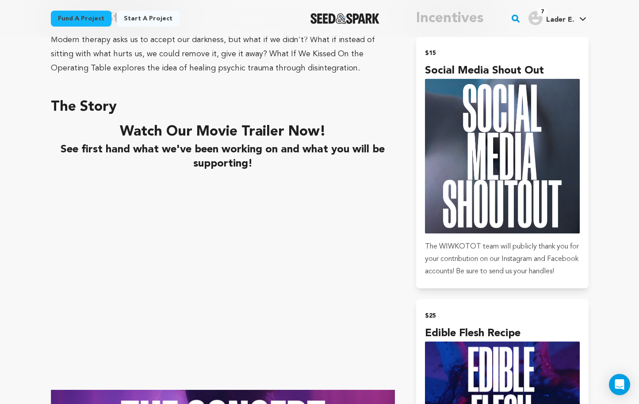
scroll to position [531, 0]
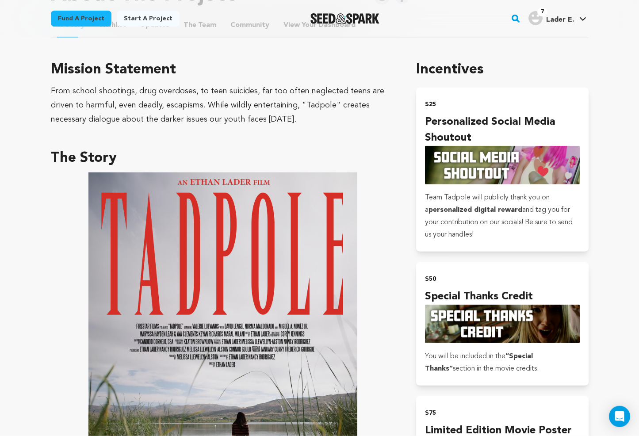
scroll to position [418, 0]
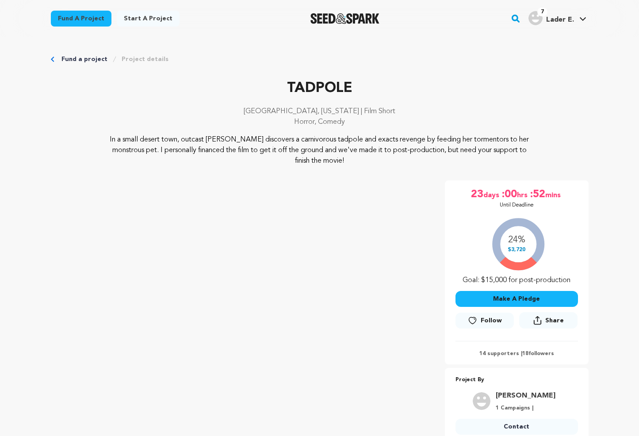
scroll to position [400, 0]
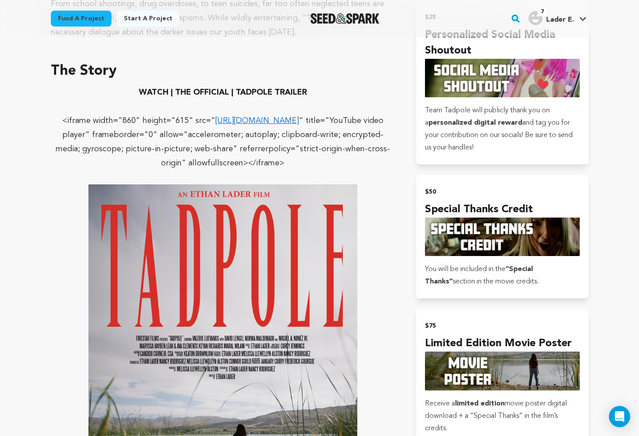
click at [232, 117] on link "https://www.youtube.com/embed/pGLNvHtTfXo?si=2148ibt9u5DnqUnt" at bounding box center [258, 121] width 84 height 8
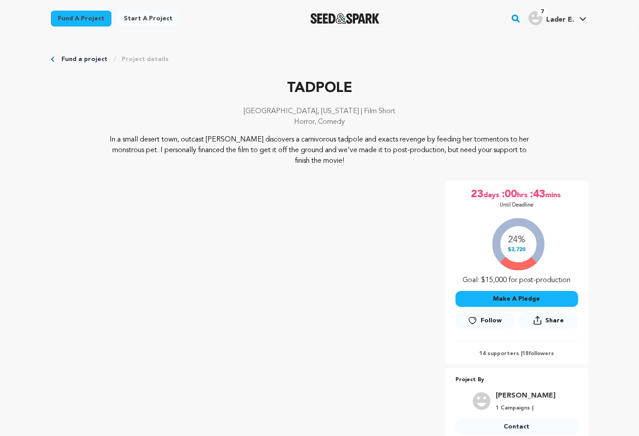
scroll to position [520, 0]
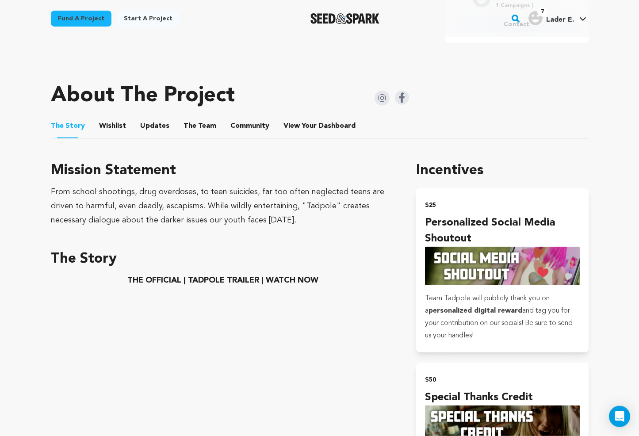
scroll to position [407, 0]
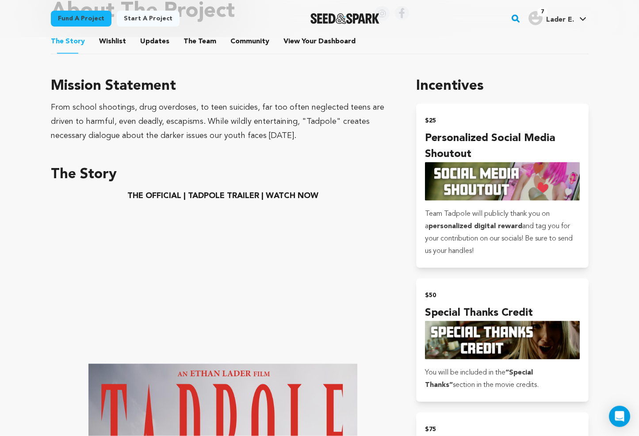
scroll to position [548, 0]
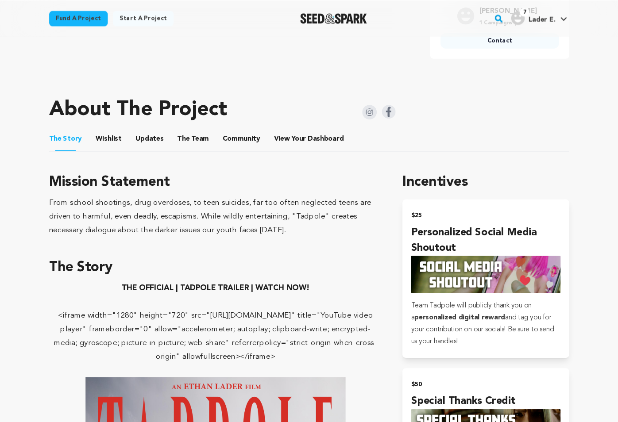
scroll to position [385, 0]
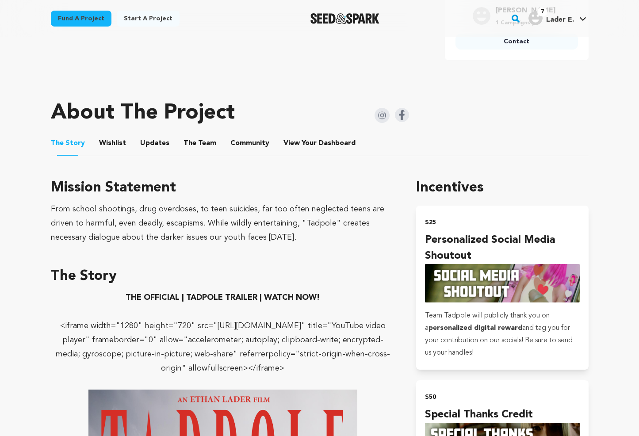
click at [244, 319] on p "<iframe width="1280" height="720" src="[URL][DOMAIN_NAME]" title="YouTube video…" at bounding box center [223, 347] width 345 height 57
click at [283, 346] on p "<iframe width="1280" height="720" src="https://www.youtube.com/embed/pGLNvHtTfX…" at bounding box center [223, 347] width 345 height 57
click at [333, 363] on p "<iframe width="1280" height="720" src="https://www.youtube.com/embed/pGLNvHtTfX…" at bounding box center [223, 347] width 345 height 57
click at [355, 356] on p "<iframe width="1280" height="720" src="https://www.youtube.com/embed/pGLNvHtTfX…" at bounding box center [223, 347] width 345 height 57
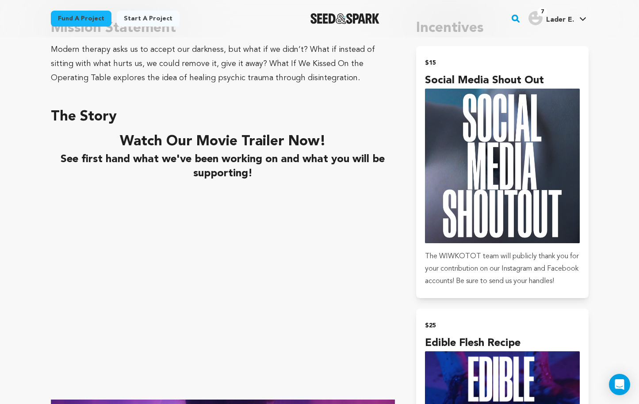
scroll to position [531, 0]
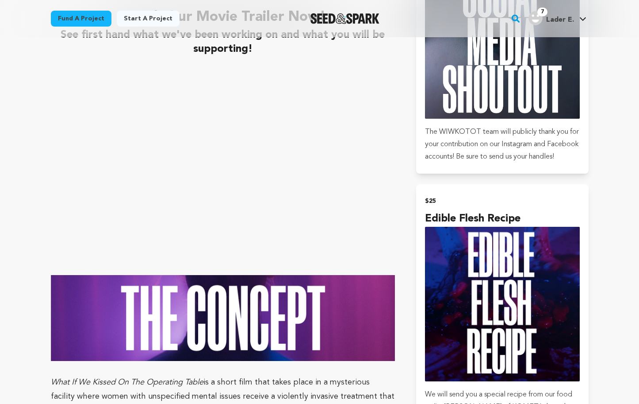
scroll to position [616, 0]
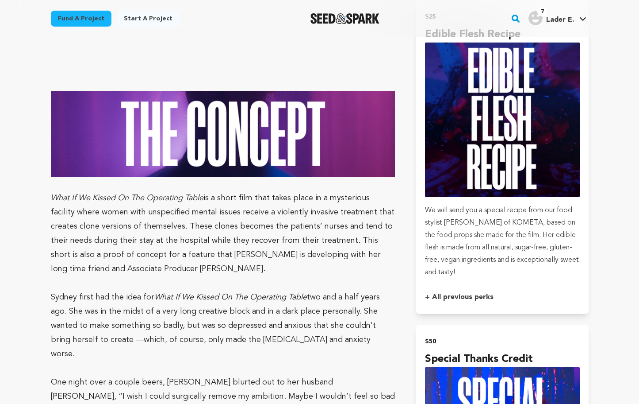
scroll to position [864, 0]
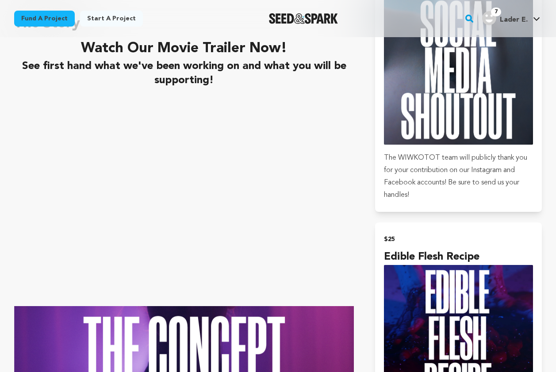
scroll to position [666, 0]
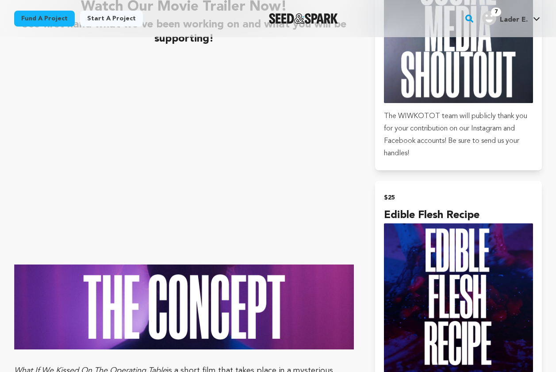
click at [270, 259] on p at bounding box center [184, 257] width 340 height 14
click at [265, 49] on p at bounding box center [184, 53] width 340 height 14
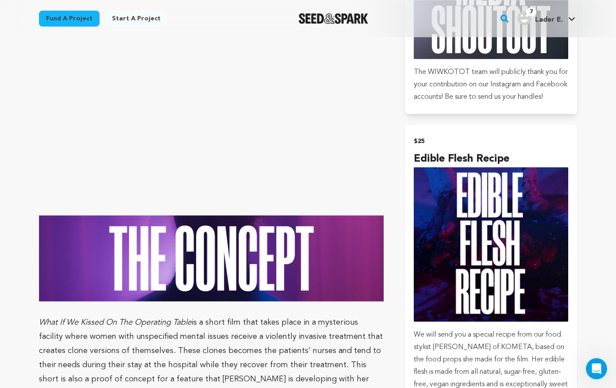
scroll to position [786, 0]
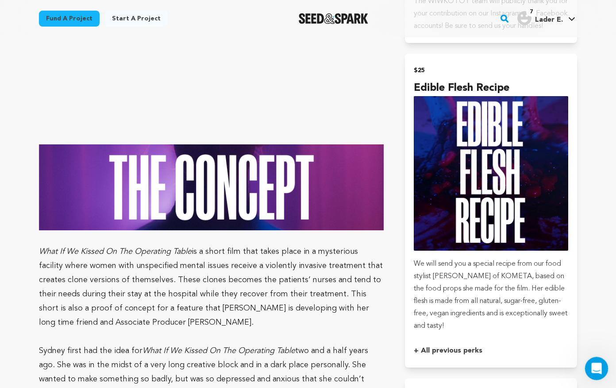
click at [599, 367] on icon "Open Intercom Messenger" at bounding box center [595, 367] width 15 height 15
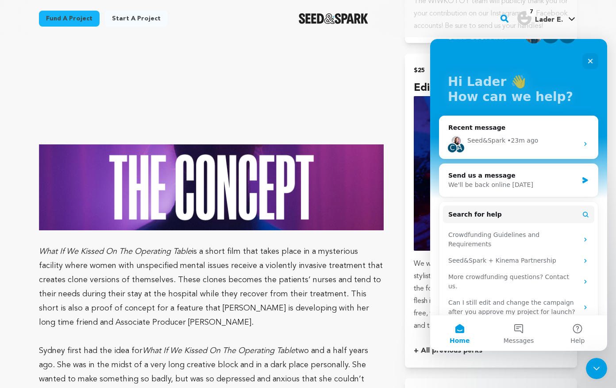
scroll to position [32, 0]
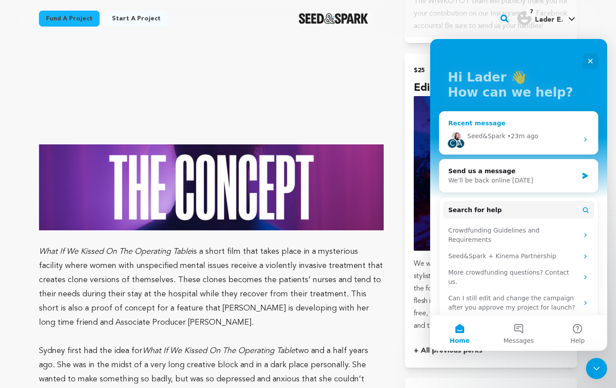
click at [494, 135] on div "Seed&Spark" at bounding box center [486, 135] width 38 height 9
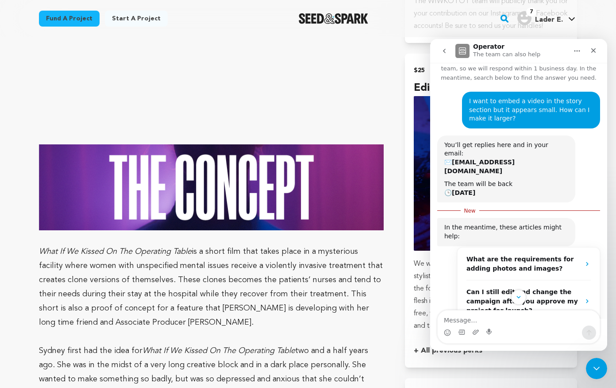
scroll to position [67, 0]
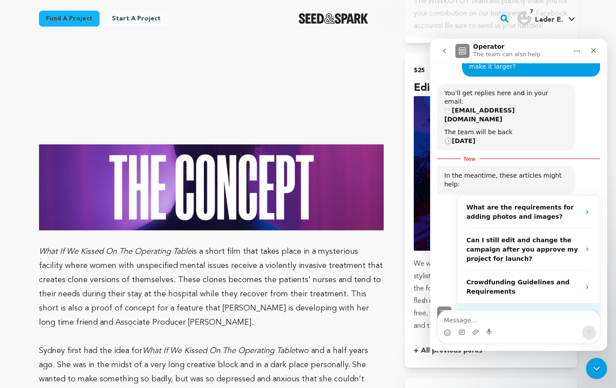
click at [532, 310] on span "More in the Help Center" at bounding box center [533, 314] width 84 height 8
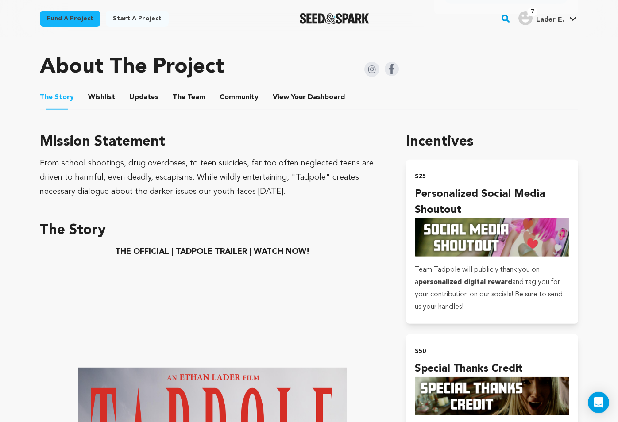
scroll to position [421, 0]
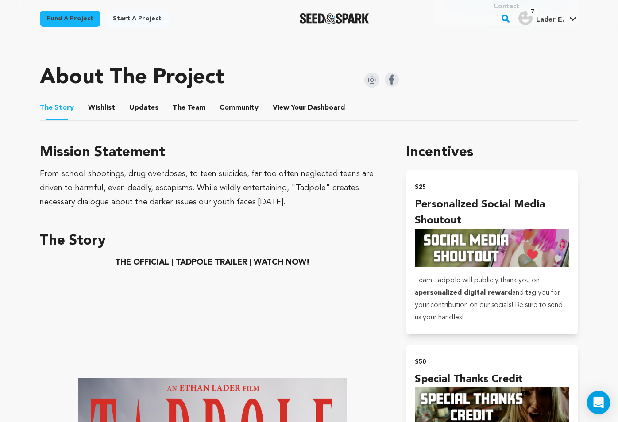
click at [598, 402] on icon "Open Intercom Messenger" at bounding box center [598, 403] width 10 height 12
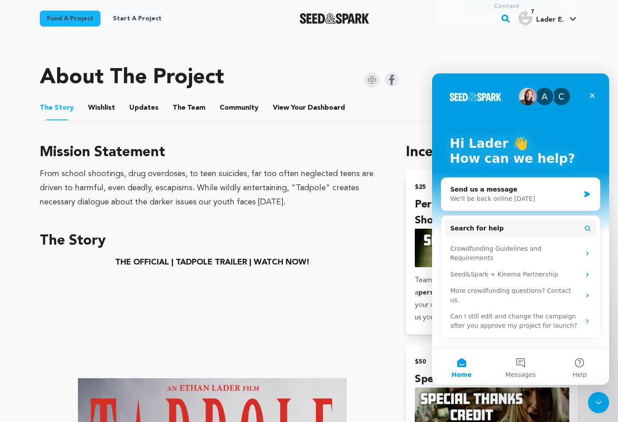
scroll to position [0, 0]
click at [524, 367] on button "Messages" at bounding box center [520, 367] width 59 height 35
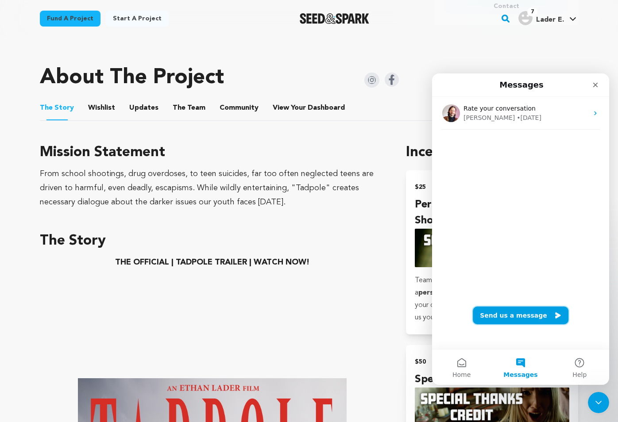
click at [520, 318] on button "Send us a message" at bounding box center [521, 316] width 96 height 18
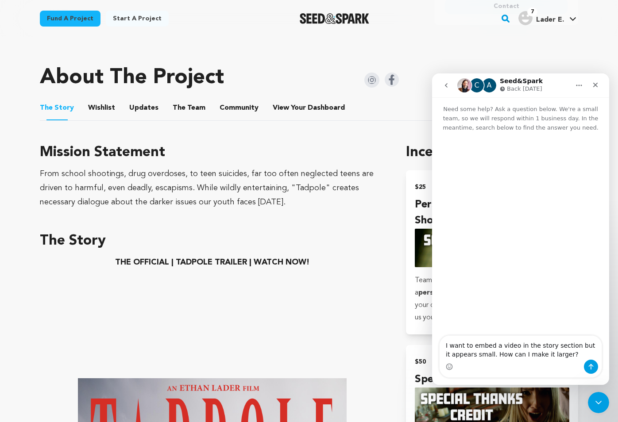
type textarea "I want to embed a video in the story section but it appears small. How can I ma…"
click at [585, 368] on button "Send a message…" at bounding box center [591, 367] width 14 height 14
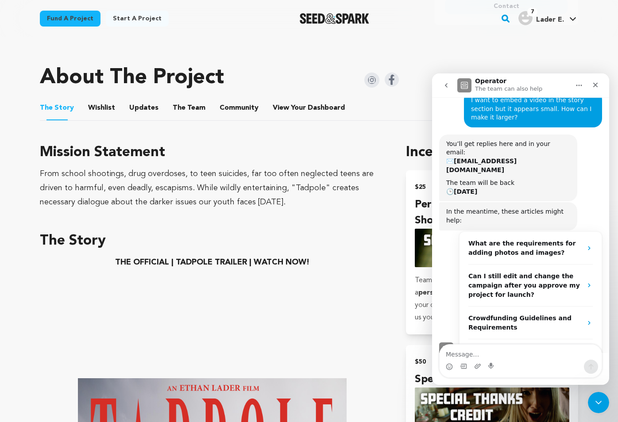
scroll to position [53, 0]
click at [278, 350] on p at bounding box center [212, 357] width 345 height 14
click at [215, 271] on p at bounding box center [212, 276] width 345 height 14
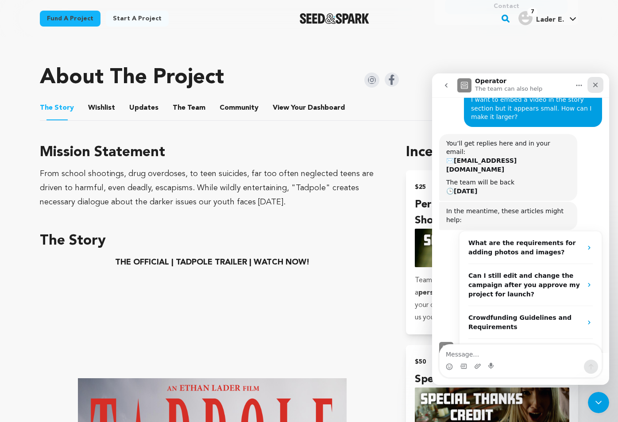
click at [592, 85] on icon "Close" at bounding box center [595, 84] width 7 height 7
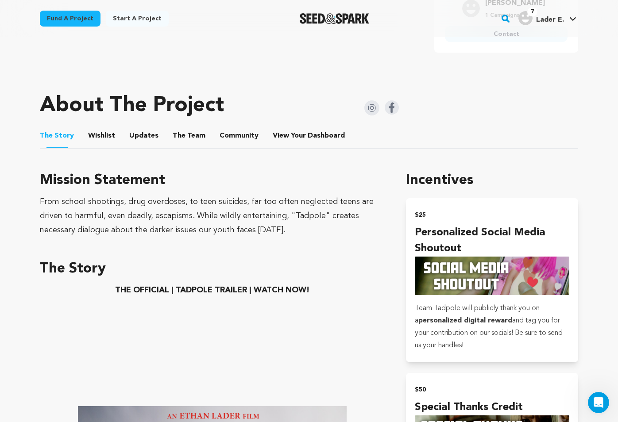
scroll to position [418, 0]
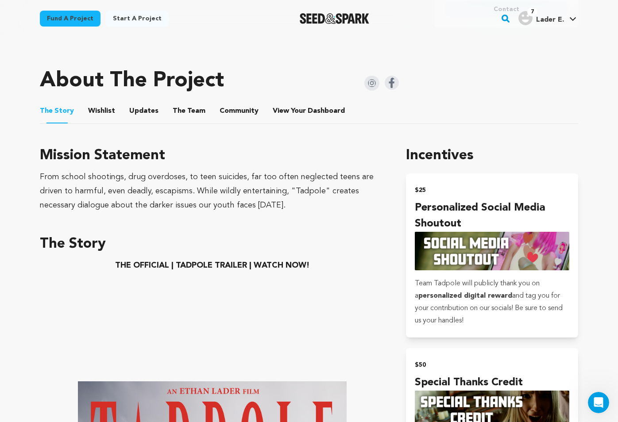
click at [278, 342] on iframe at bounding box center [212, 320] width 133 height 66
click at [278, 341] on iframe at bounding box center [212, 320] width 133 height 66
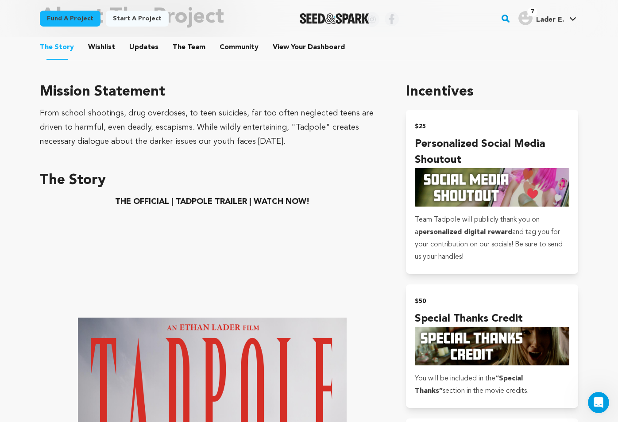
scroll to position [489, 0]
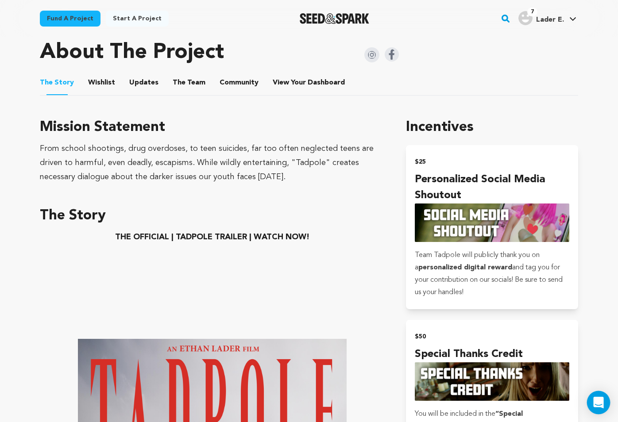
scroll to position [449, 0]
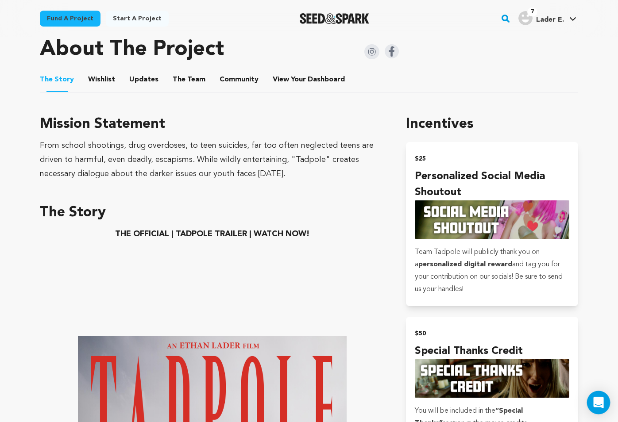
click at [595, 400] on icon "Open Intercom Messenger" at bounding box center [598, 403] width 10 height 12
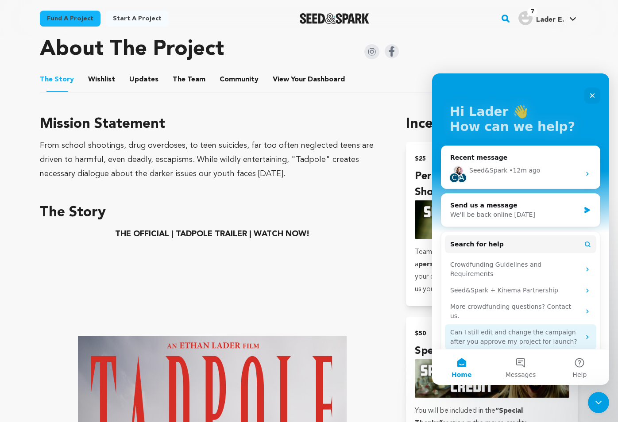
scroll to position [0, 0]
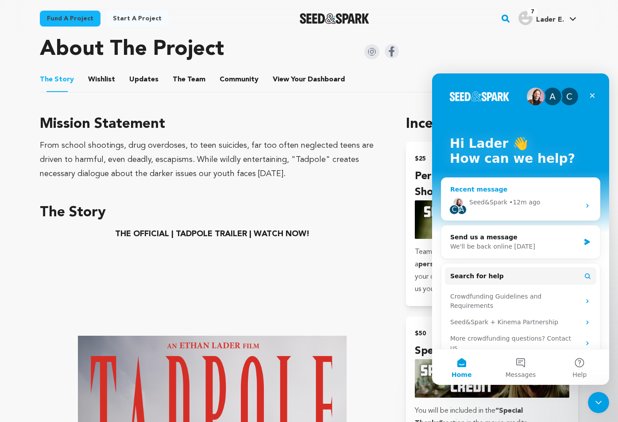
click at [490, 204] on div "Seed&Spark" at bounding box center [488, 202] width 38 height 9
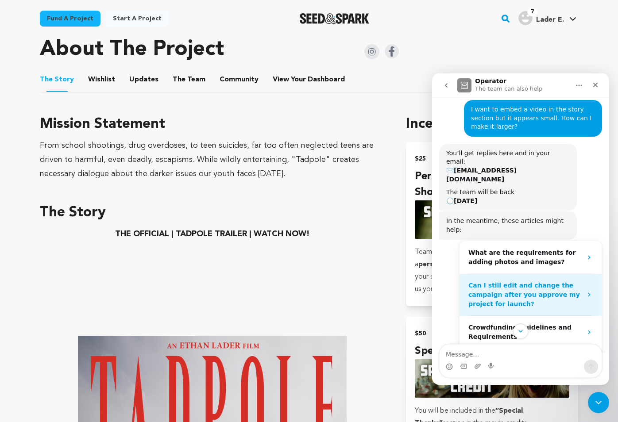
scroll to position [53, 0]
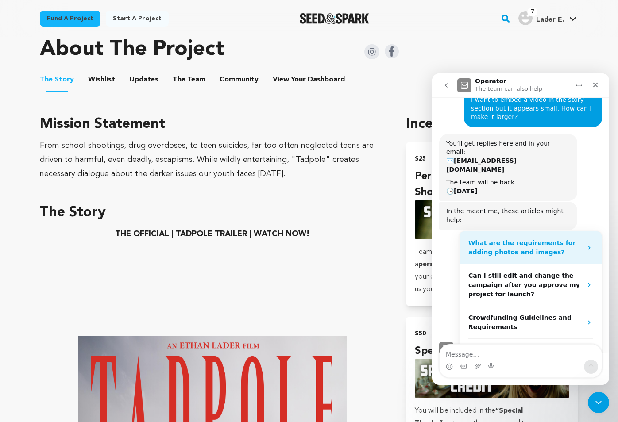
click at [542, 239] on strong "What are the requirements for adding photos and images?" at bounding box center [521, 247] width 107 height 16
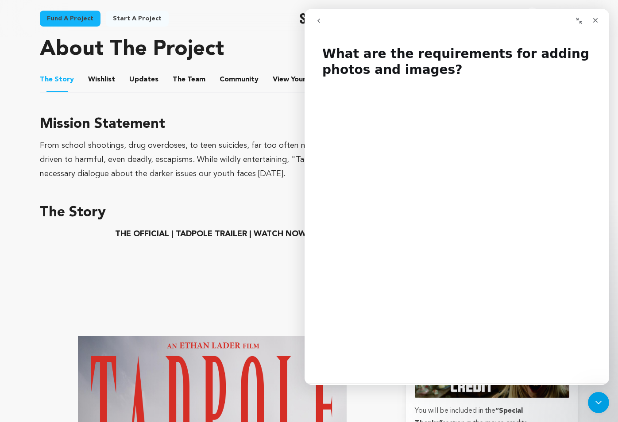
scroll to position [63, 0]
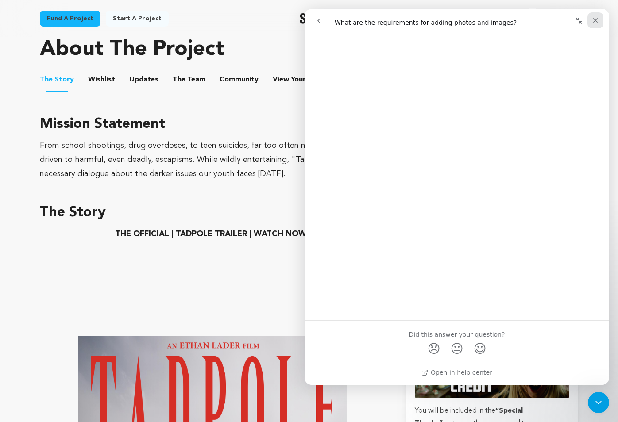
click at [593, 22] on icon "Close" at bounding box center [595, 20] width 5 height 5
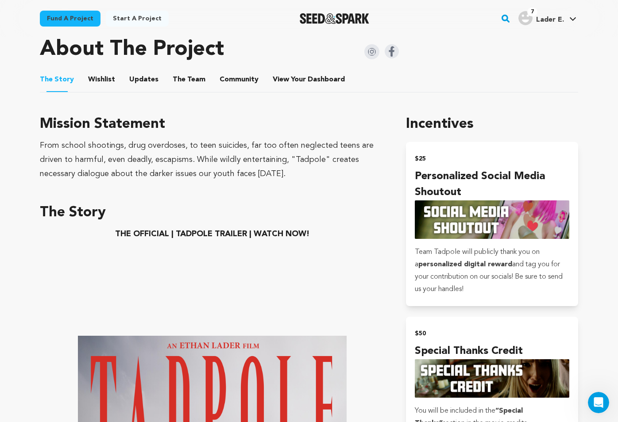
click at [316, 241] on p at bounding box center [212, 248] width 345 height 14
click at [318, 227] on p "THE OFFICIAL | TADPOLE TRAILER | WATCH NOW!" at bounding box center [212, 234] width 345 height 14
click at [286, 230] on strong "THE OFFICIAL | TADPOLE TRAILER | WATCH NOW!" at bounding box center [212, 234] width 194 height 8
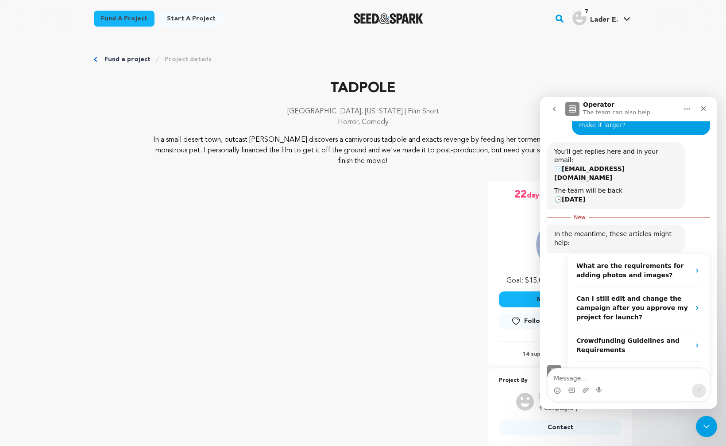
scroll to position [67, 0]
click at [706, 108] on icon "Close" at bounding box center [703, 108] width 7 height 7
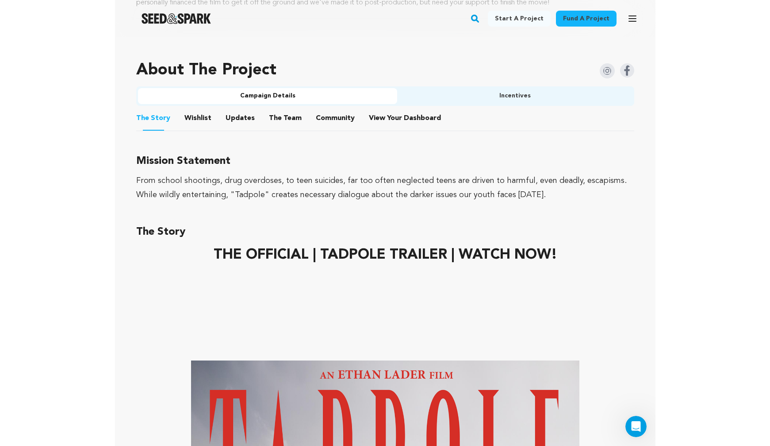
scroll to position [517, 0]
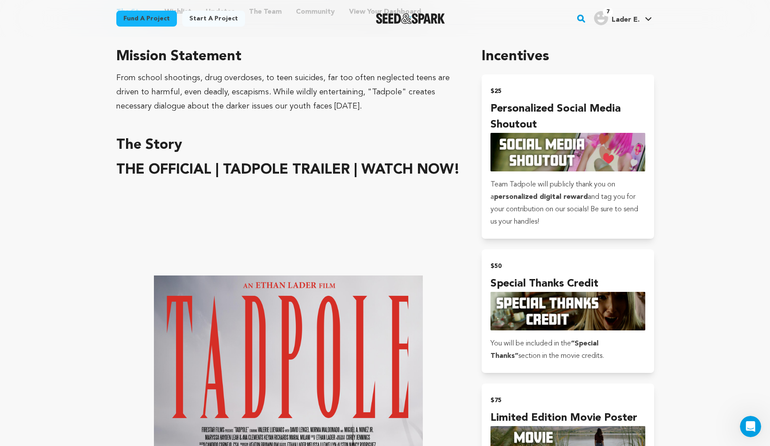
click at [380, 163] on strong "THE OFFICIAL | TADPOLE TRAILER | WATCH NOW!" at bounding box center [288, 170] width 344 height 14
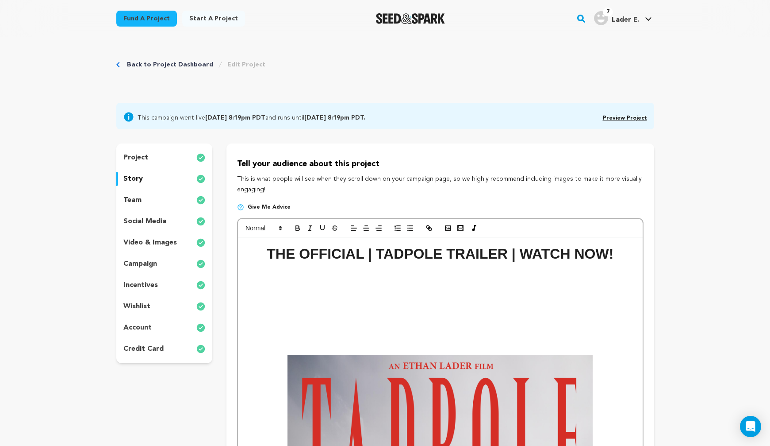
click at [622, 254] on h1 "THE OFFICIAL | TADPOLE TRAILER | WATCH NOW!" at bounding box center [440, 253] width 391 height 23
click at [272, 256] on strong "THE OFFICIAL | TADPOLE TRAILER | WATCH NOW!" at bounding box center [440, 254] width 347 height 16
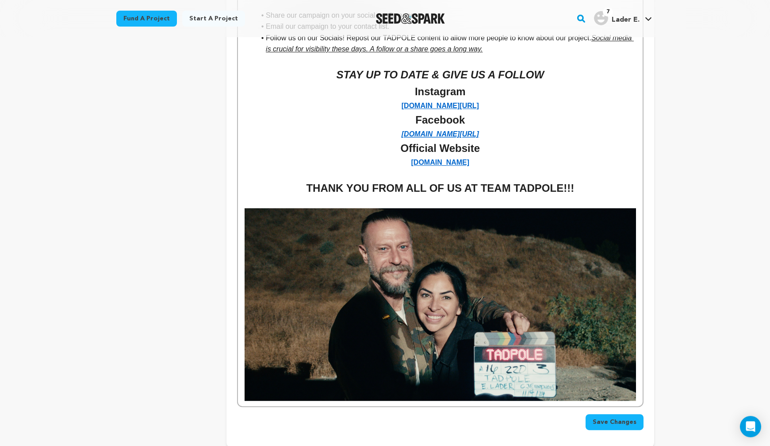
scroll to position [2252, 0]
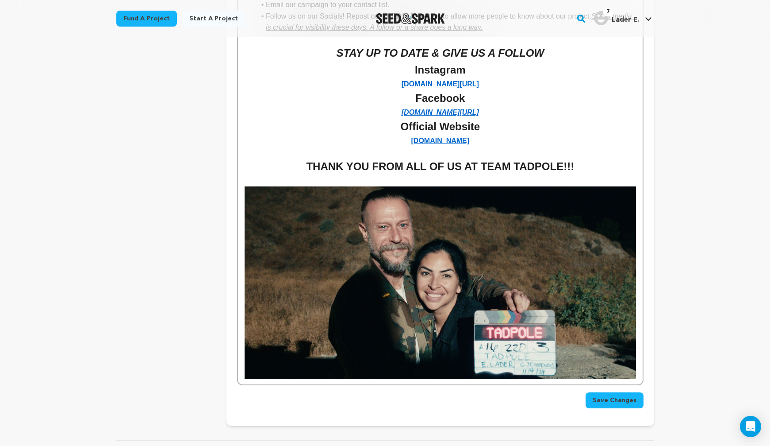
click at [608, 396] on span "Save Changes" at bounding box center [615, 400] width 44 height 9
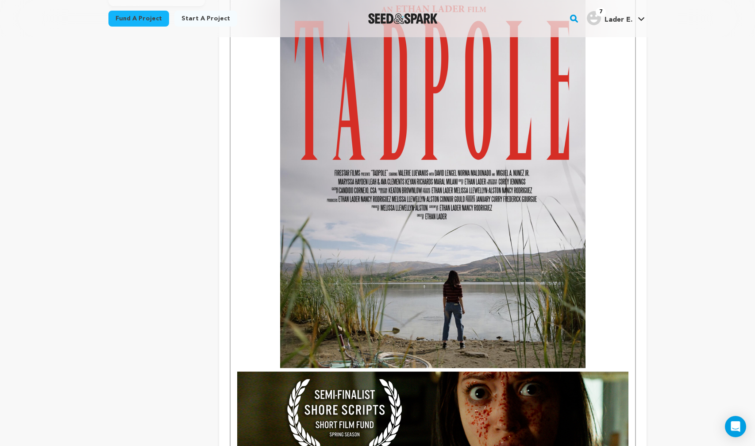
scroll to position [0, 0]
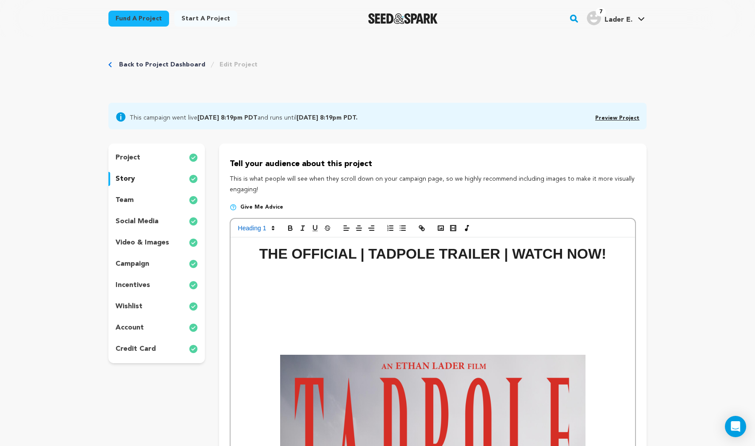
click at [604, 250] on h1 "THE OFFICIAL | TADPOLE TRAILER | WATCH NOW!" at bounding box center [432, 253] width 391 height 23
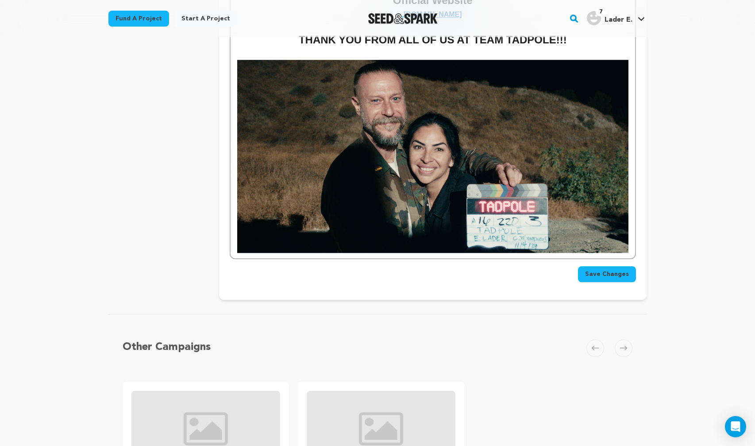
scroll to position [2393, 0]
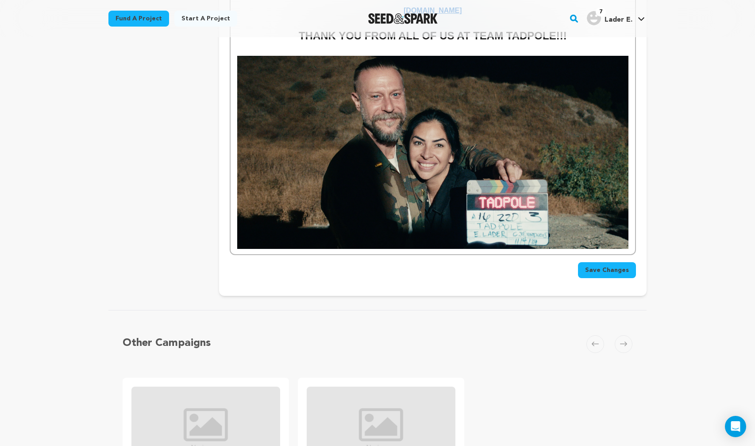
click at [614, 266] on span "Save Changes" at bounding box center [607, 270] width 44 height 9
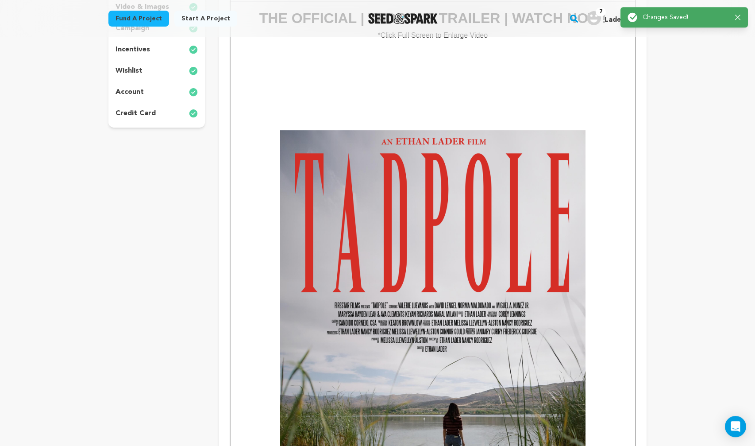
scroll to position [155, 0]
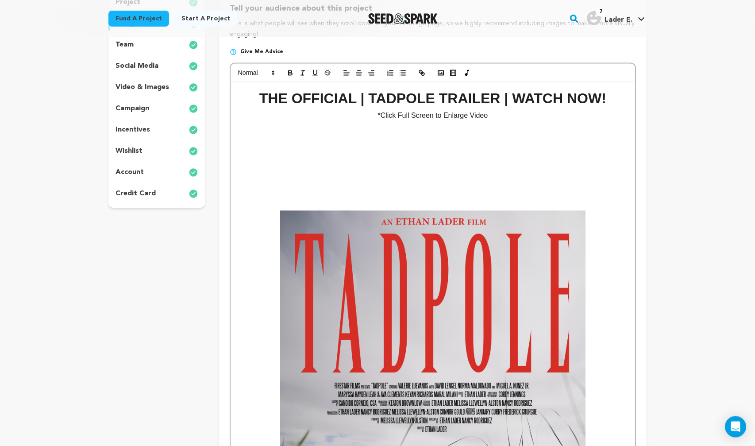
click at [295, 100] on strong "THE OFFICIAL | TADPOLE TRAILER | WATCH NOW!" at bounding box center [432, 98] width 347 height 16
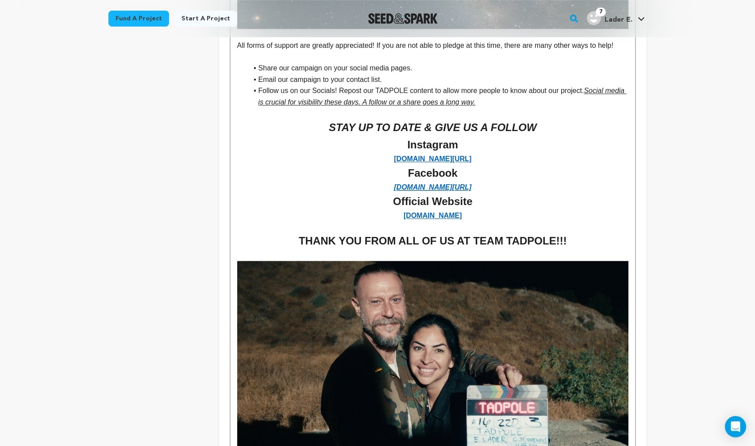
scroll to position [2315, 0]
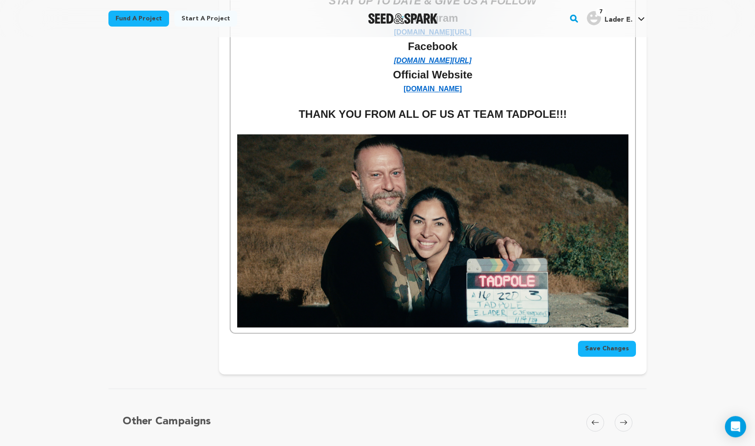
click at [604, 340] on button "Save Changes" at bounding box center [607, 348] width 58 height 16
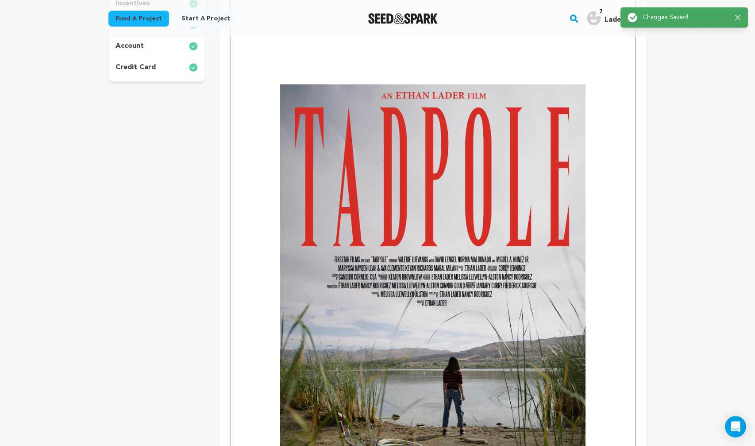
scroll to position [62, 0]
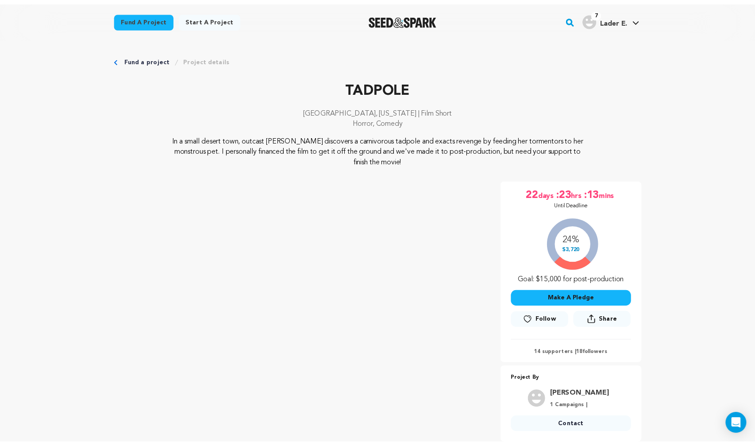
scroll to position [517, 0]
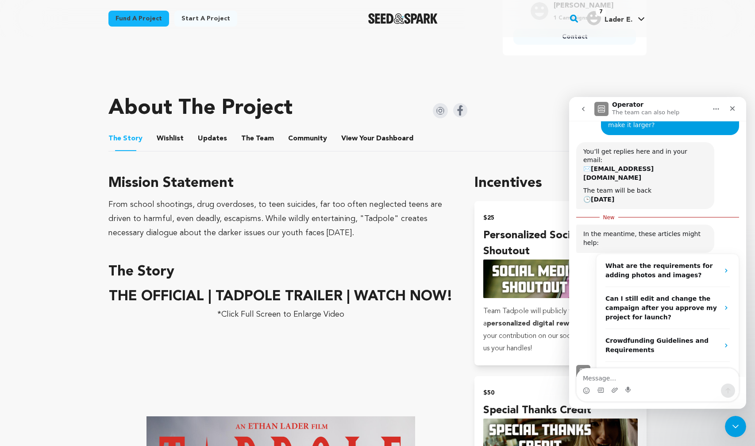
scroll to position [67, 0]
click at [730, 109] on icon "Close" at bounding box center [732, 108] width 7 height 7
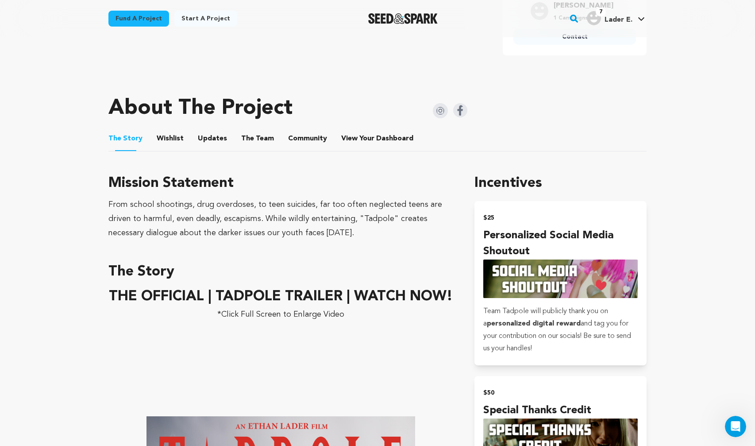
scroll to position [1, 0]
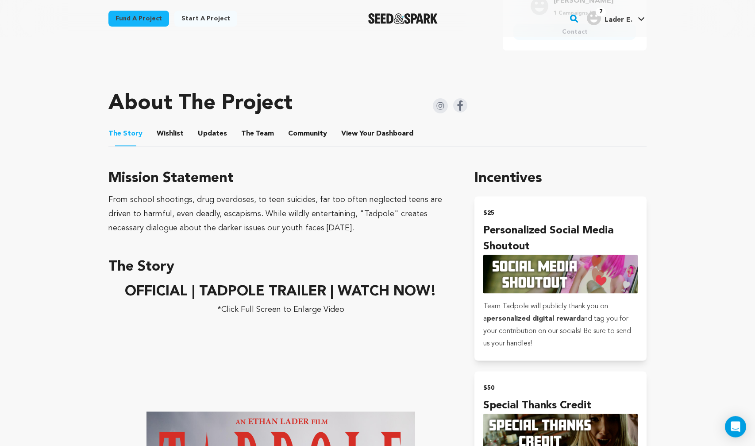
scroll to position [397, 0]
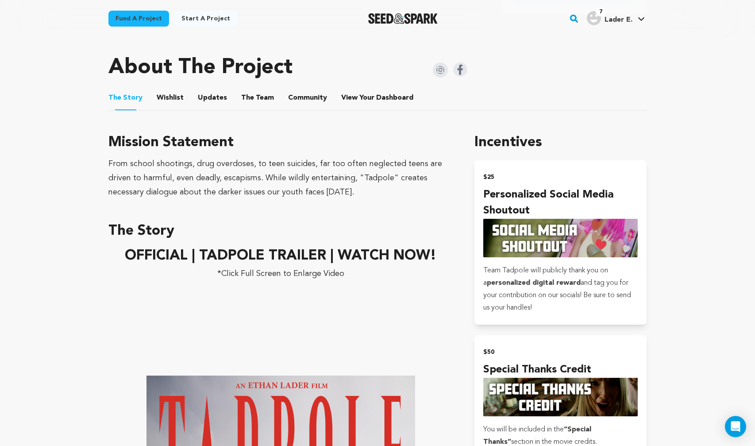
scroll to position [439, 0]
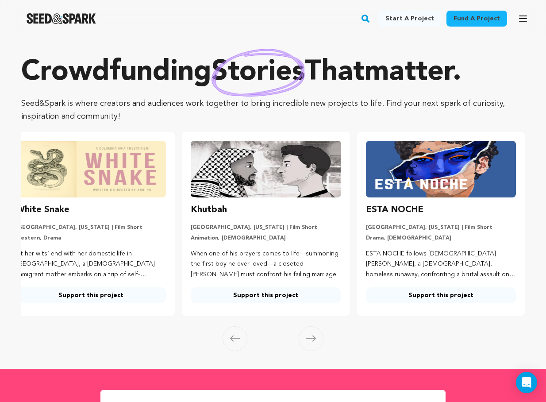
click at [0, 0] on h4 "TADPOLE" at bounding box center [0, 0] width 0 height 0
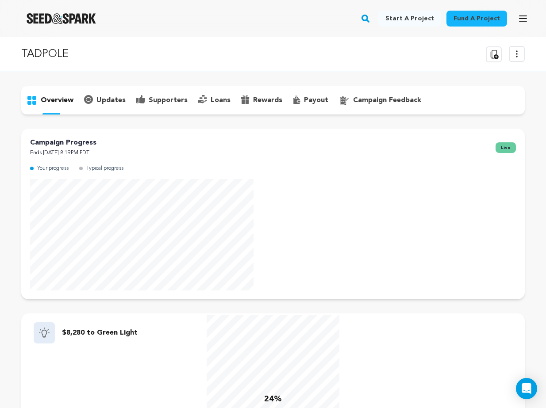
click at [0, 0] on link "Edit Project" at bounding box center [0, 0] width 0 height 0
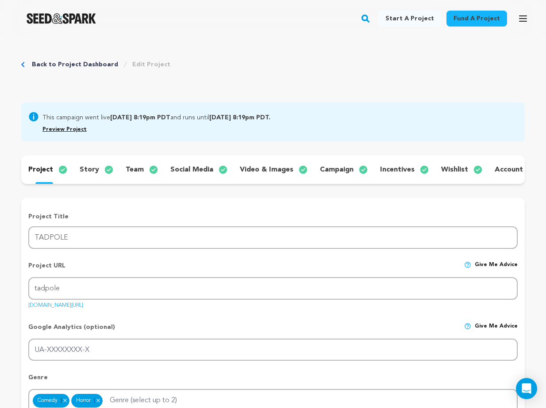
click at [73, 176] on div "story" at bounding box center [96, 170] width 46 height 14
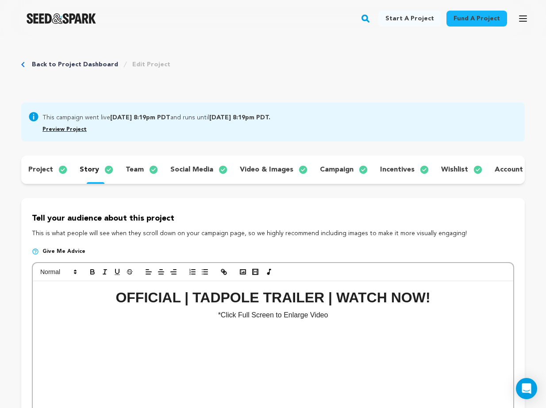
click at [0, 0] on span "Preview Project" at bounding box center [0, 0] width 0 height 0
click at [0, 0] on link "Preview Project" at bounding box center [0, 0] width 0 height 0
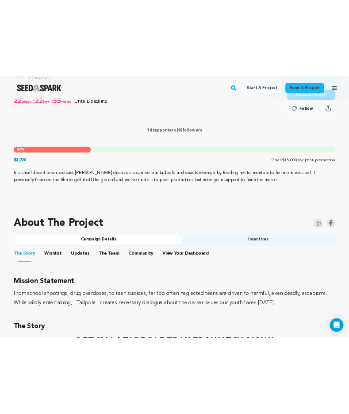
scroll to position [531, 0]
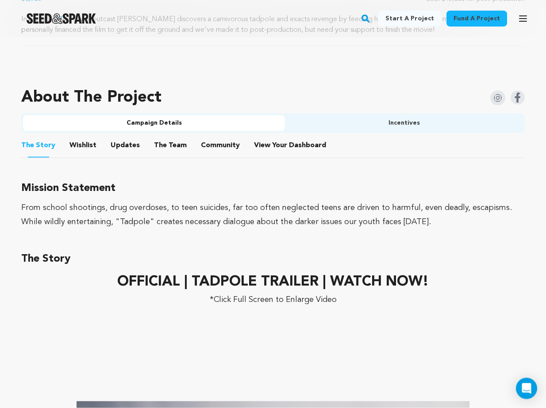
scroll to position [503, 0]
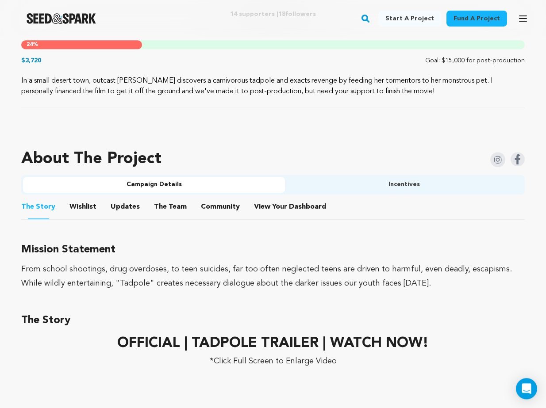
scroll to position [467, 0]
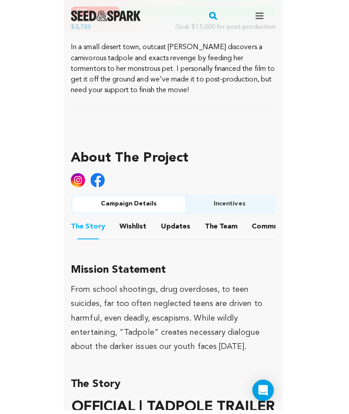
scroll to position [401, 0]
